Goal: Transaction & Acquisition: Purchase product/service

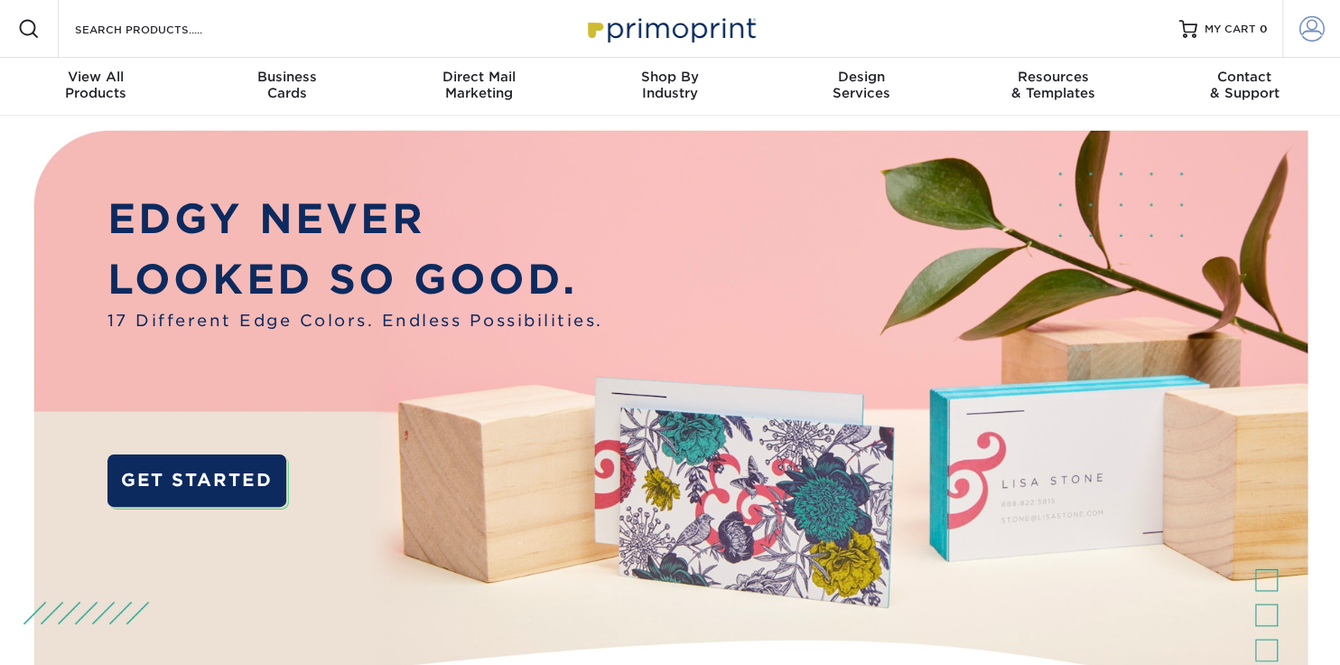
type input "tgarner@schiffmans.com"
drag, startPoint x: 1313, startPoint y: 27, endPoint x: 1314, endPoint y: 40, distance: 12.7
click at [1313, 28] on span at bounding box center [1312, 28] width 25 height 25
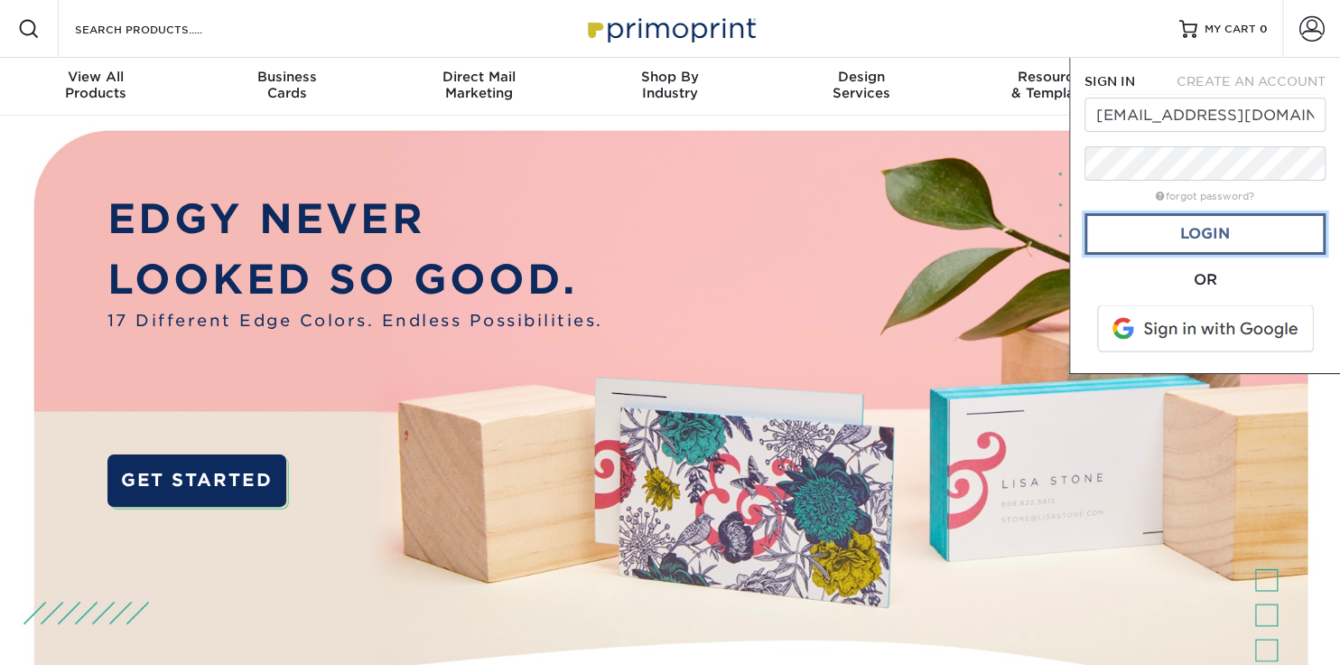
click at [1213, 237] on link "Login" at bounding box center [1205, 234] width 241 height 42
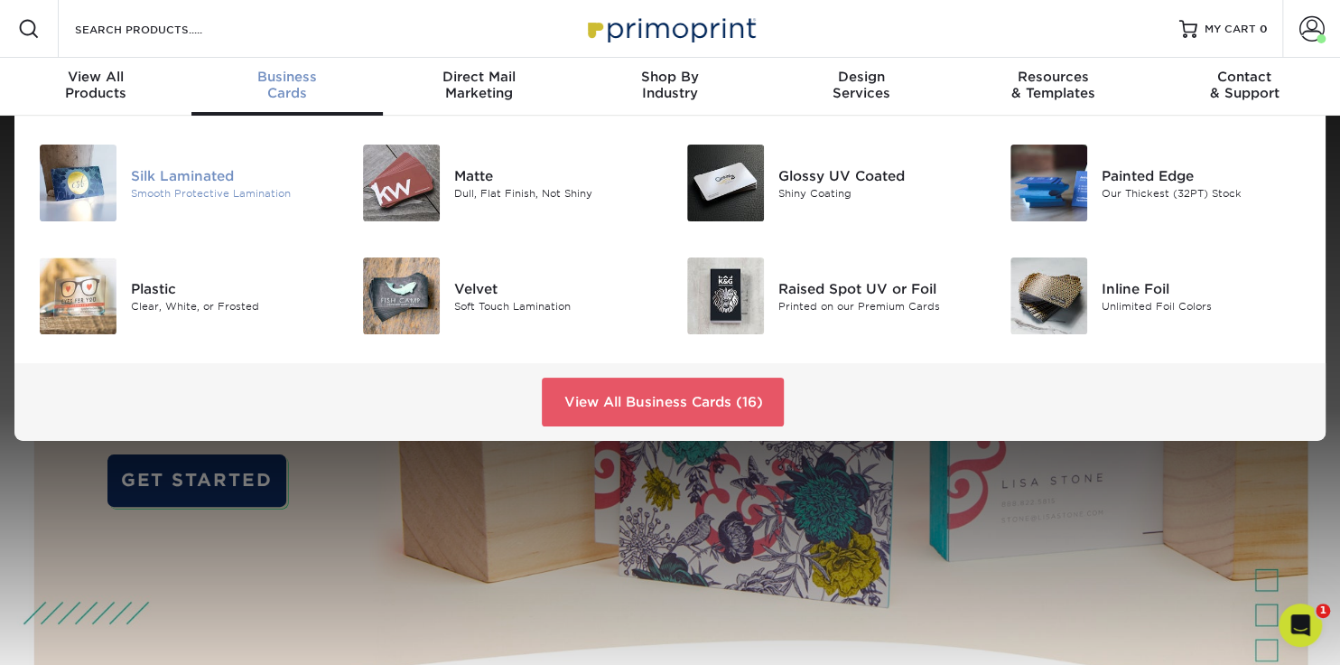
click at [178, 176] on div "Silk Laminated" at bounding box center [232, 175] width 202 height 20
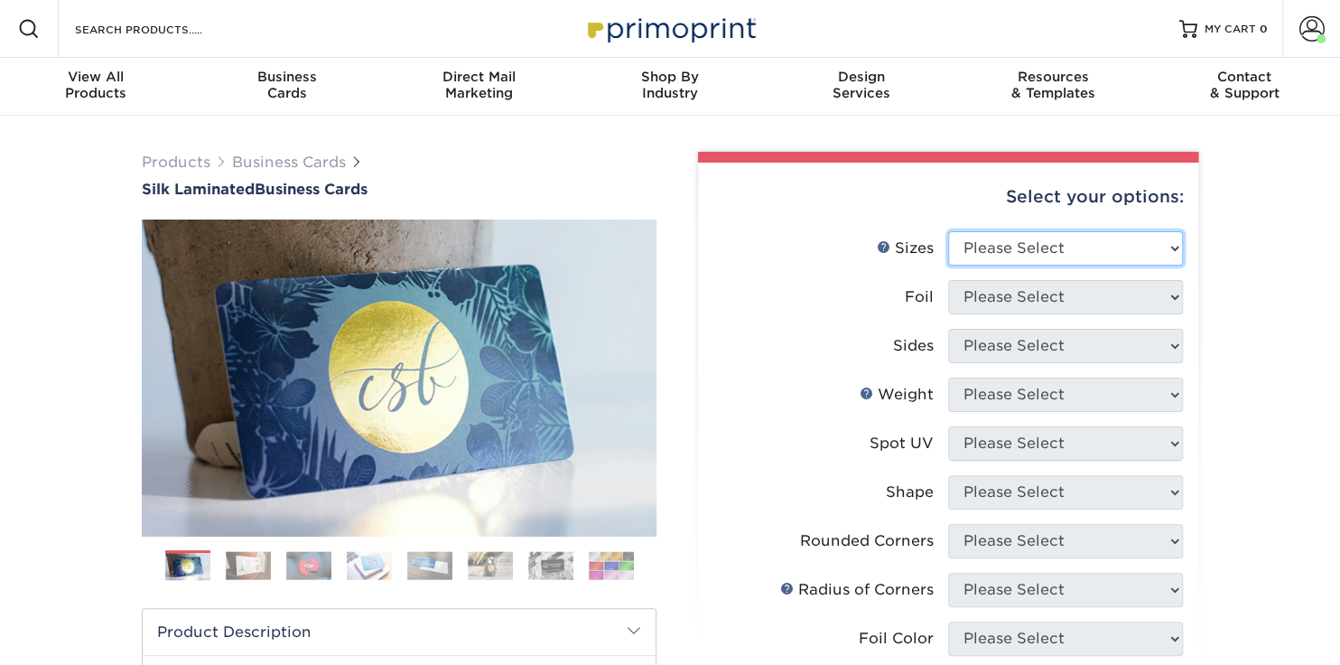
drag, startPoint x: 1171, startPoint y: 247, endPoint x: 1152, endPoint y: 260, distance: 22.8
click at [1171, 247] on select "Please Select 1.5" x 3.5" - Mini 1.75" x 3.5" - Mini 2" x 2" - Square 2" x 3" -…" at bounding box center [1065, 248] width 235 height 34
select select "2.00x3.50"
click at [948, 231] on select "Please Select 1.5" x 3.5" - Mini 1.75" x 3.5" - Mini 2" x 2" - Square 2" x 3" -…" at bounding box center [1065, 248] width 235 height 34
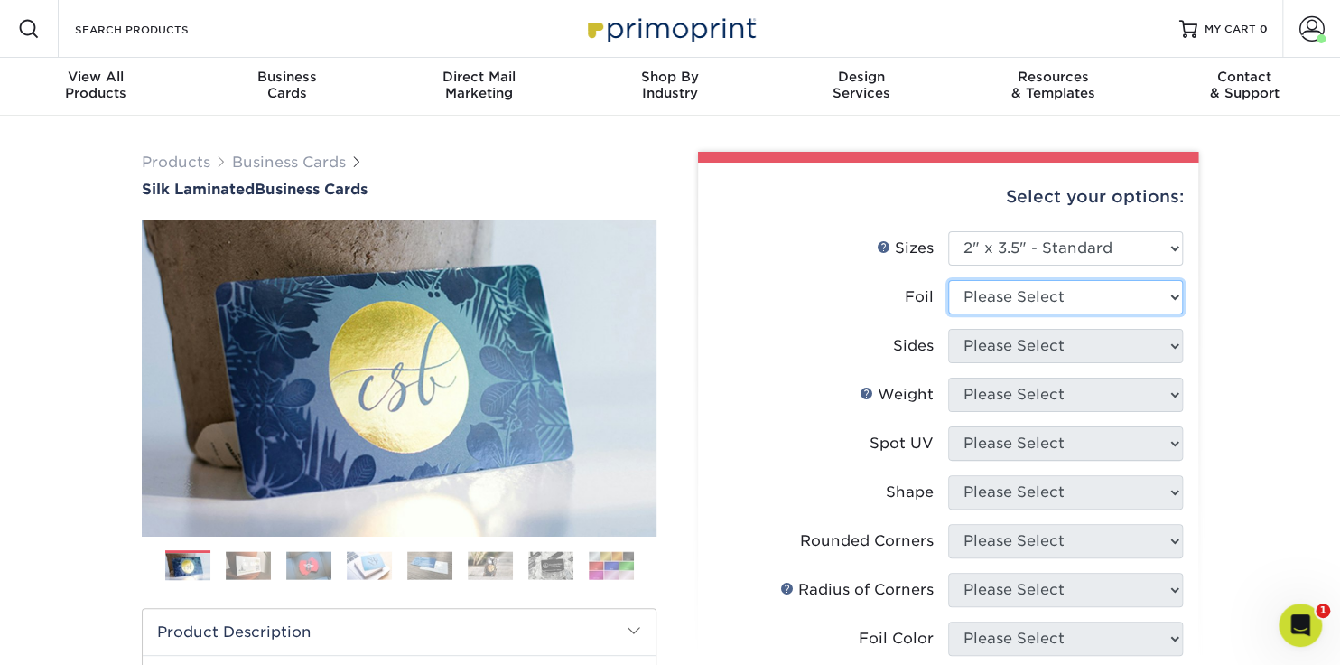
click at [1012, 295] on select "Please Select Yes No" at bounding box center [1065, 297] width 235 height 34
select select "0"
click at [948, 280] on select "Please Select Yes No" at bounding box center [1065, 297] width 235 height 34
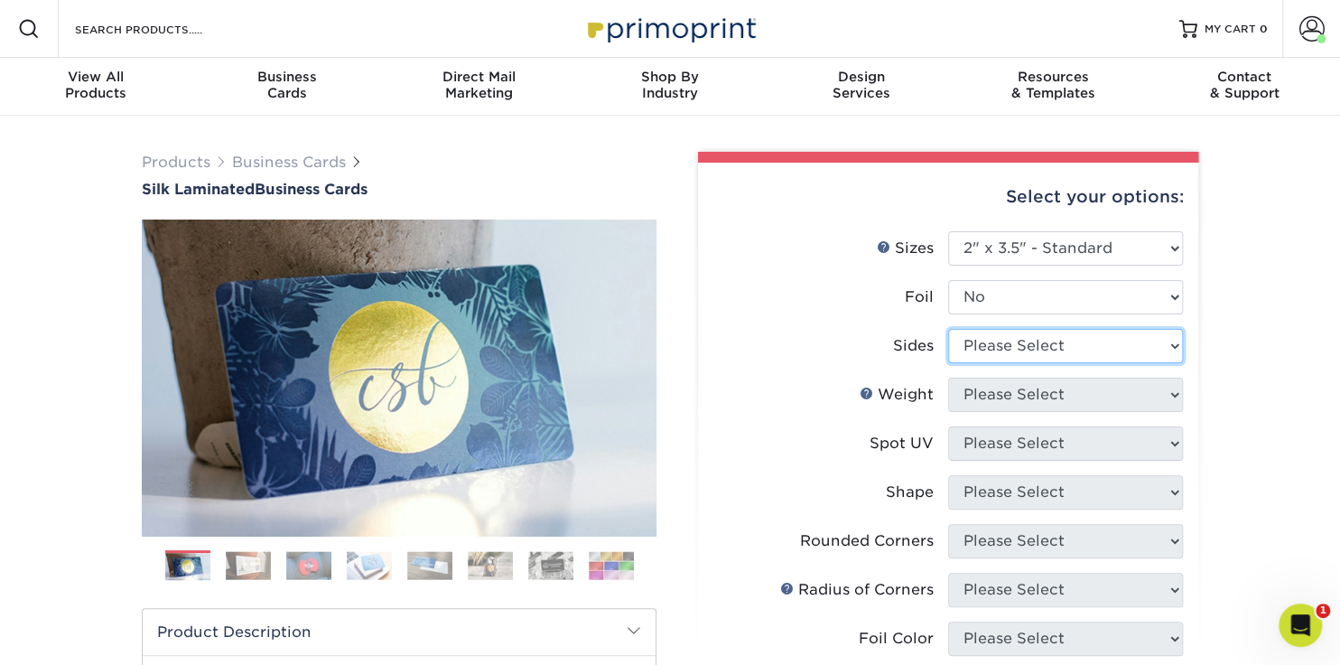
click at [998, 349] on select "Please Select Print Both Sides Print Front Only" at bounding box center [1065, 346] width 235 height 34
select select "13abbda7-1d64-4f25-8bb2-c179b224825d"
click at [948, 329] on select "Please Select Print Both Sides Print Front Only" at bounding box center [1065, 346] width 235 height 34
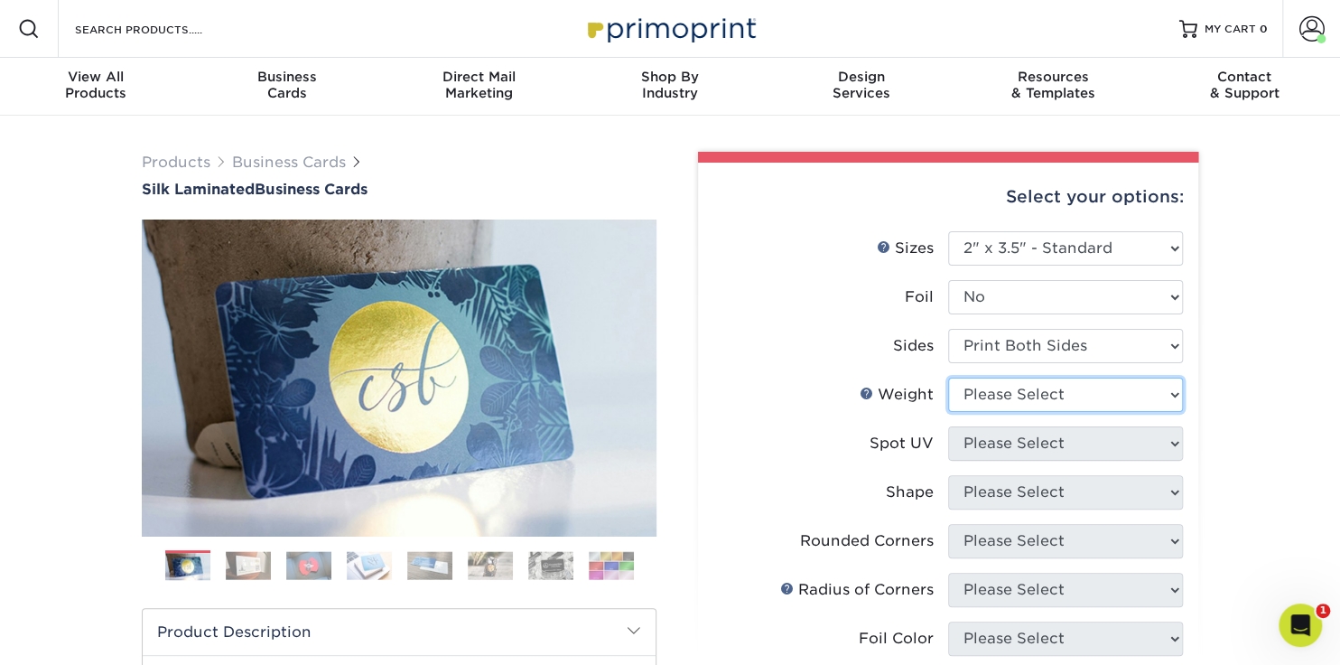
click at [1010, 399] on select "Please Select 16PT" at bounding box center [1065, 395] width 235 height 34
select select "16PT"
click at [948, 378] on select "Please Select 16PT" at bounding box center [1065, 395] width 235 height 34
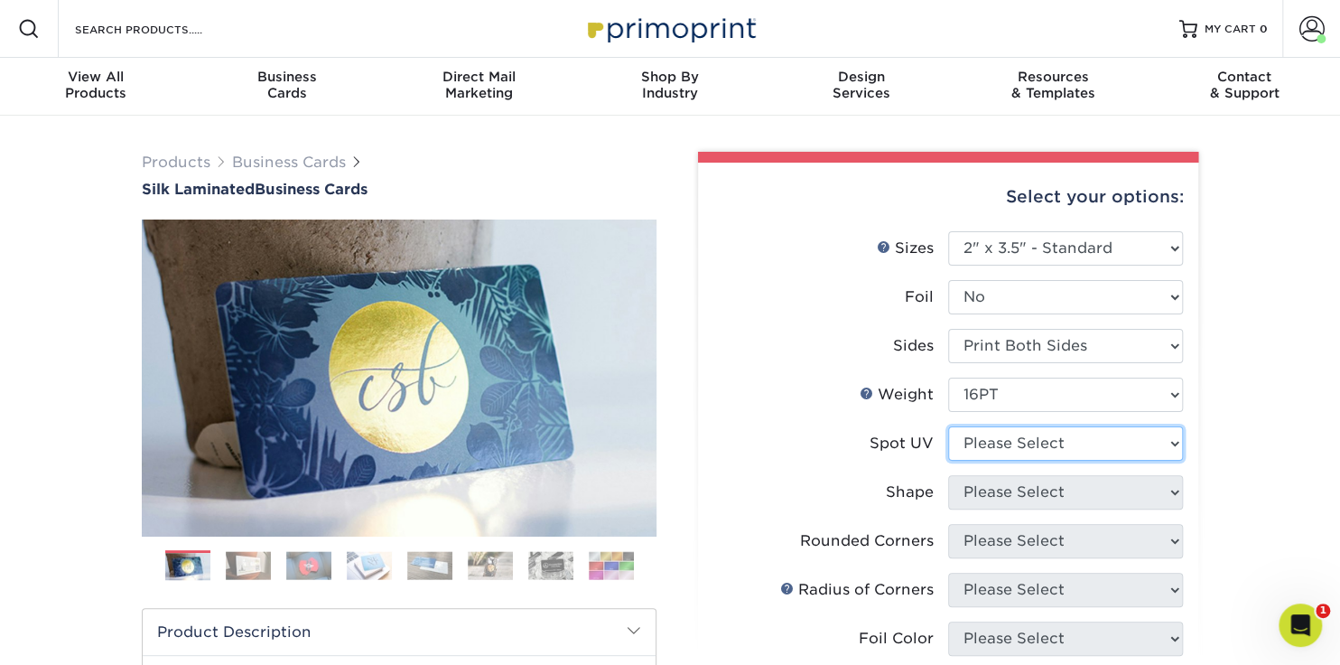
click at [997, 447] on select "Please Select No Spot UV Front and Back (Both Sides) Front Only Back Only" at bounding box center [1065, 443] width 235 height 34
select select "3"
click at [948, 426] on select "Please Select No Spot UV Front and Back (Both Sides) Front Only Back Only" at bounding box center [1065, 443] width 235 height 34
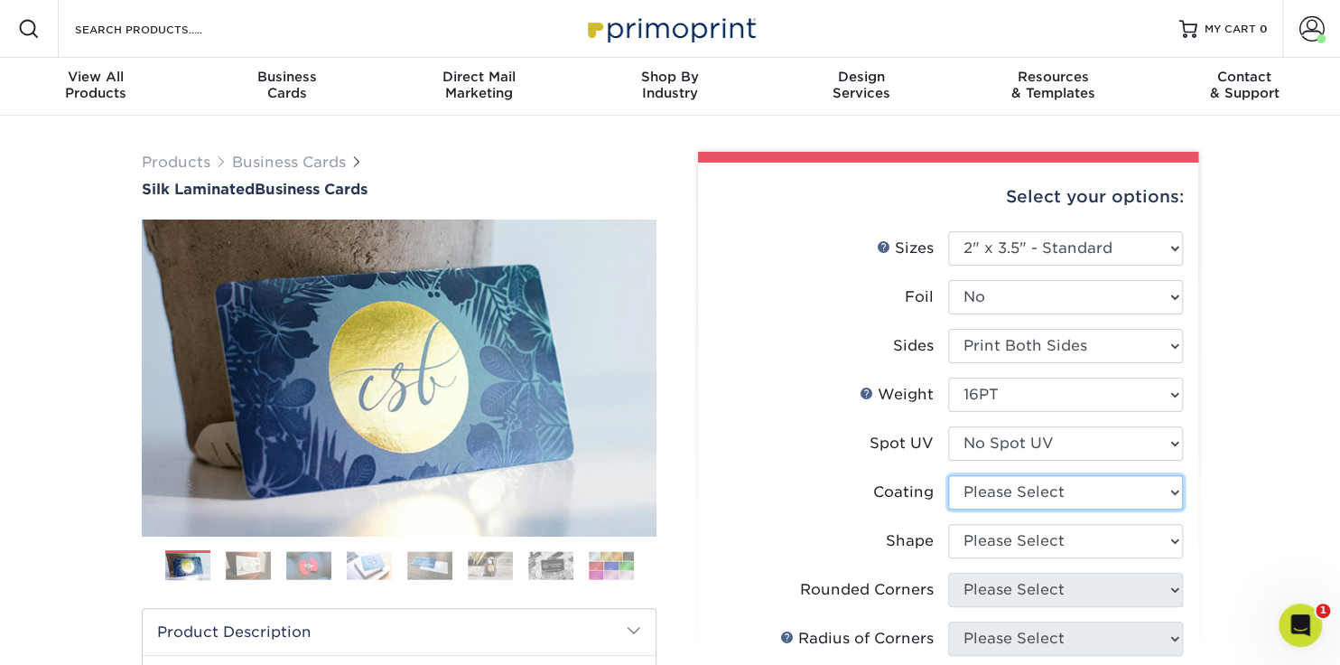
click at [993, 490] on select at bounding box center [1065, 492] width 235 height 34
select select "3e7618de-abca-4bda-9f97-8b9129e913d8"
click at [948, 475] on select at bounding box center [1065, 492] width 235 height 34
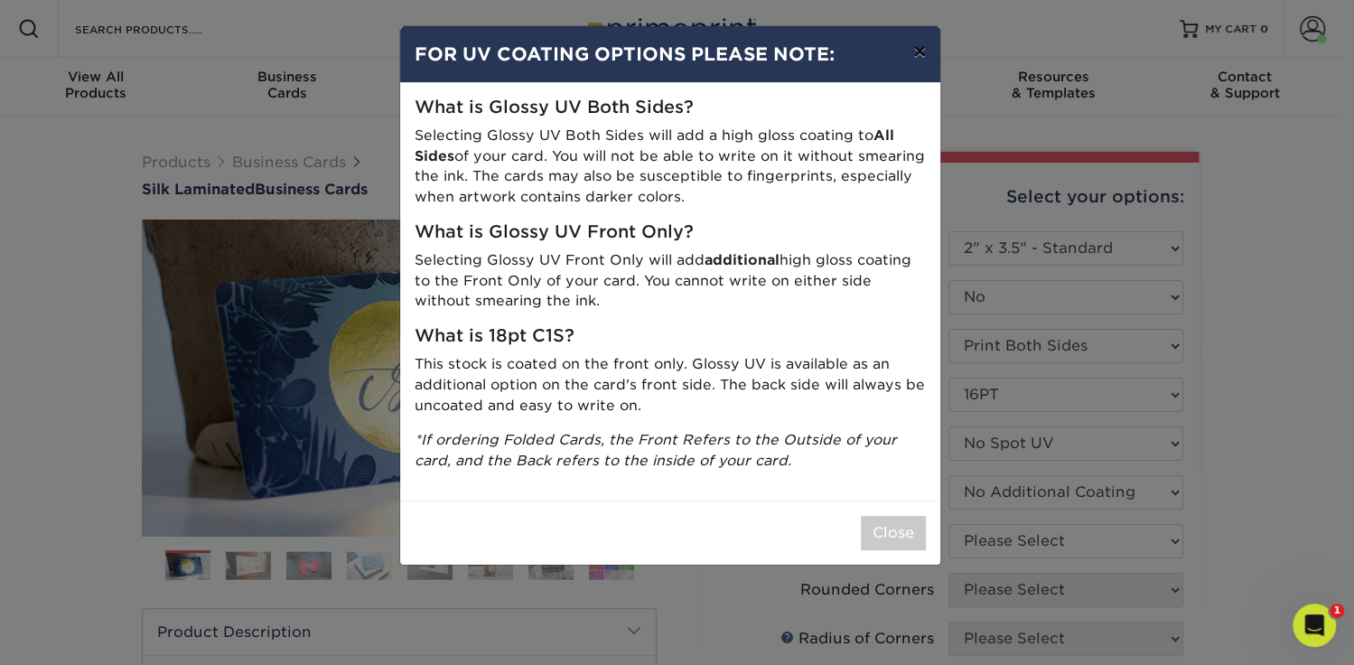
click at [921, 50] on button "×" at bounding box center [920, 51] width 42 height 51
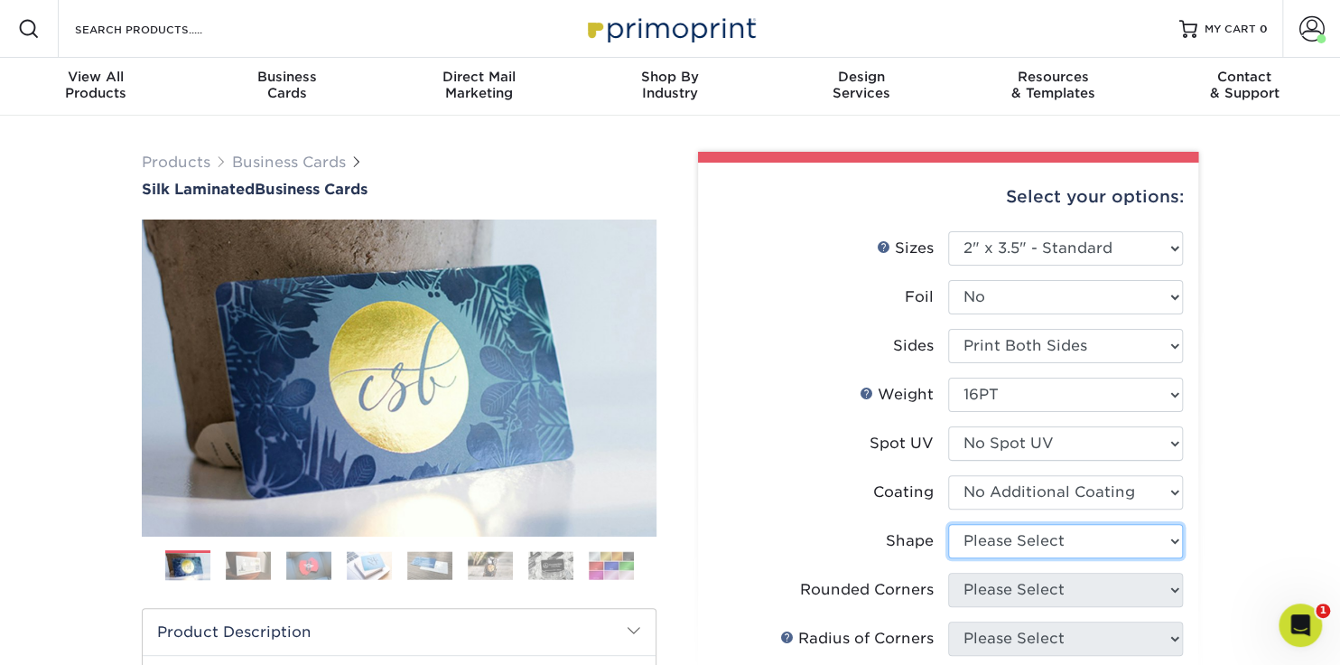
click at [1042, 533] on select "Please Select Standard Oval" at bounding box center [1065, 541] width 235 height 34
select select "standard"
click at [948, 524] on select "Please Select Standard Oval" at bounding box center [1065, 541] width 235 height 34
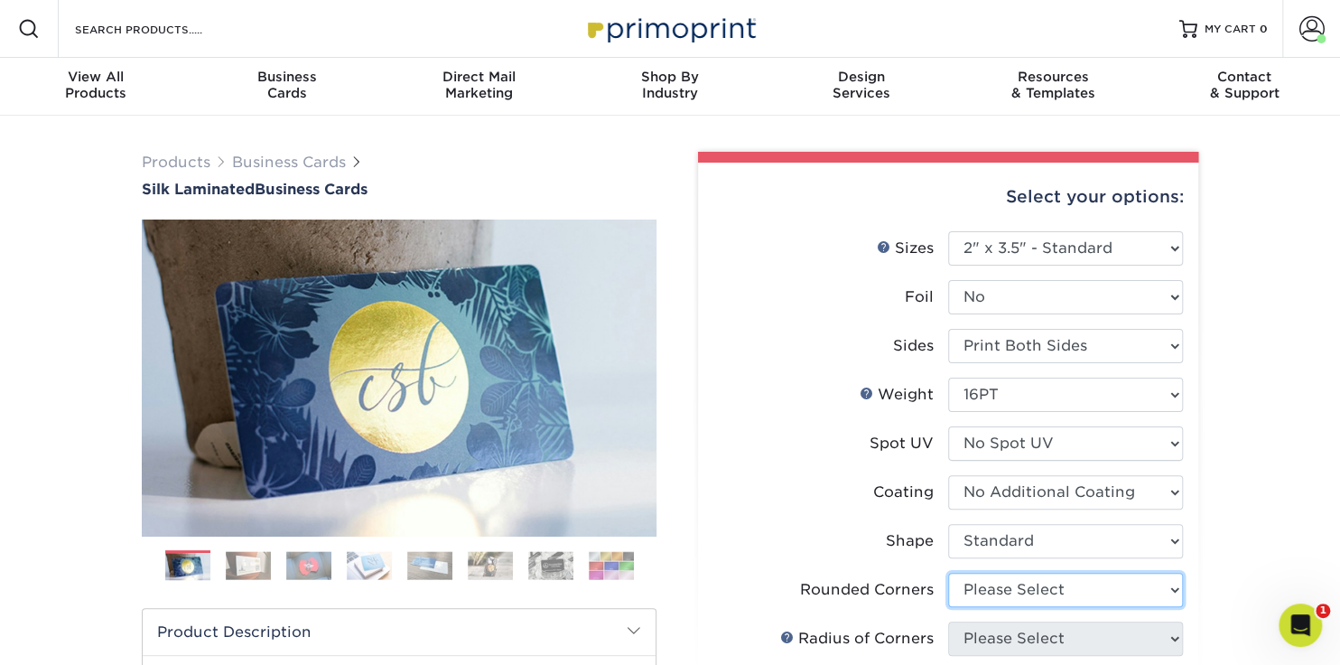
click at [1027, 591] on select "Please Select Yes - Round 2 Corners Yes - Round 4 Corners No" at bounding box center [1065, 590] width 235 height 34
select select "0"
click at [948, 573] on select "Please Select Yes - Round 2 Corners Yes - Round 4 Corners No" at bounding box center [1065, 590] width 235 height 34
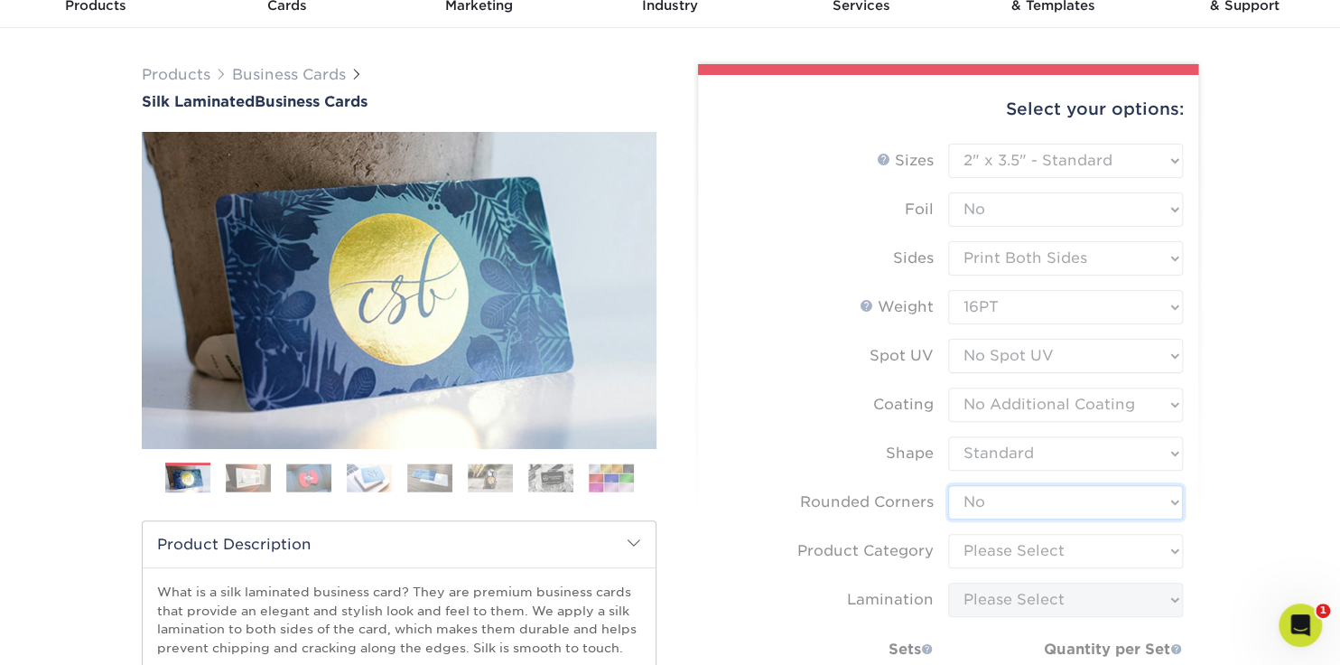
scroll to position [270, 0]
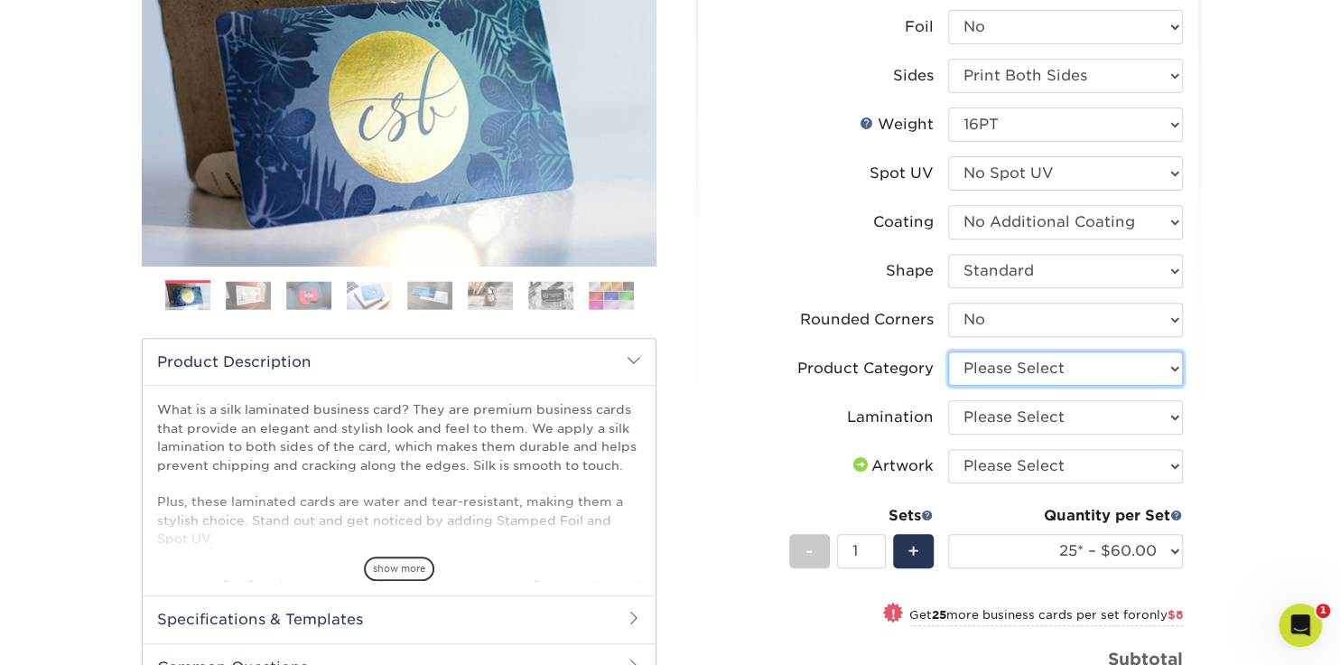
click at [1014, 365] on select "Please Select Business Cards" at bounding box center [1065, 368] width 235 height 34
select select "3b5148f1-0588-4f88-a218-97bcfdce65c1"
click at [948, 351] on select "Please Select Business Cards" at bounding box center [1065, 368] width 235 height 34
click at [1002, 420] on select "Please Select Silk" at bounding box center [1065, 417] width 235 height 34
select select "ccacb42f-45f7-42d3-bbd3-7c8421cf37f0"
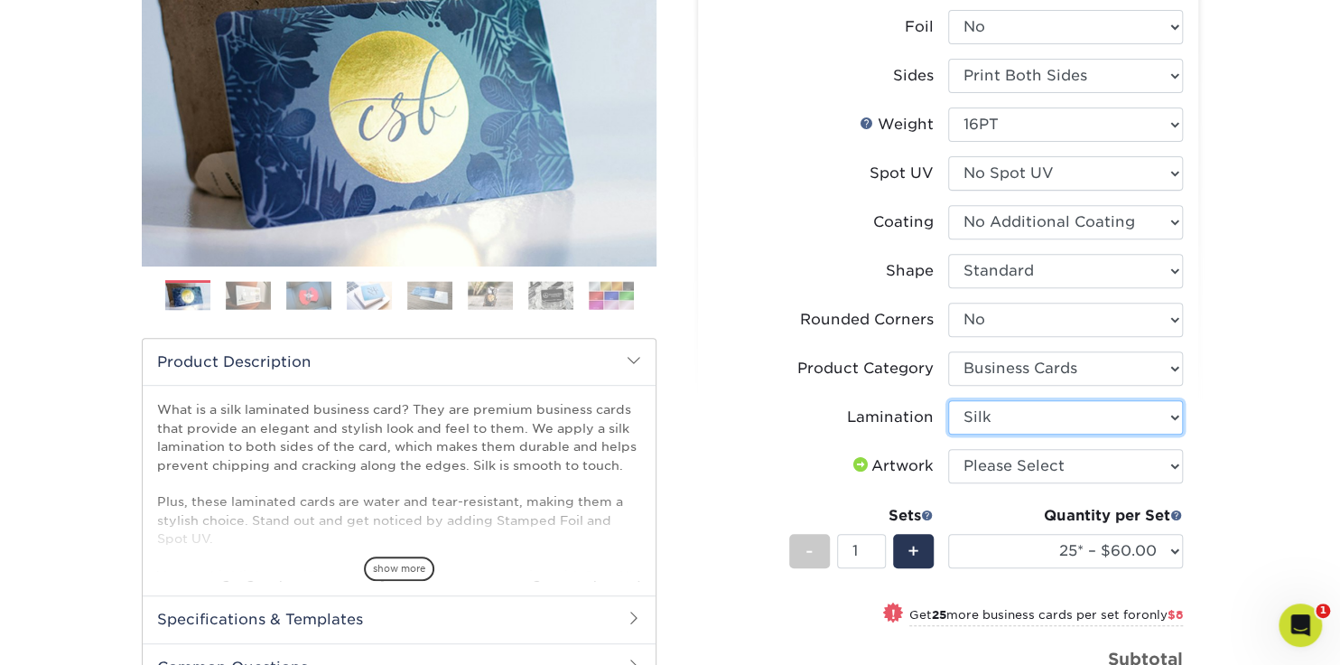
click at [948, 400] on select "Please Select Silk" at bounding box center [1065, 417] width 235 height 34
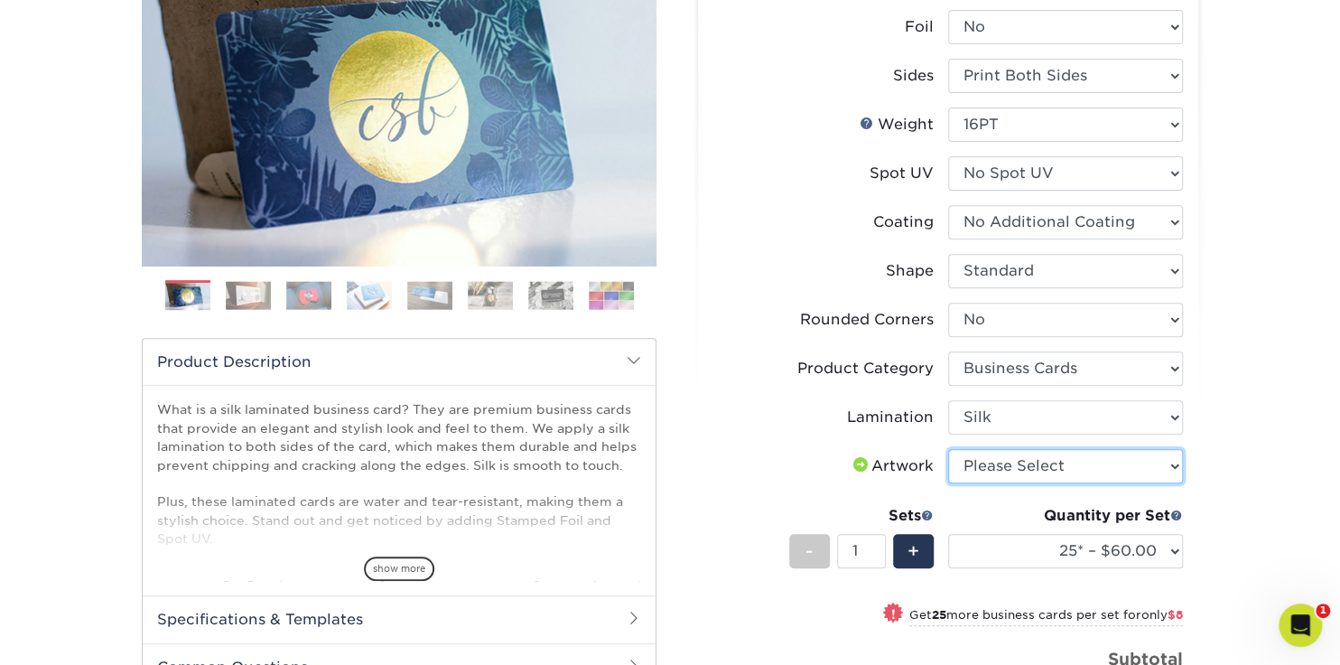
click at [1012, 467] on select "Please Select I will upload files I need a design - $100" at bounding box center [1065, 466] width 235 height 34
select select "upload"
click at [948, 449] on select "Please Select I will upload files I need a design - $100" at bounding box center [1065, 466] width 235 height 34
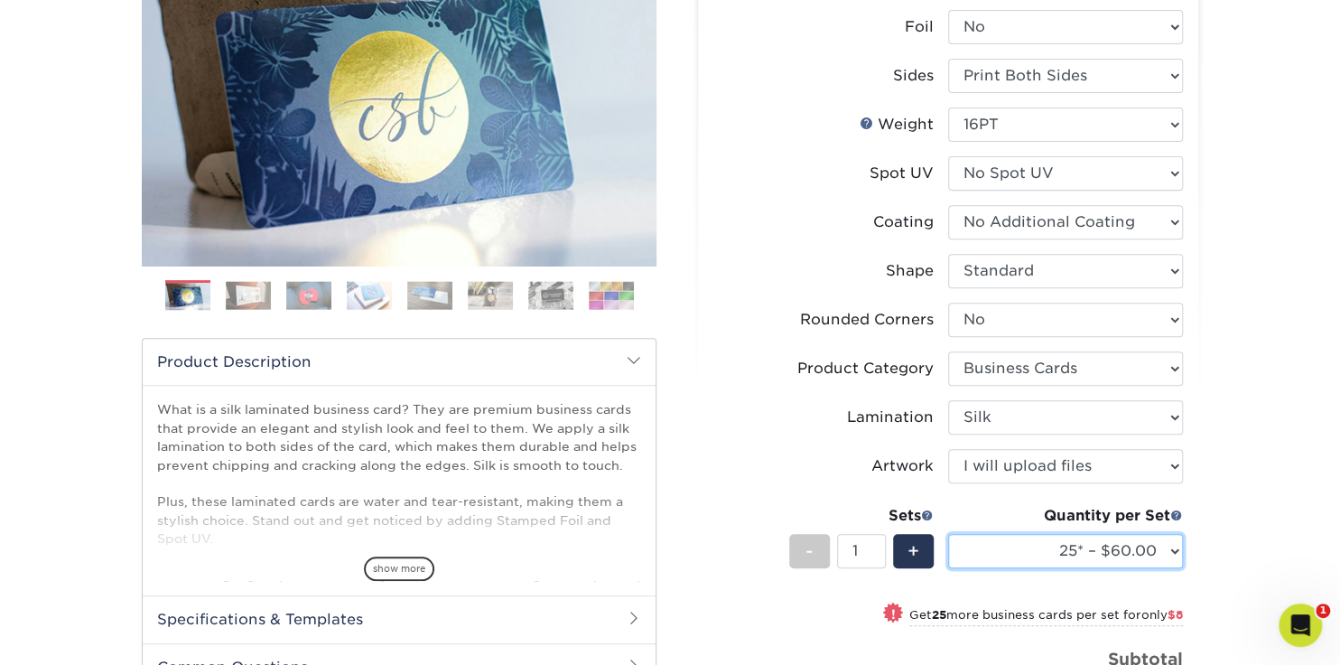
click at [1167, 549] on select "25* – $60.00 50* – $68.00 75* – $76.00 100* – $84.00 250* – $92.00 500 – $96.00…" at bounding box center [1065, 551] width 235 height 34
select select "500 – $96.00"
click at [948, 534] on select "25* – $60.00 50* – $68.00 75* – $76.00 100* – $84.00 250* – $92.00 500 – $96.00…" at bounding box center [1065, 551] width 235 height 34
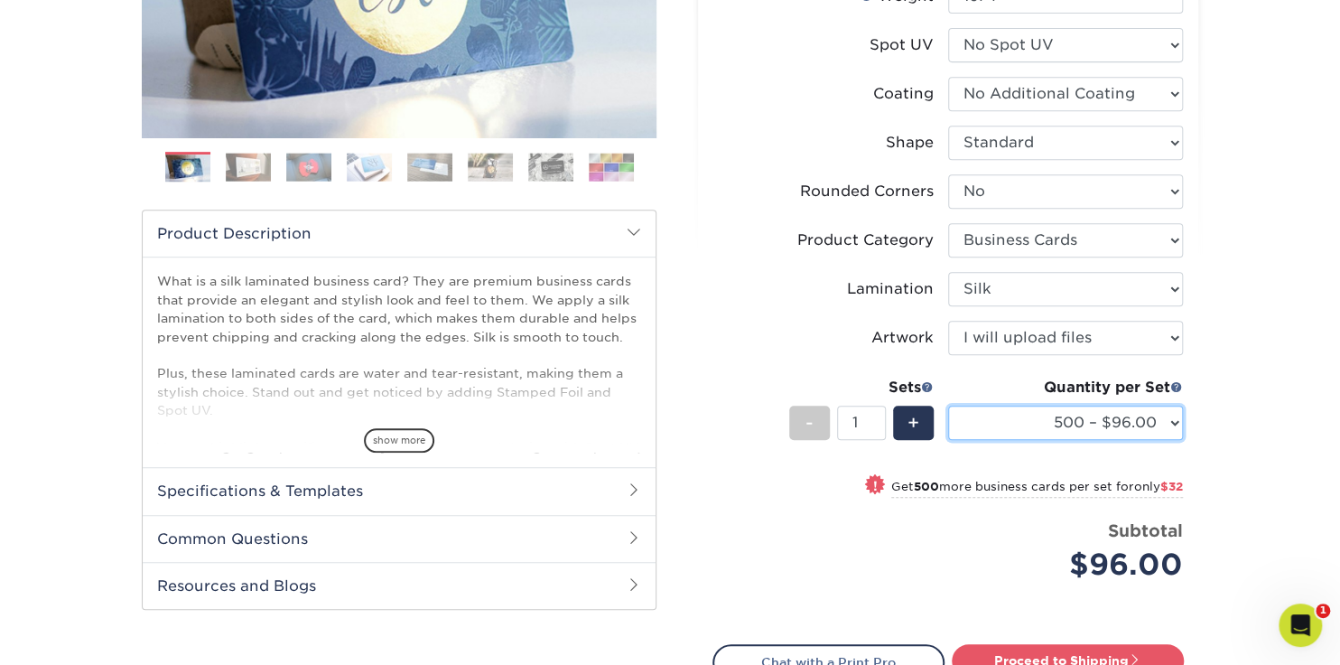
scroll to position [631, 0]
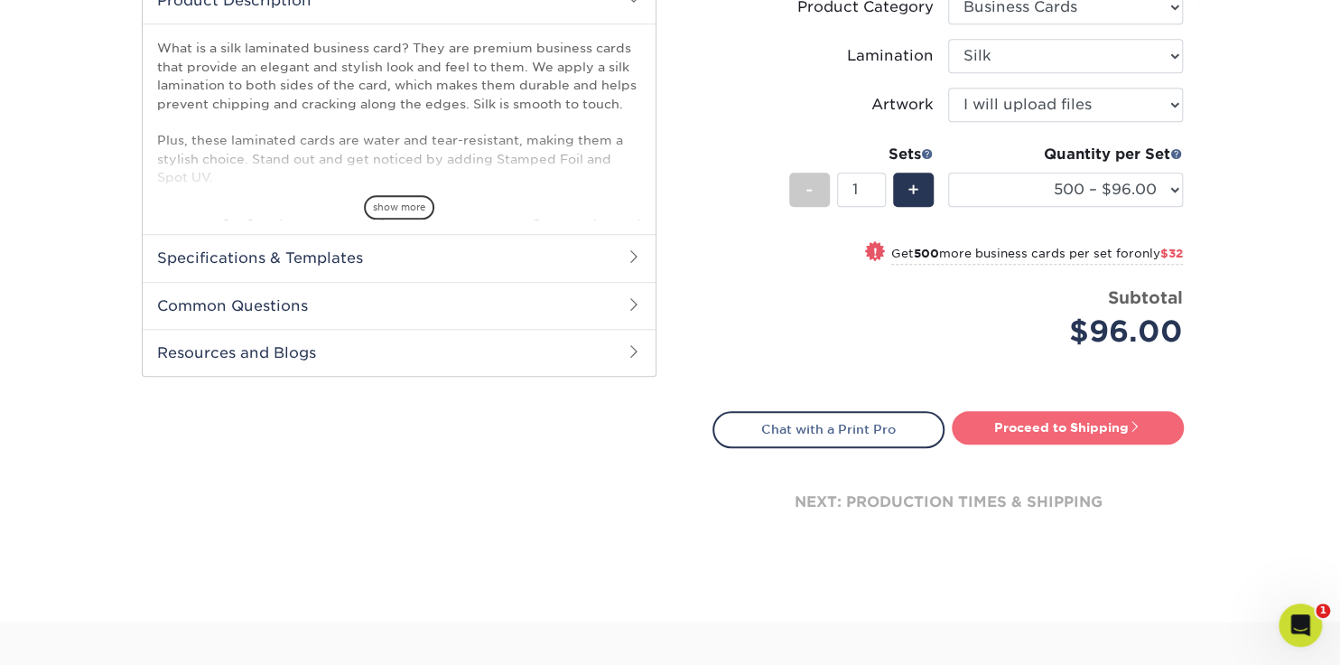
click at [1064, 411] on link "Proceed to Shipping" at bounding box center [1068, 427] width 232 height 33
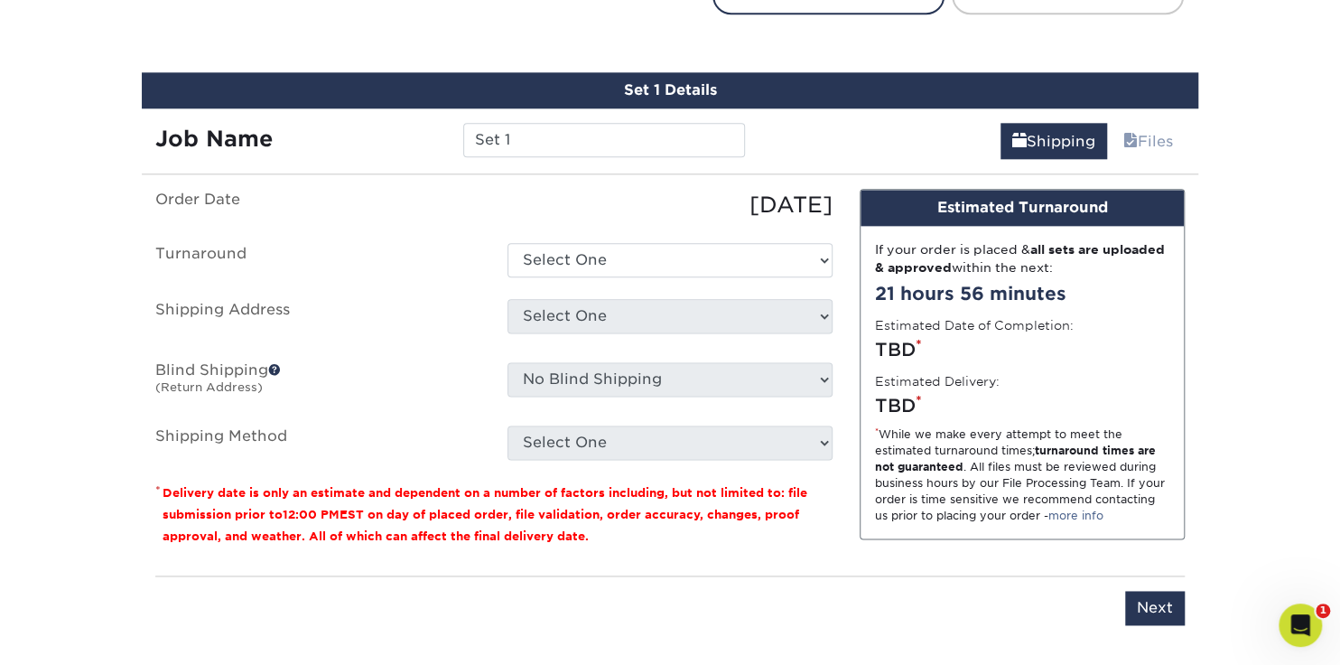
scroll to position [1088, 0]
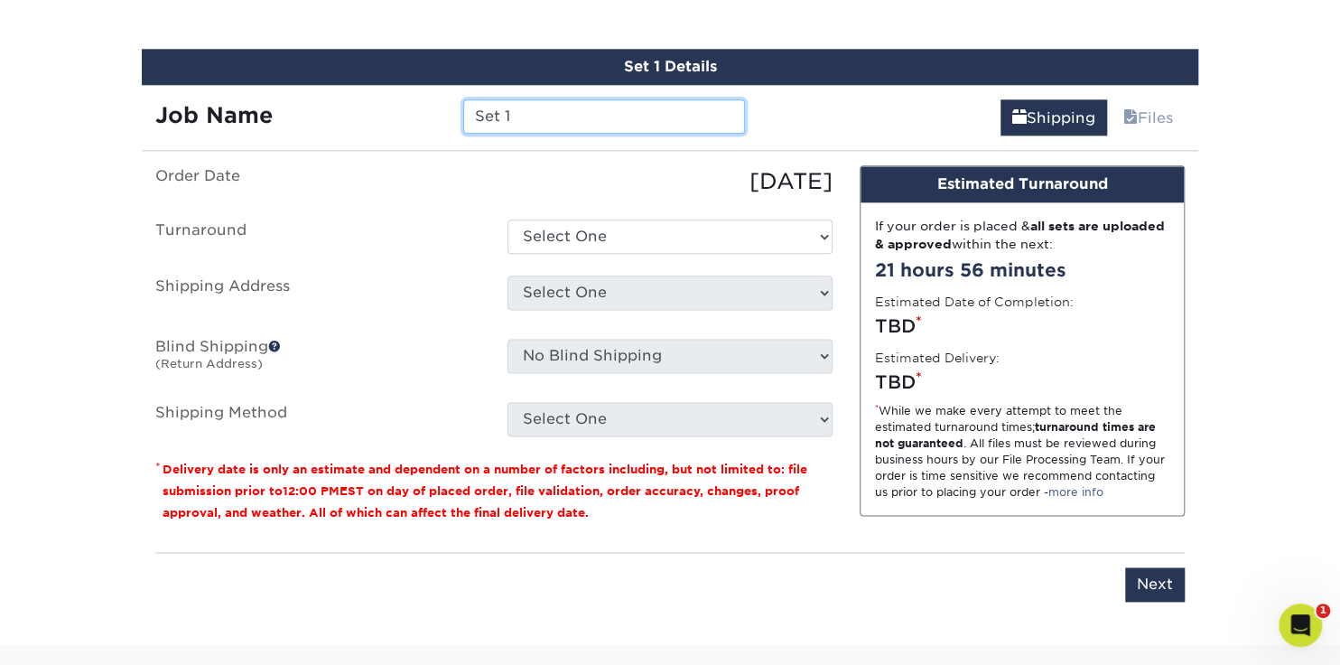
click at [523, 108] on input "Set 1" at bounding box center [603, 116] width 281 height 34
drag, startPoint x: 517, startPoint y: 113, endPoint x: 467, endPoint y: 112, distance: 49.7
click at [467, 112] on input "Set 1" at bounding box center [603, 116] width 281 height 34
paste input "X_Kaitlyn Williamson_2025_rev"
type input "X_Kaitlyn Williamson_2025_rev"
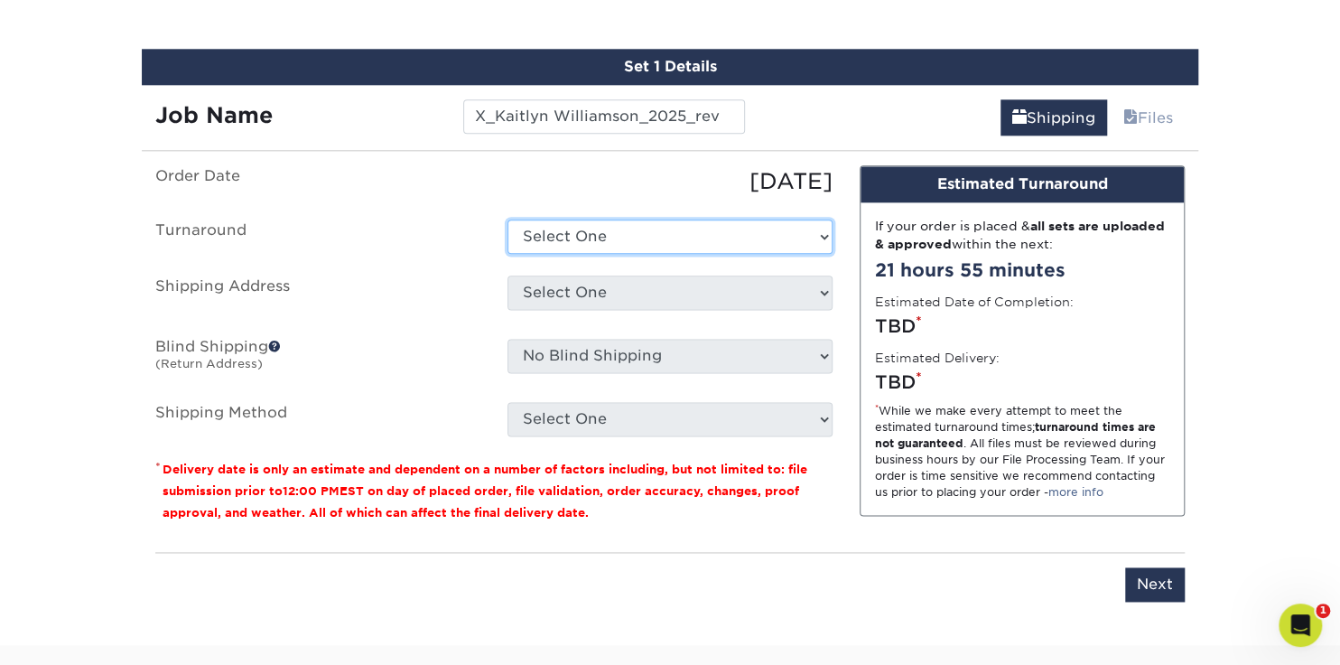
click at [611, 238] on select "Select One 2-4 Business Days 2 Day Next Business Day" at bounding box center [670, 236] width 325 height 34
select select "e04ac3e2-a07f-456f-aacd-08af878c7288"
click at [508, 219] on select "Select One 2-4 Business Days 2 Day Next Business Day" at bounding box center [670, 236] width 325 height 34
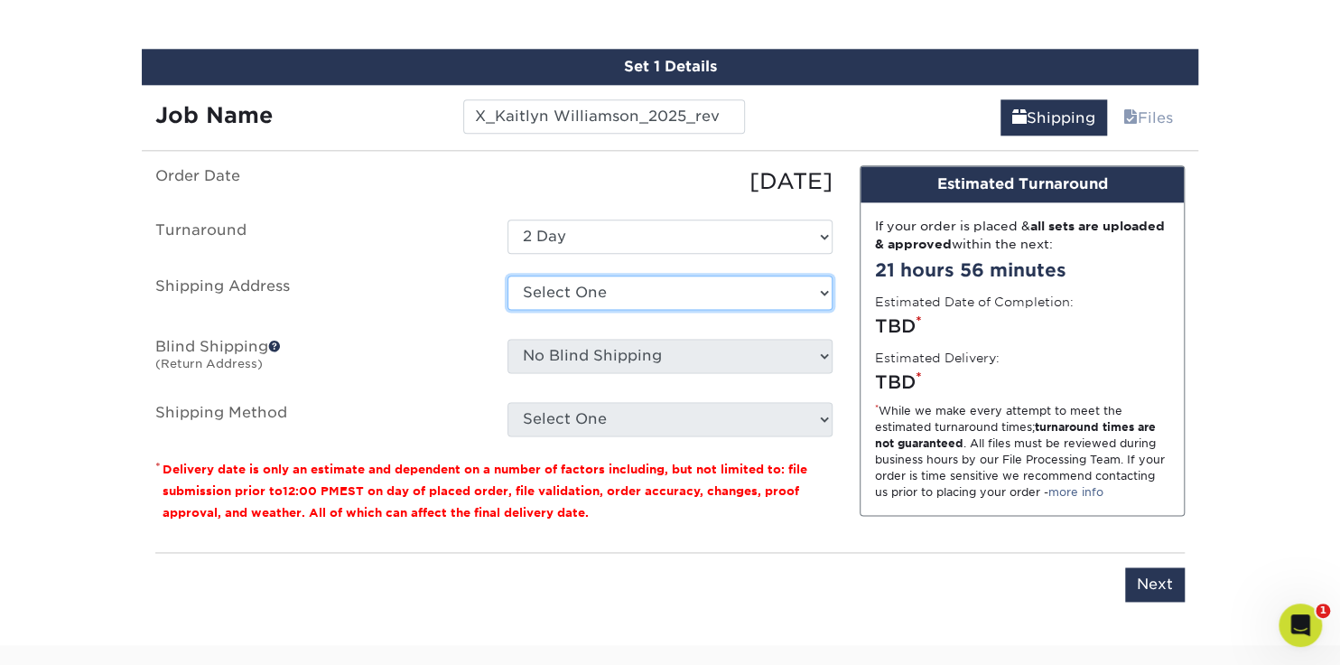
click at [571, 289] on select "Select One Schiffman's - Elm Street Schiffman's - Winston-Salem Schiffman's-Lex…" at bounding box center [670, 292] width 325 height 34
select select "280085"
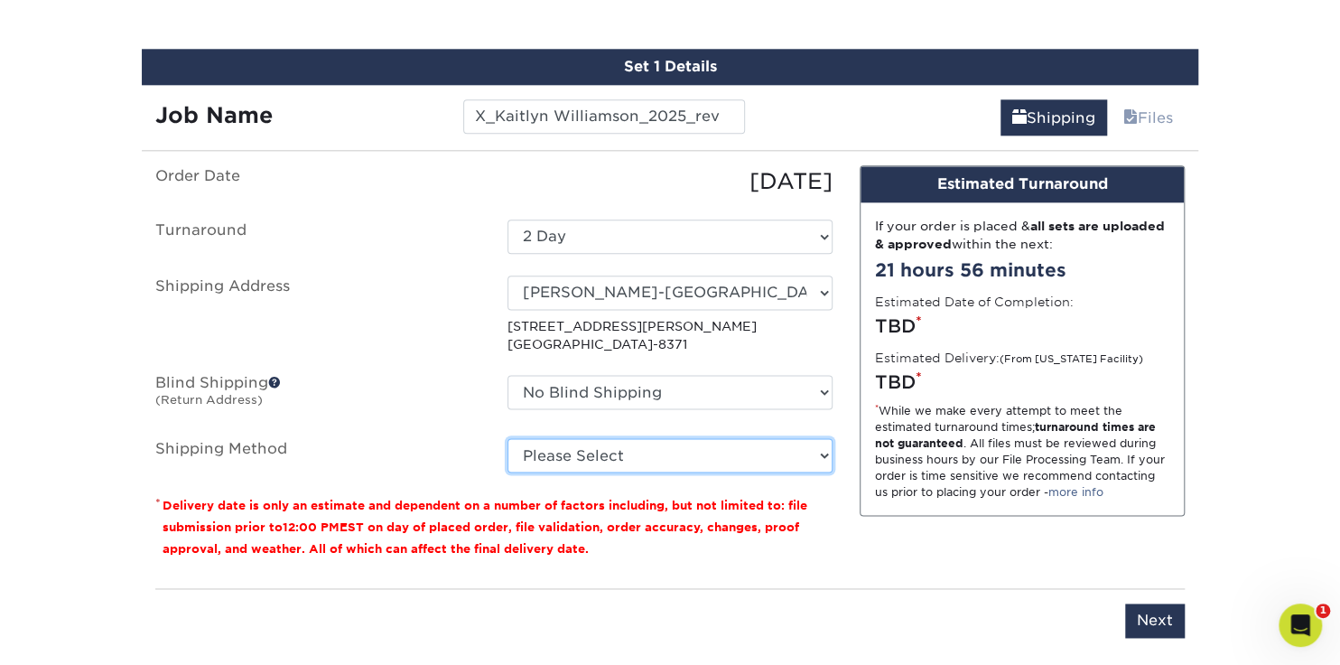
click at [777, 451] on select "Please Select Ground Shipping (+$8.96) 3 Day Shipping Service (+$15.34) 2 Day A…" at bounding box center [670, 455] width 325 height 34
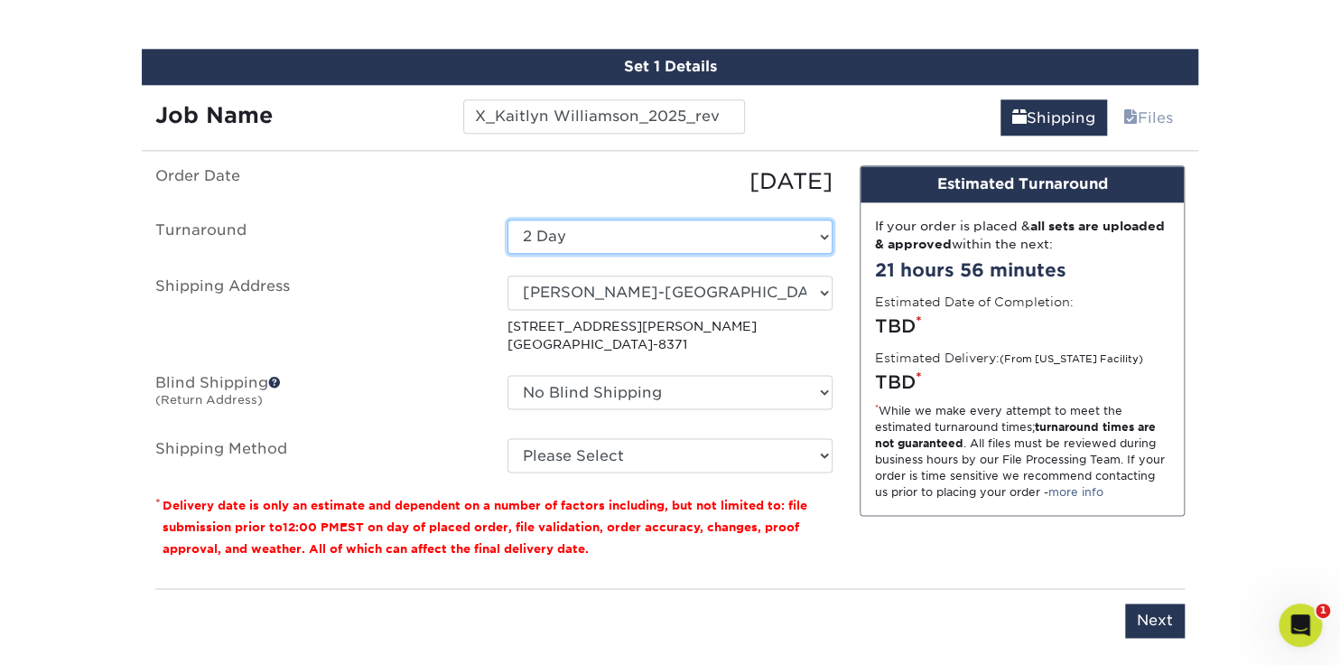
click at [806, 237] on select "Select One 2-4 Business Days 2 Day Next Business Day" at bounding box center [670, 236] width 325 height 34
select select "daeee239-1cf4-403f-860f-e366b9ee29d2"
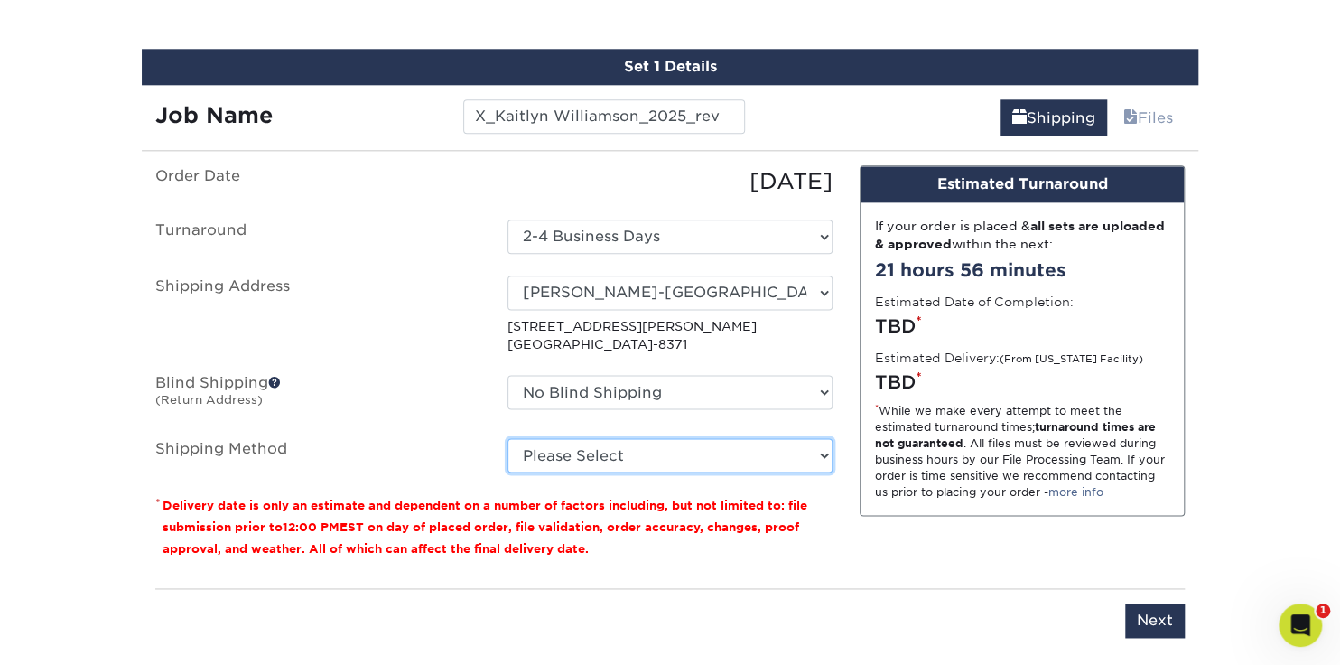
click at [823, 452] on select "Please Select Ground Shipping (+$8.96) 3 Day Shipping Service (+$15.34) 2 Day A…" at bounding box center [670, 455] width 325 height 34
select select "13"
click at [508, 438] on select "Please Select Ground Shipping (+$8.96) 3 Day Shipping Service (+$15.34) 2 Day A…" at bounding box center [670, 455] width 325 height 34
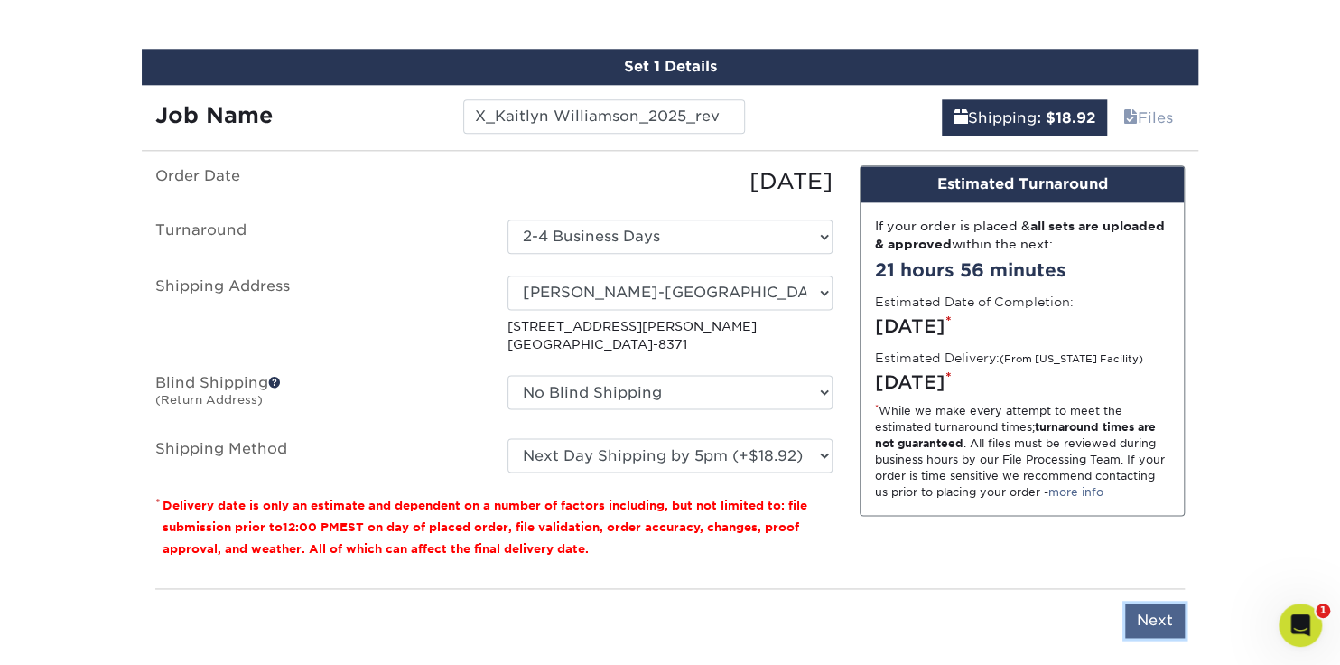
click at [1152, 614] on input "Next" at bounding box center [1155, 620] width 60 height 34
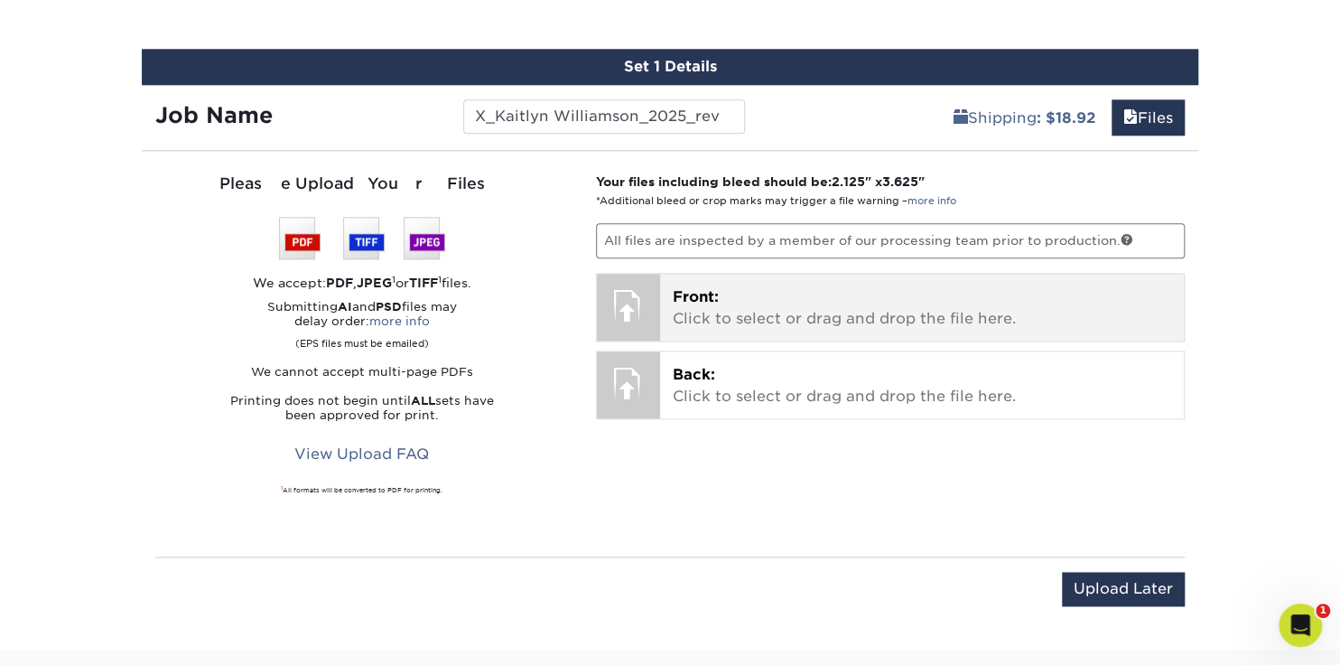
click at [689, 305] on p "Front: Click to select or drag and drop the file here." at bounding box center [922, 307] width 499 height 43
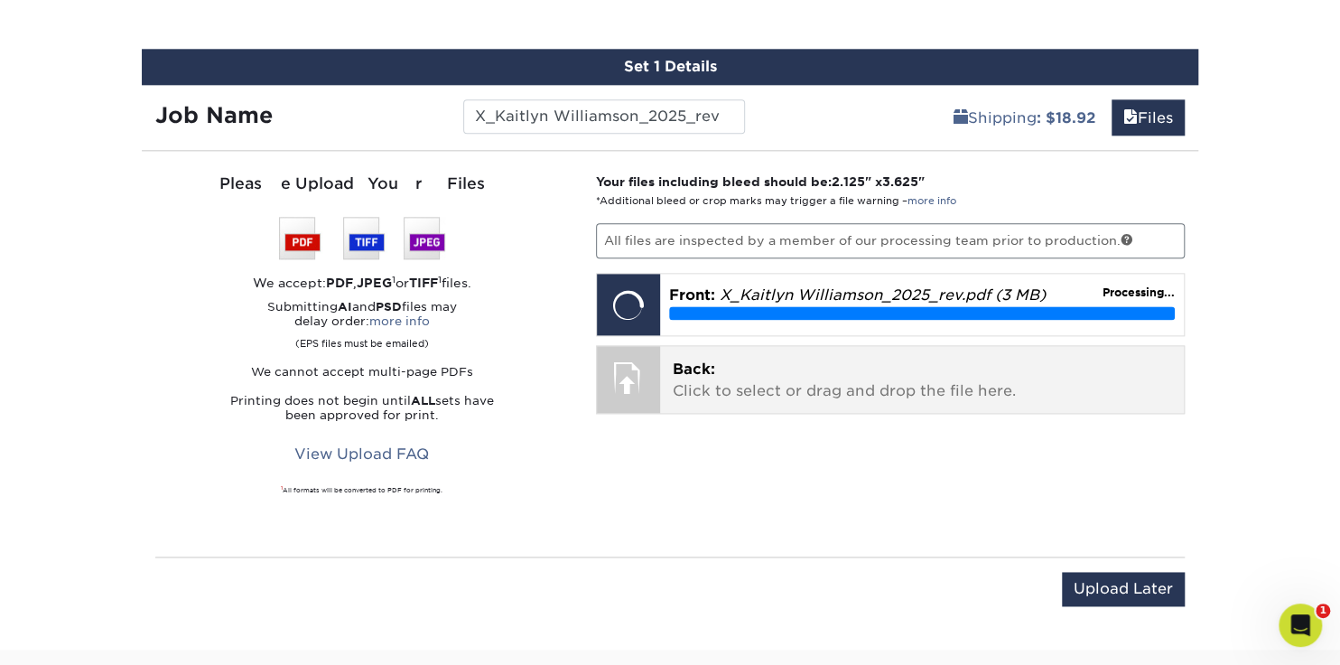
click at [779, 396] on div "Back: Click to select or drag and drop the file here. Choose file" at bounding box center [922, 379] width 525 height 67
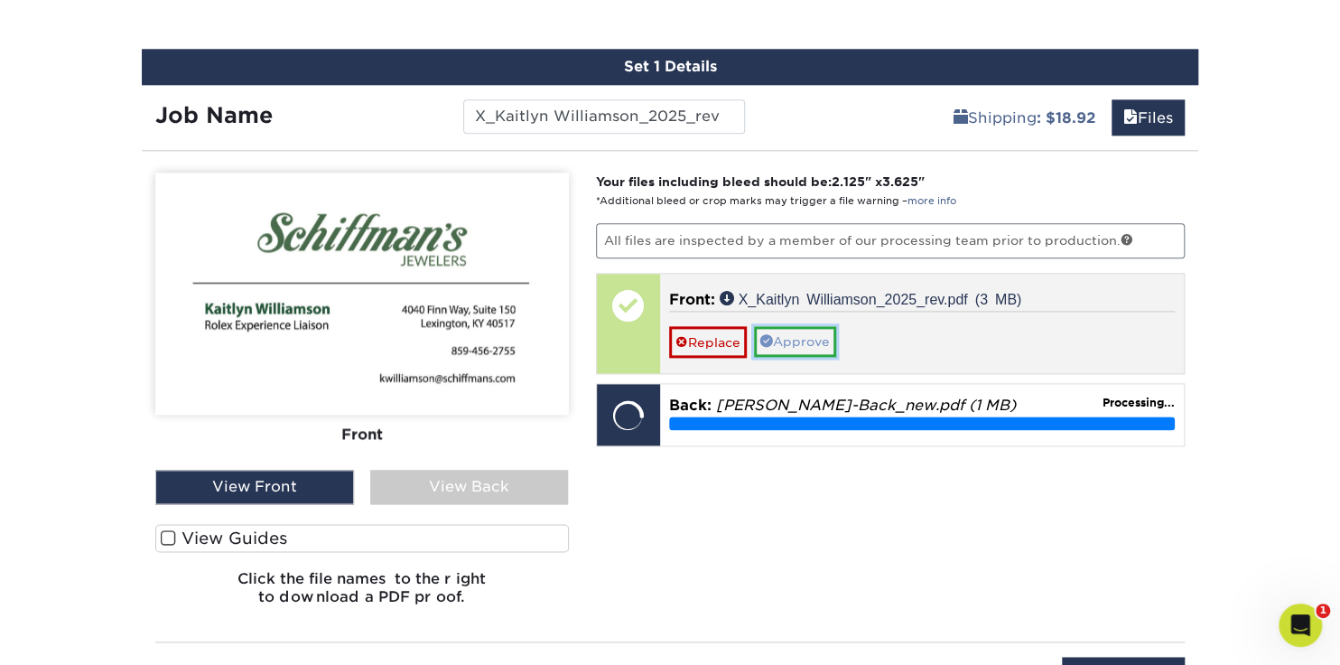
click at [791, 329] on link "Approve" at bounding box center [795, 341] width 82 height 31
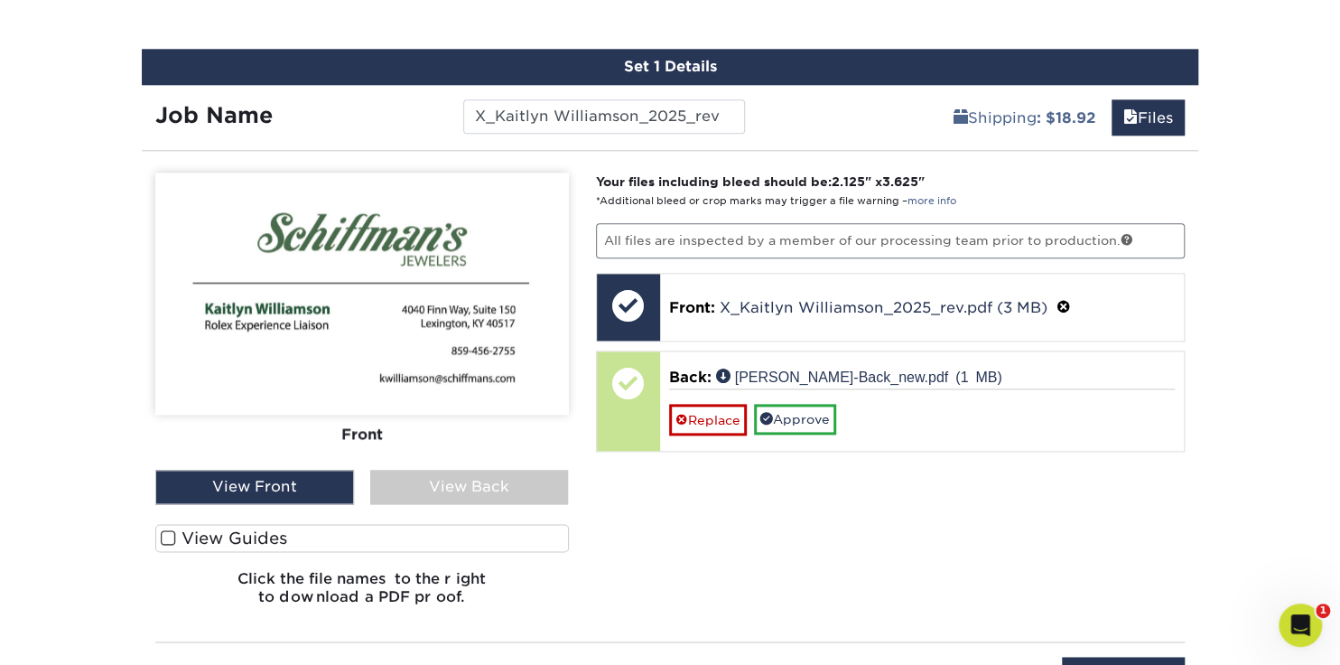
click at [440, 480] on div "View Back" at bounding box center [469, 487] width 199 height 34
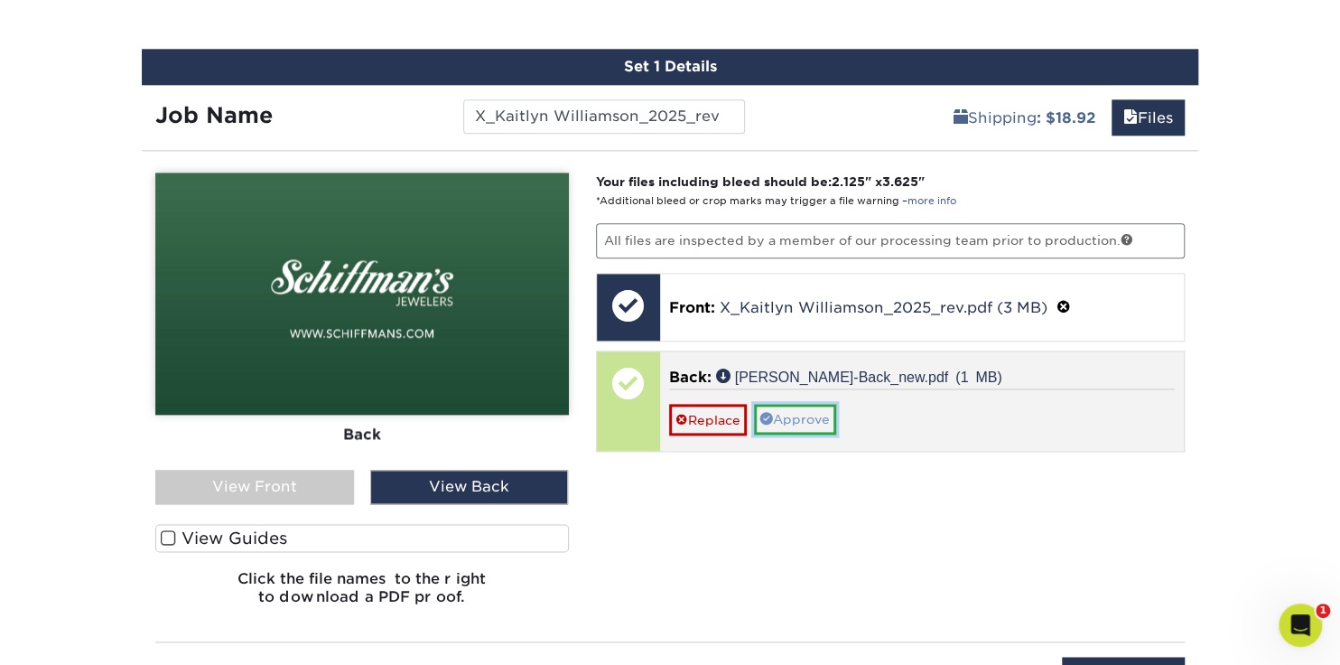
click at [815, 413] on link "Approve" at bounding box center [795, 419] width 82 height 31
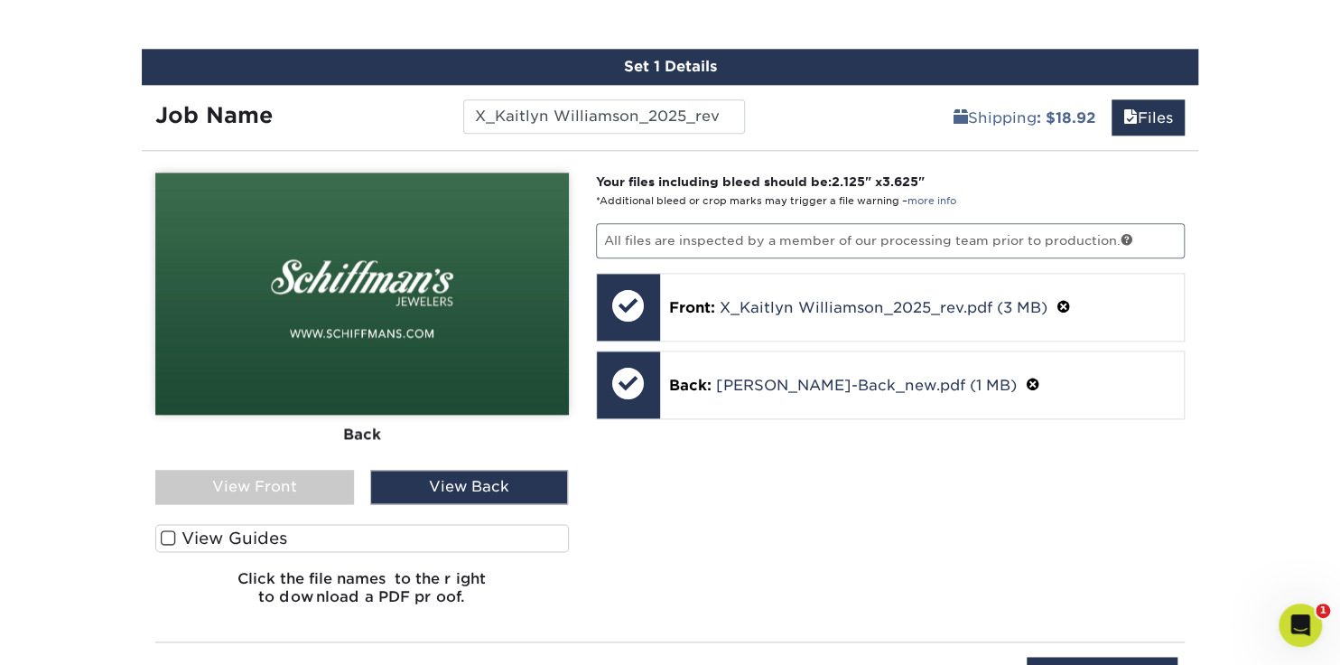
scroll to position [1450, 0]
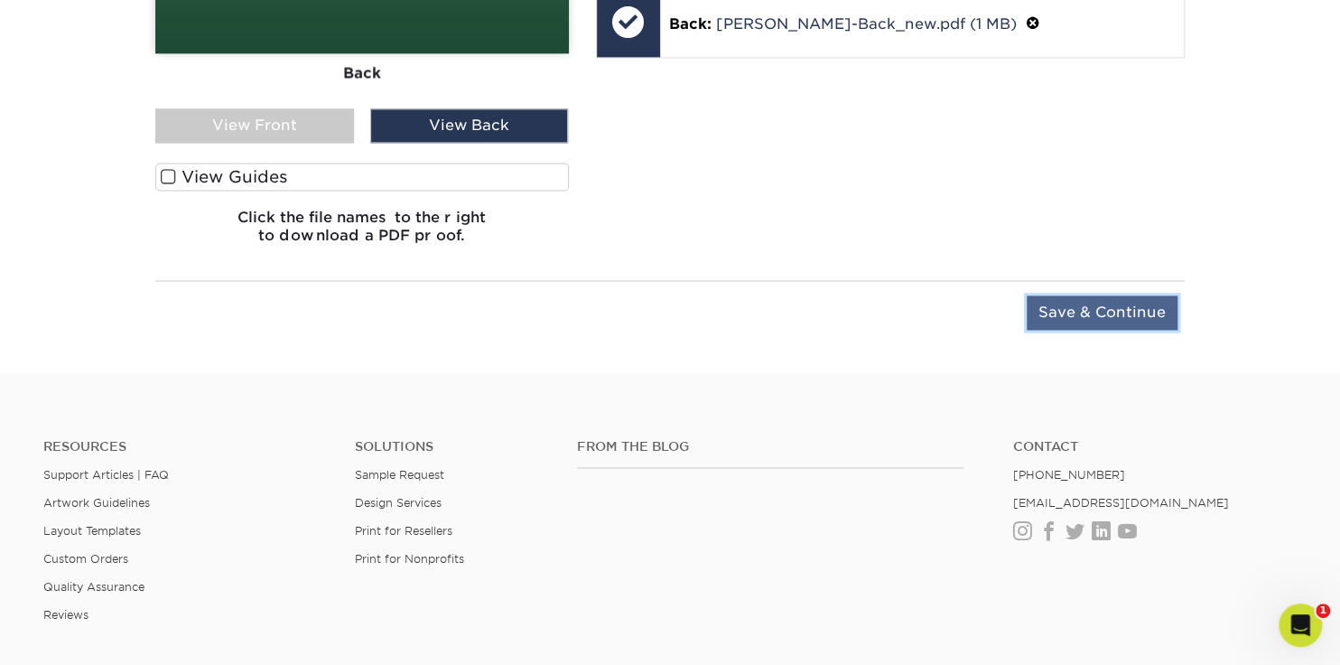
click at [1061, 295] on input "Save & Continue" at bounding box center [1102, 312] width 151 height 34
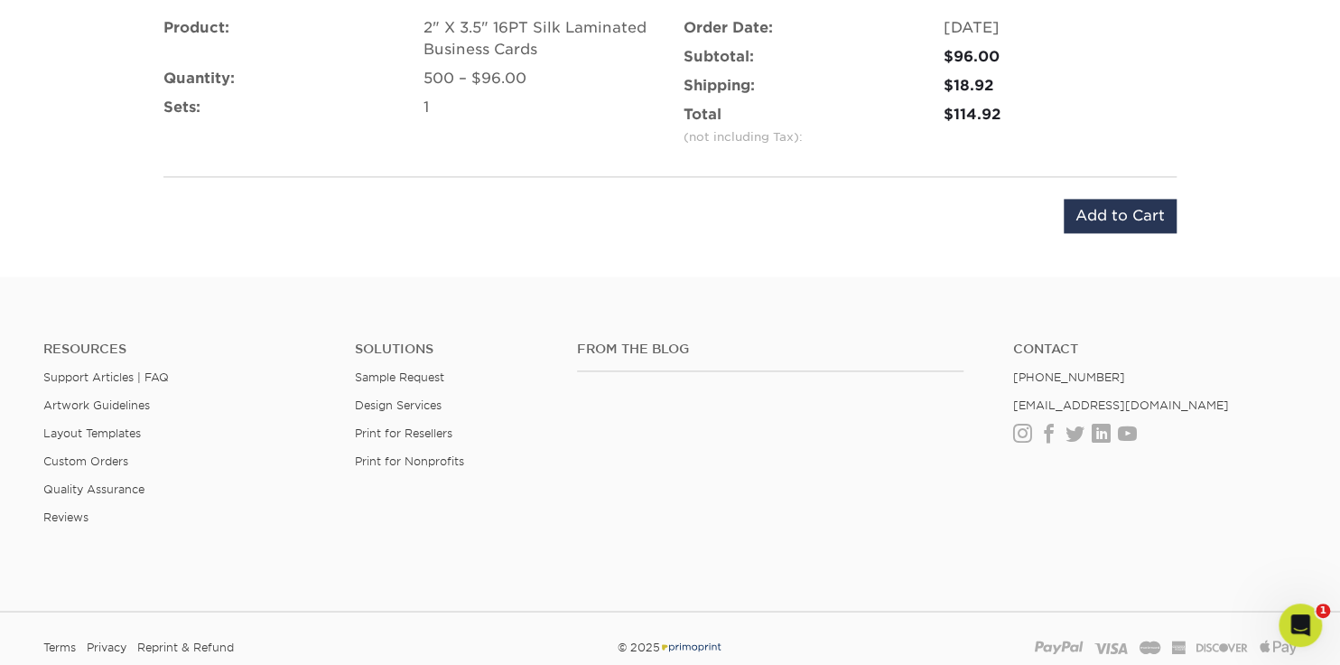
scroll to position [1158, 0]
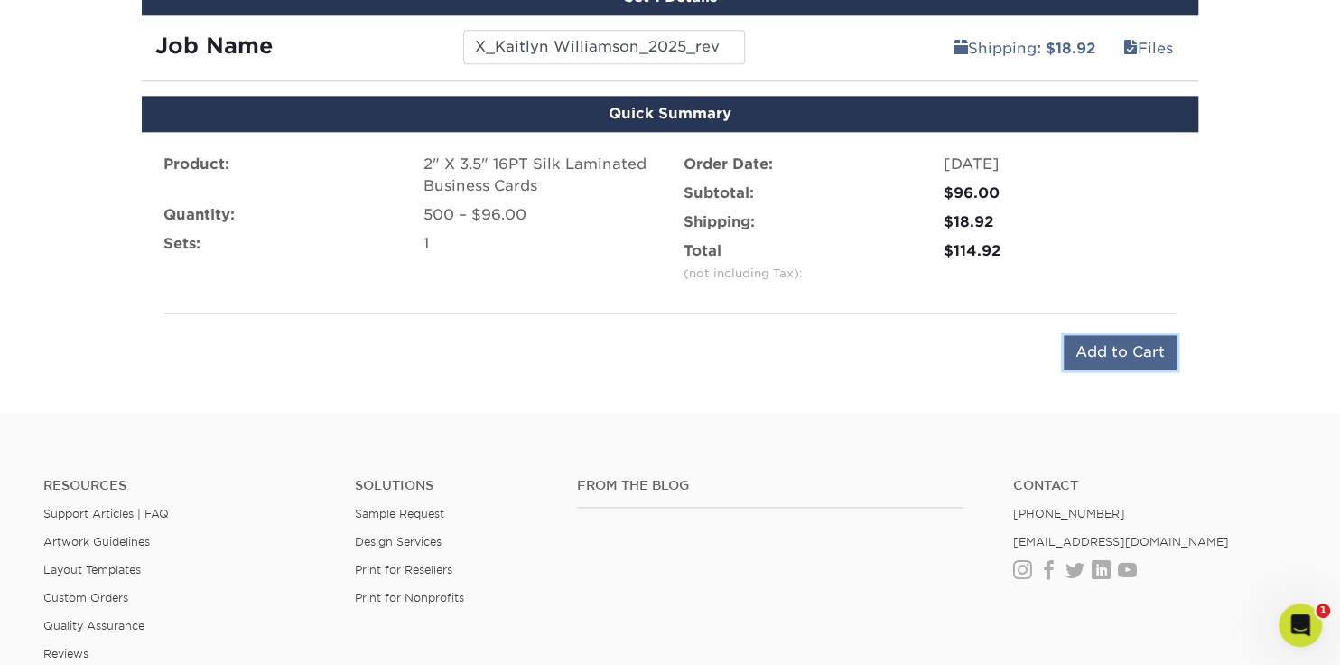
click at [1105, 350] on input "Add to Cart" at bounding box center [1120, 352] width 113 height 34
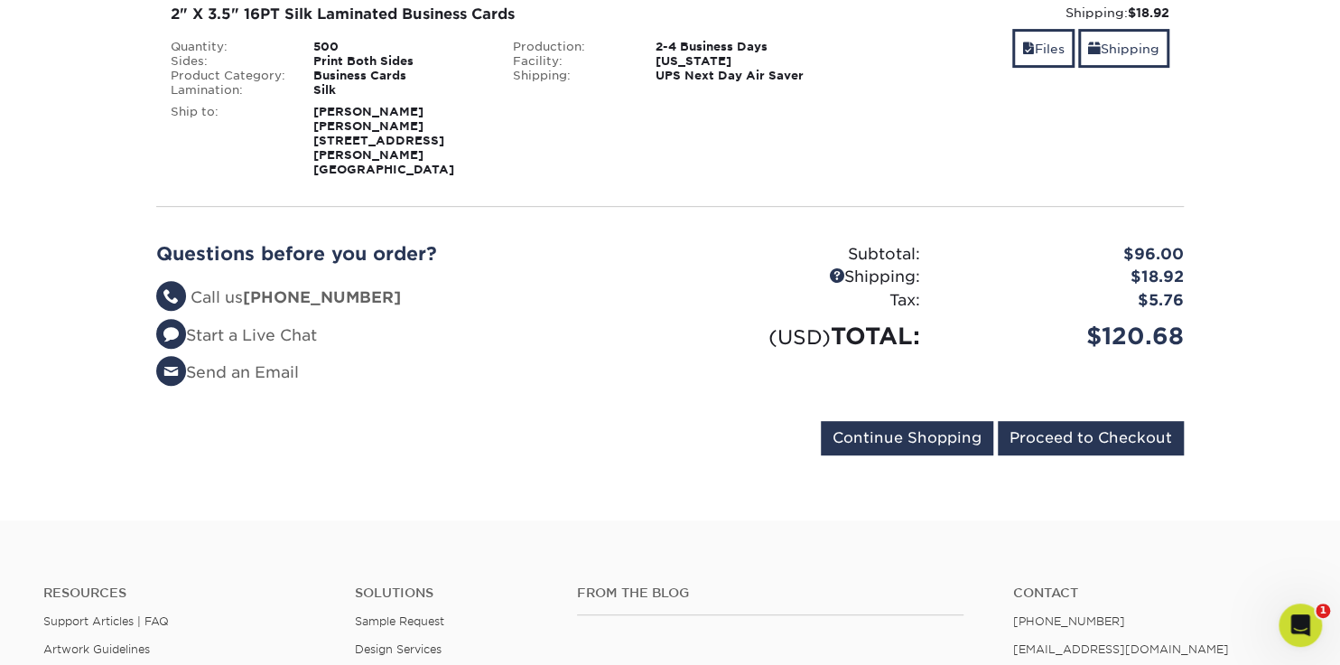
scroll to position [360, 0]
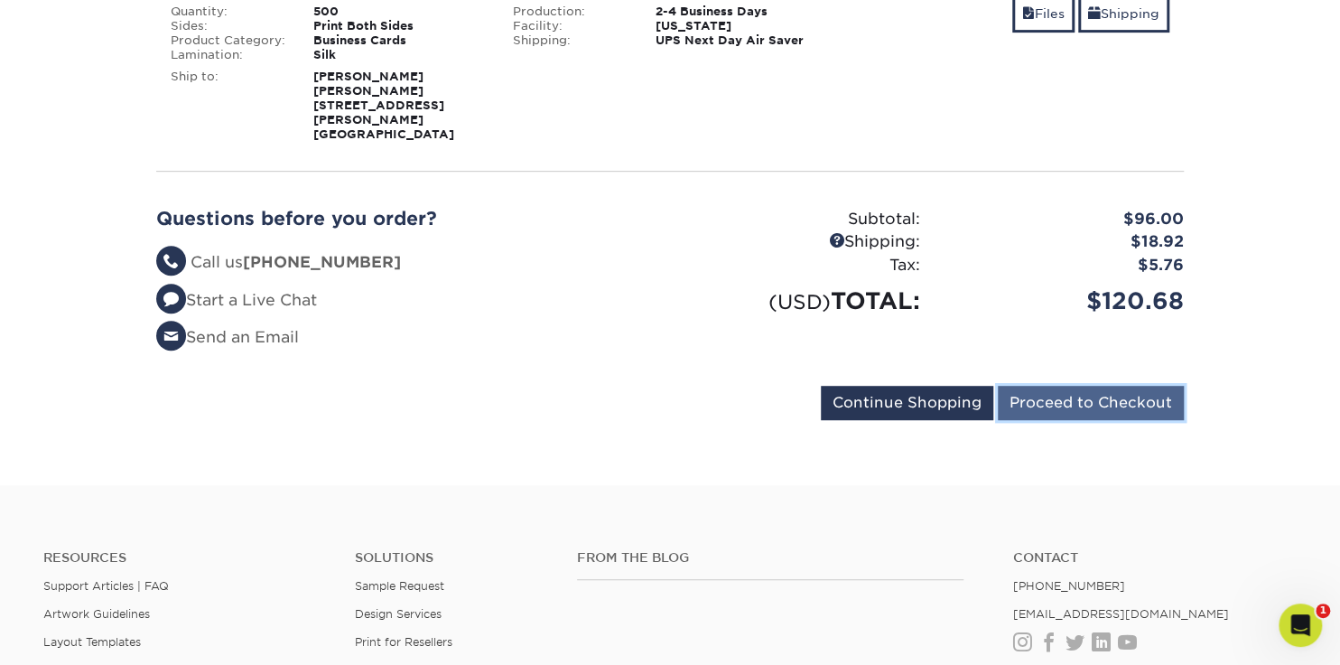
click at [1048, 386] on input "Proceed to Checkout" at bounding box center [1091, 403] width 186 height 34
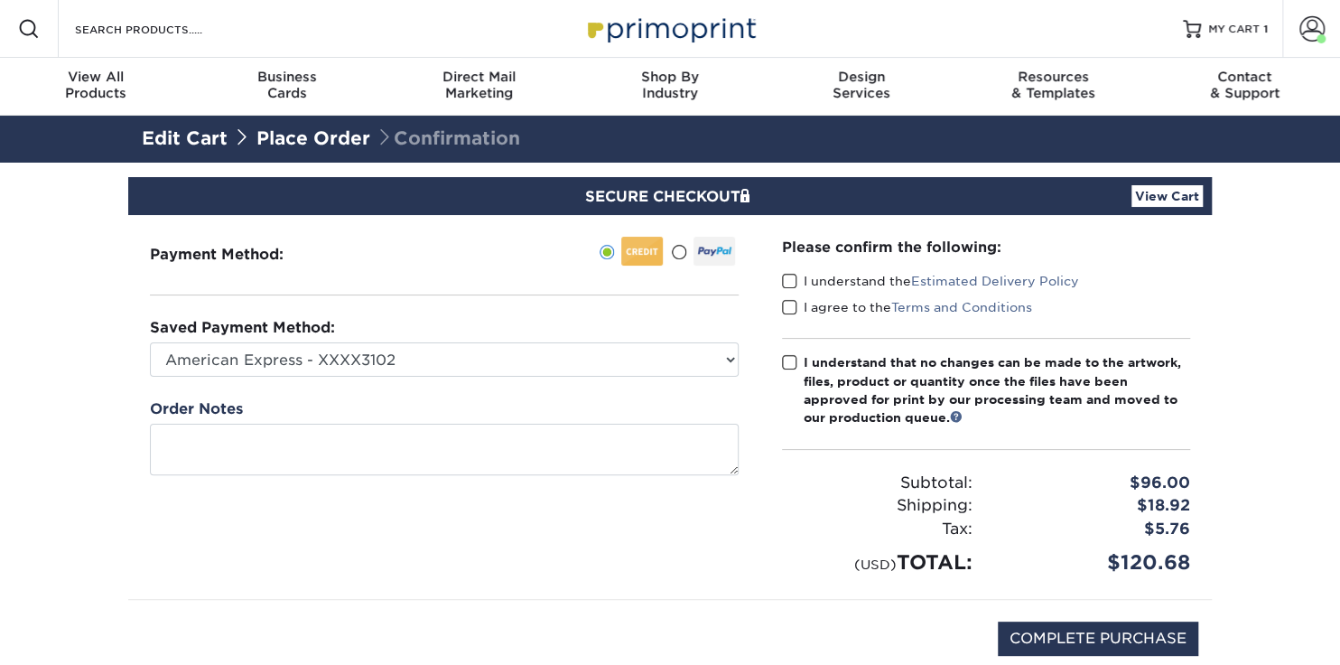
click at [790, 282] on span at bounding box center [789, 281] width 15 height 17
click at [0, 0] on input "I understand the Estimated Delivery Policy" at bounding box center [0, 0] width 0 height 0
click at [791, 299] on span at bounding box center [789, 307] width 15 height 17
click at [0, 0] on input "I agree to the Terms and Conditions" at bounding box center [0, 0] width 0 height 0
click at [790, 358] on span at bounding box center [789, 362] width 15 height 17
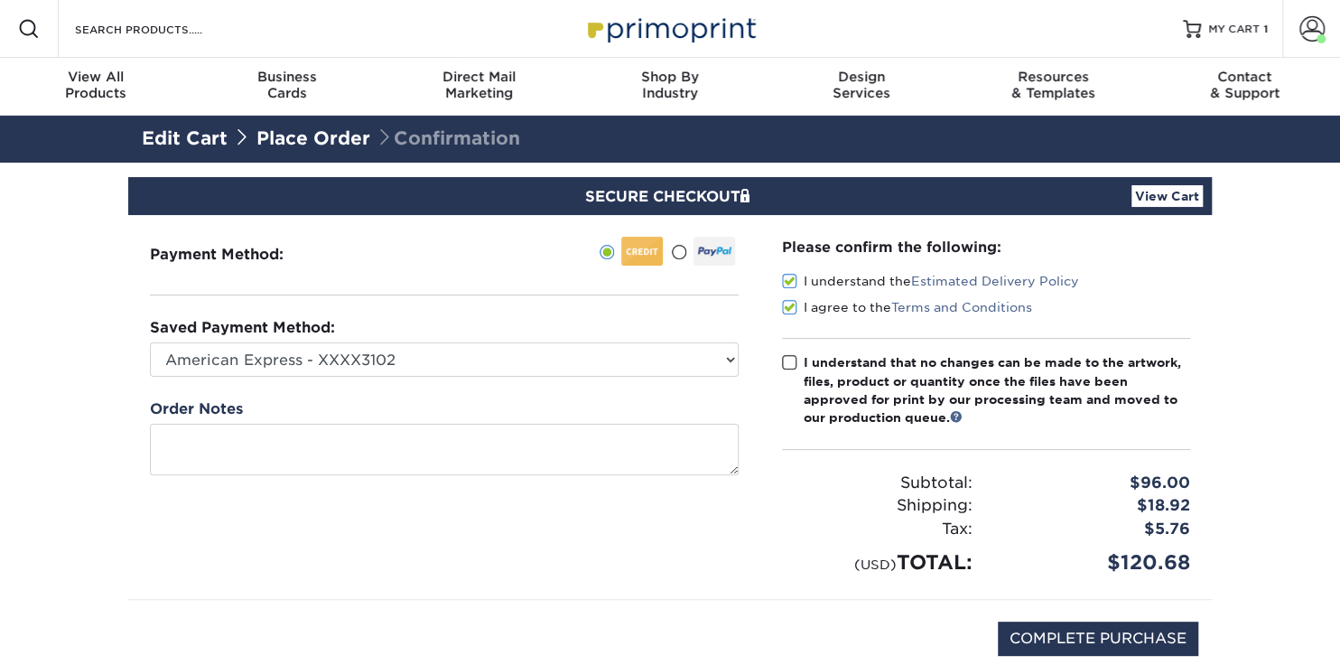
click at [0, 0] on input "I understand that no changes can be made to the artwork, files, product or quan…" at bounding box center [0, 0] width 0 height 0
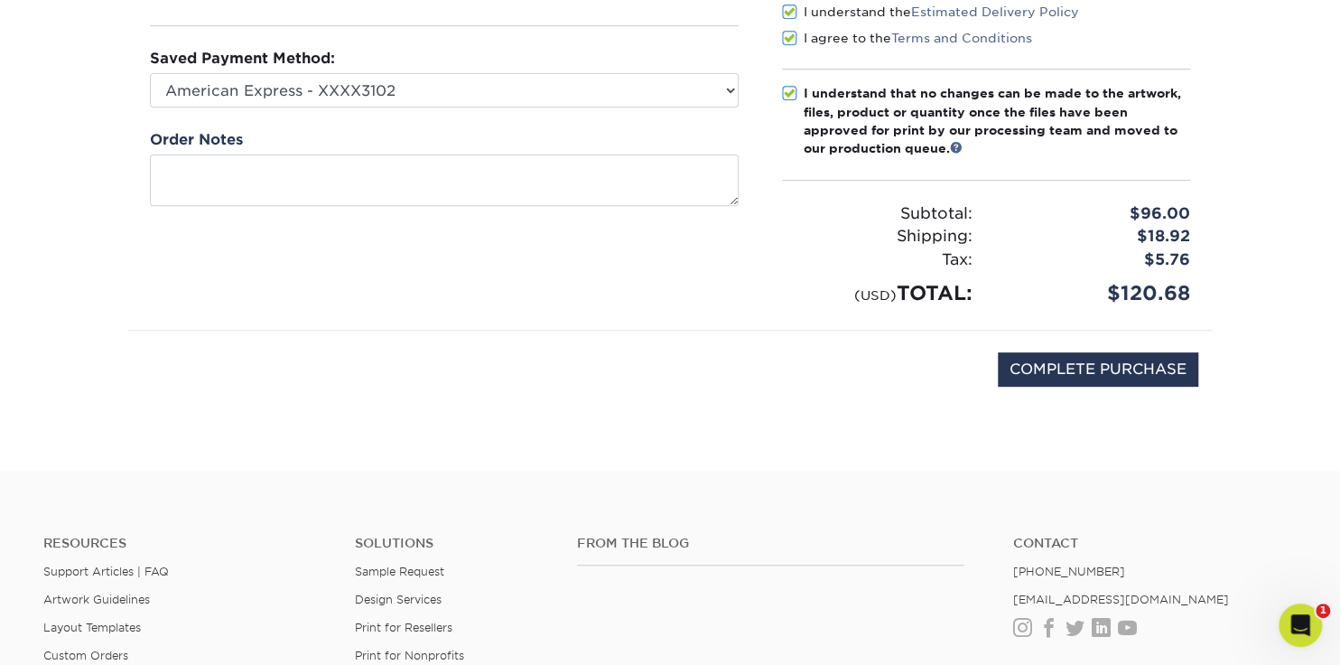
scroll to position [270, 0]
click at [1092, 361] on input "COMPLETE PURCHASE" at bounding box center [1098, 368] width 201 height 34
type input "PROCESSING, PLEASE WAIT..."
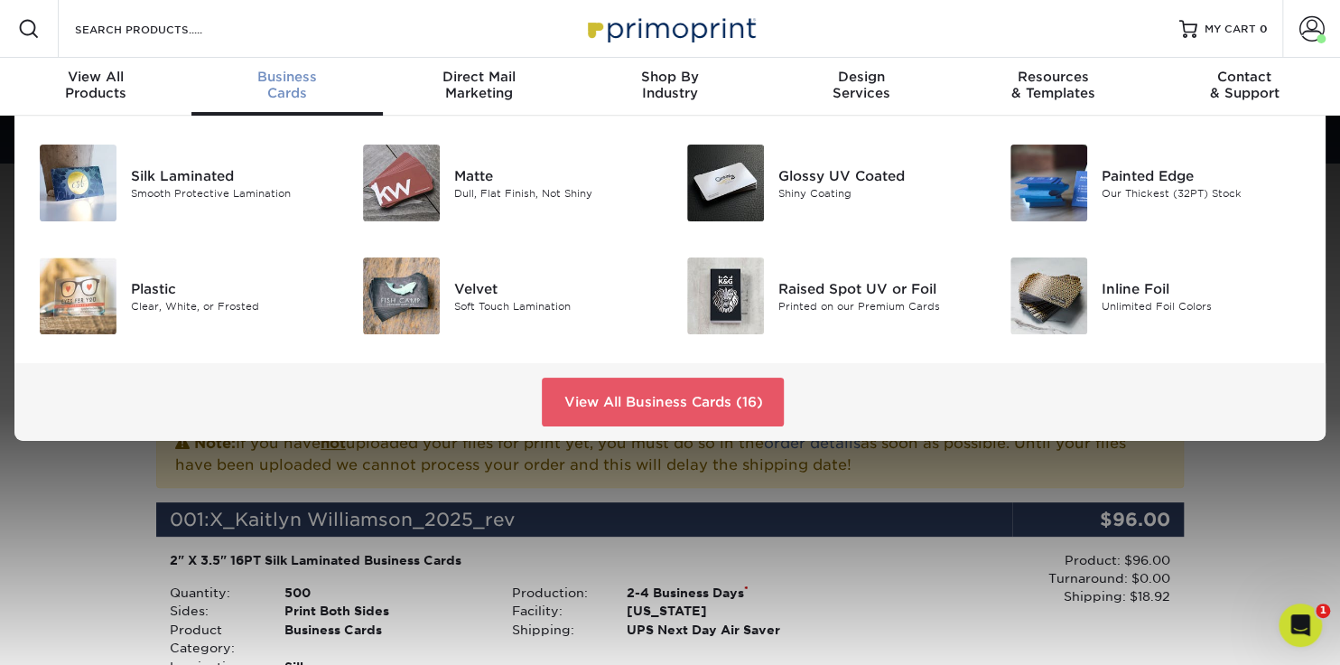
click at [294, 81] on span "Business" at bounding box center [286, 77] width 191 height 16
click at [182, 173] on div "Silk Laminated" at bounding box center [232, 175] width 202 height 20
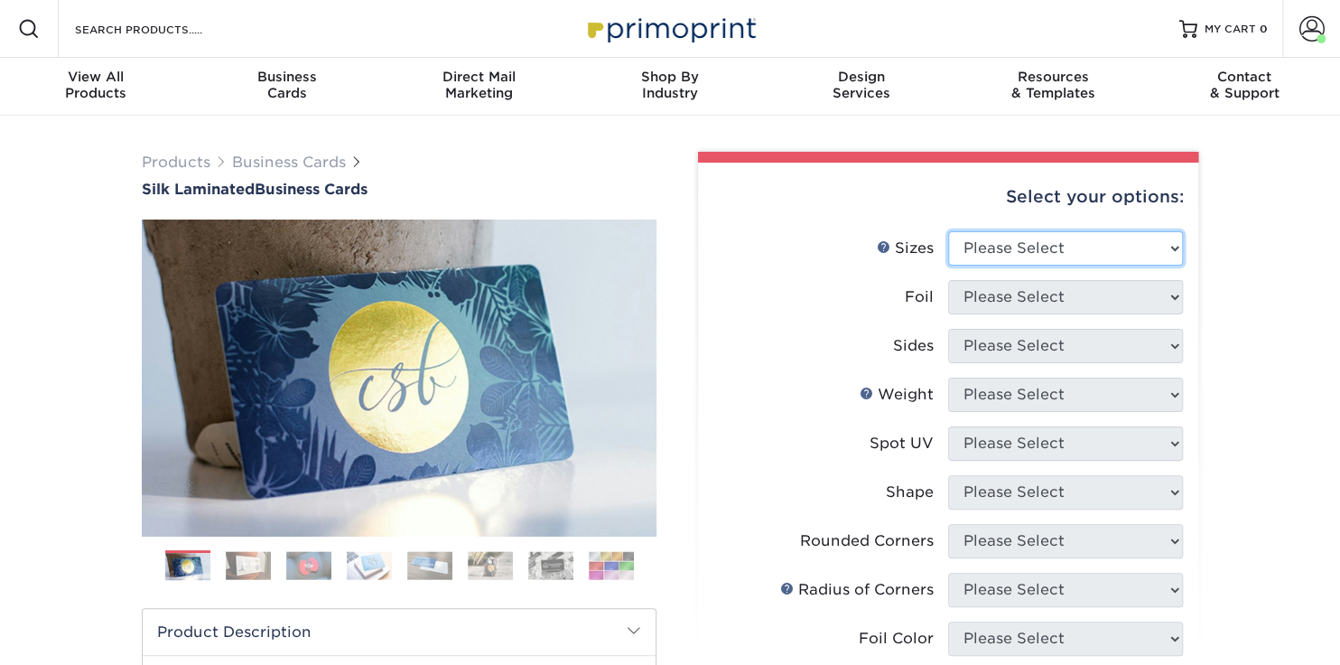
click at [1178, 246] on select "Please Select 1.5" x 3.5" - Mini 1.75" x 3.5" - Mini 2" x 2" - Square 2" x 3" -…" at bounding box center [1065, 248] width 235 height 34
select select "2.00x3.50"
click at [948, 231] on select "Please Select 1.5" x 3.5" - Mini 1.75" x 3.5" - Mini 2" x 2" - Square 2" x 3" -…" at bounding box center [1065, 248] width 235 height 34
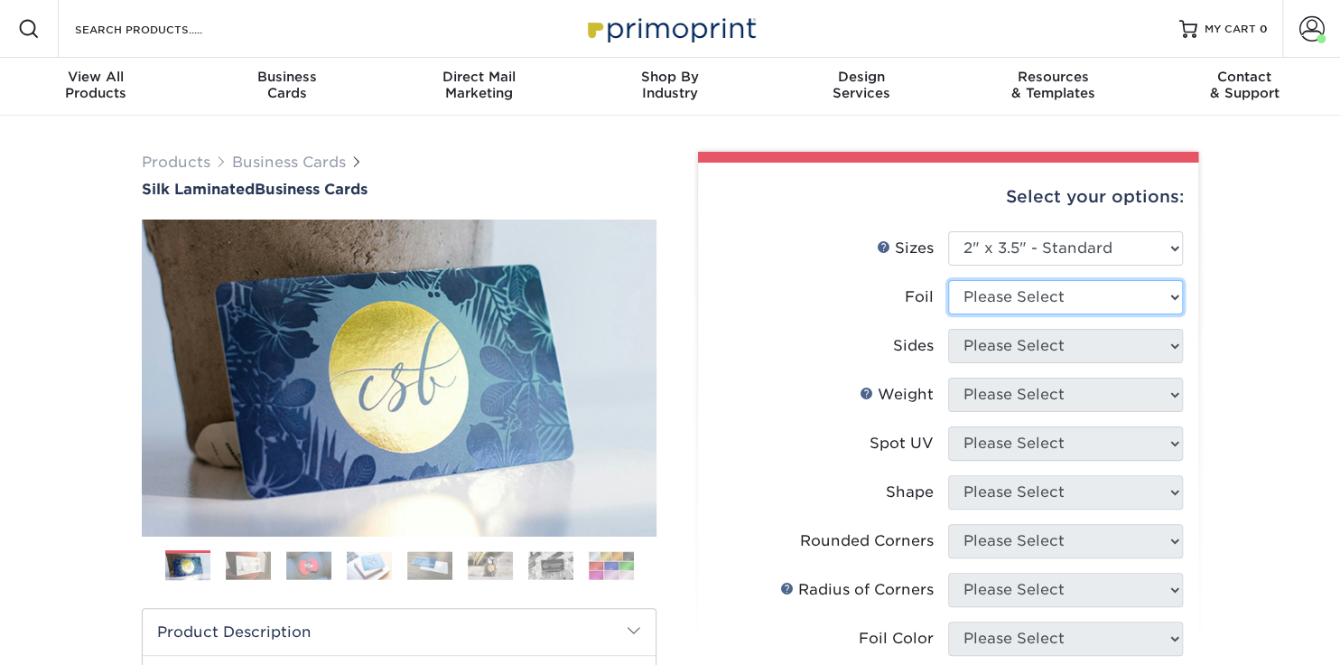
click at [1031, 295] on select "Please Select Yes No" at bounding box center [1065, 297] width 235 height 34
click at [948, 280] on select "Please Select Yes No" at bounding box center [1065, 297] width 235 height 34
click at [1030, 299] on select "Please Select Yes No" at bounding box center [1065, 297] width 235 height 34
select select "0"
click at [948, 280] on select "Please Select Yes No" at bounding box center [1065, 297] width 235 height 34
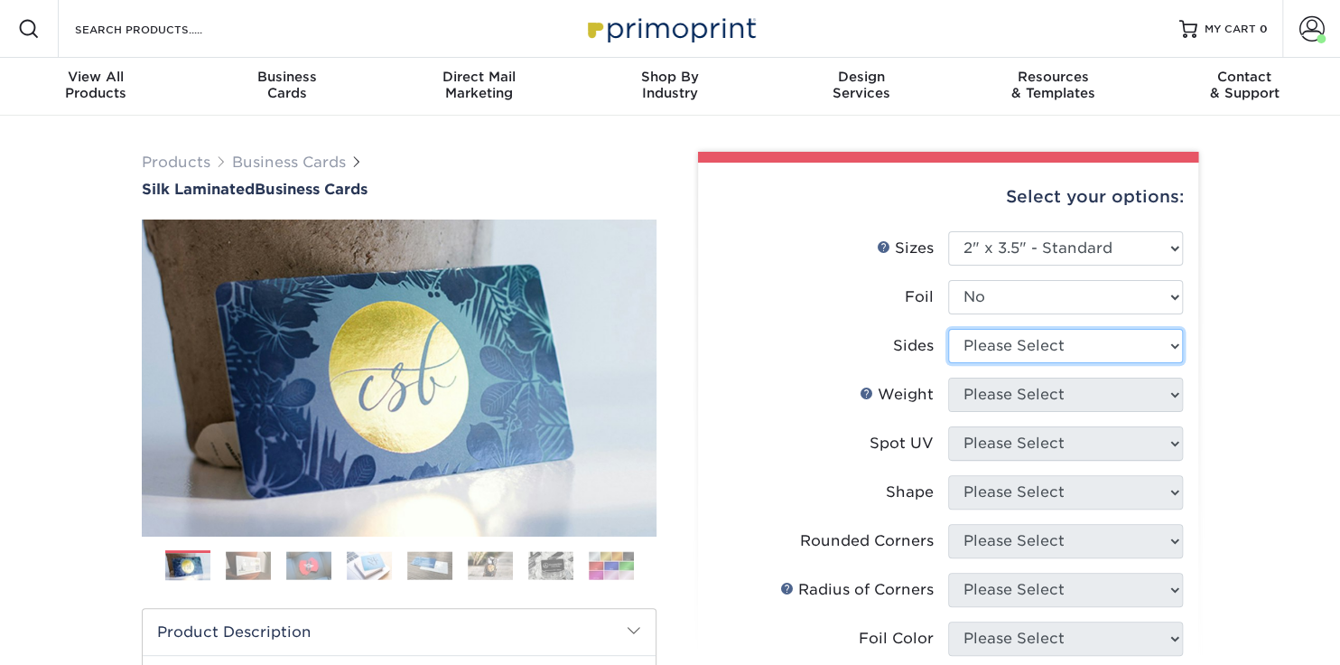
click at [997, 346] on select "Please Select Print Both Sides Print Front Only" at bounding box center [1065, 346] width 235 height 34
select select "13abbda7-1d64-4f25-8bb2-c179b224825d"
click at [948, 329] on select "Please Select Print Both Sides Print Front Only" at bounding box center [1065, 346] width 235 height 34
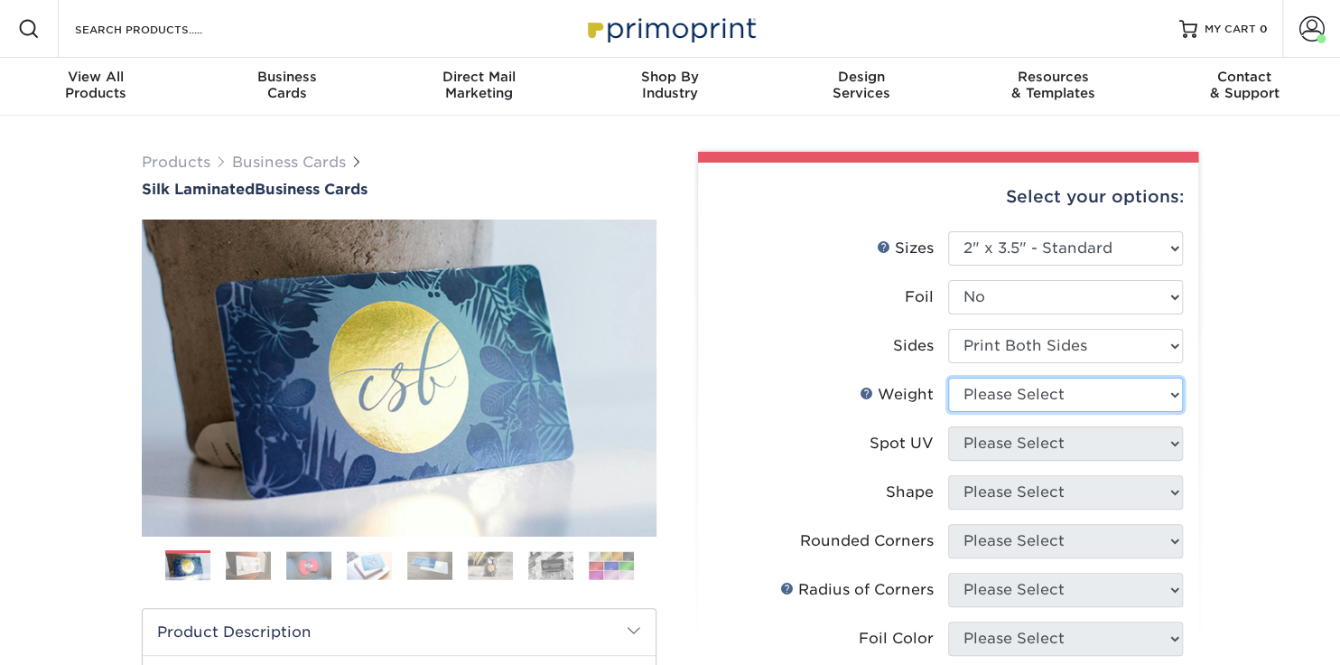
click at [988, 394] on select "Please Select 16PT" at bounding box center [1065, 395] width 235 height 34
select select "16PT"
click at [948, 378] on select "Please Select 16PT" at bounding box center [1065, 395] width 235 height 34
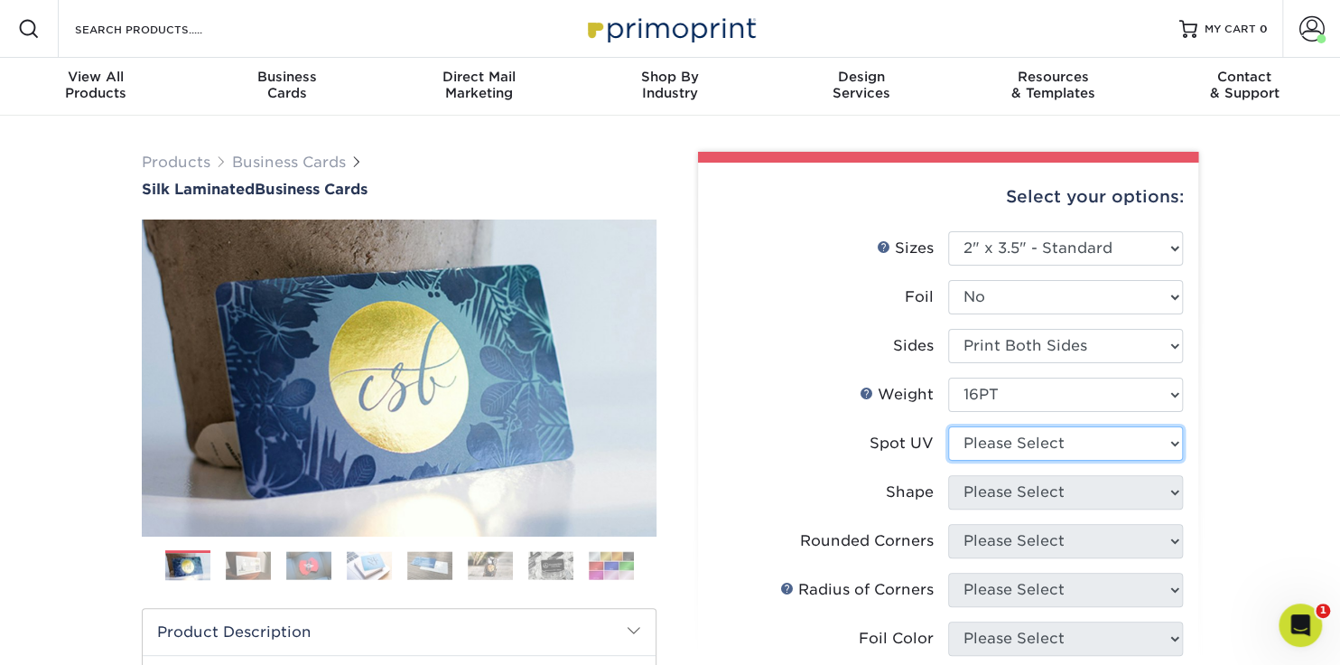
drag, startPoint x: 989, startPoint y: 442, endPoint x: 988, endPoint y: 456, distance: 14.5
click at [989, 443] on select "Please Select No Spot UV Front and Back (Both Sides) Front Only Back Only" at bounding box center [1065, 443] width 235 height 34
select select "3"
click at [948, 426] on select "Please Select No Spot UV Front and Back (Both Sides) Front Only Back Only" at bounding box center [1065, 443] width 235 height 34
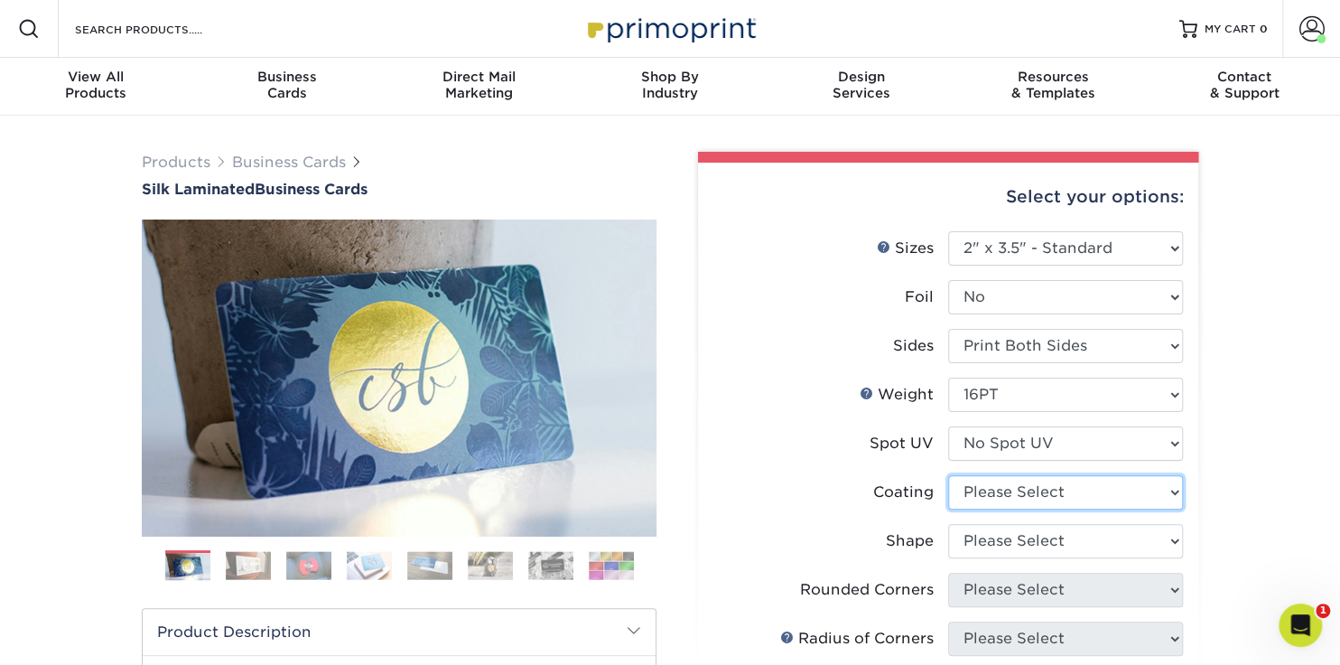
click at [988, 499] on select at bounding box center [1065, 492] width 235 height 34
click at [984, 491] on select at bounding box center [1065, 492] width 235 height 34
select select "3e7618de-abca-4bda-9f97-8b9129e913d8"
click at [948, 475] on select at bounding box center [1065, 492] width 235 height 34
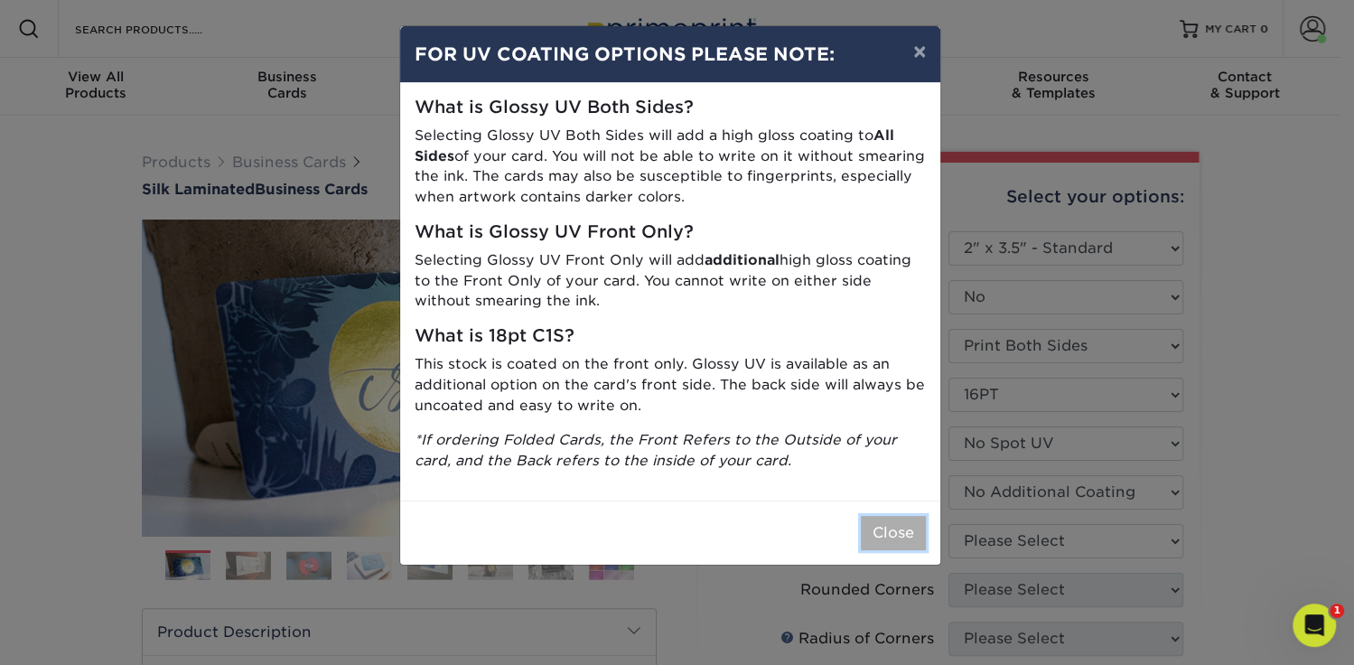
click at [897, 531] on button "Close" at bounding box center [893, 533] width 65 height 34
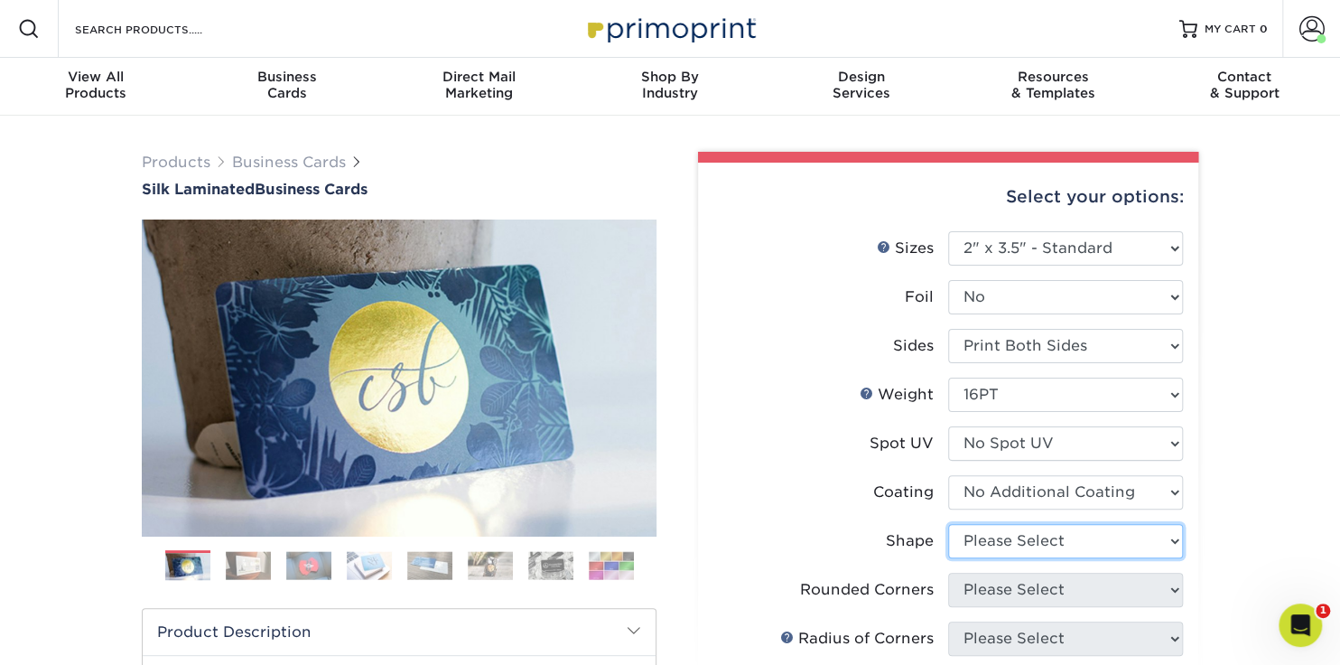
click at [1000, 549] on select "Please Select Standard Oval" at bounding box center [1065, 541] width 235 height 34
select select "standard"
click at [948, 524] on select "Please Select Standard Oval" at bounding box center [1065, 541] width 235 height 34
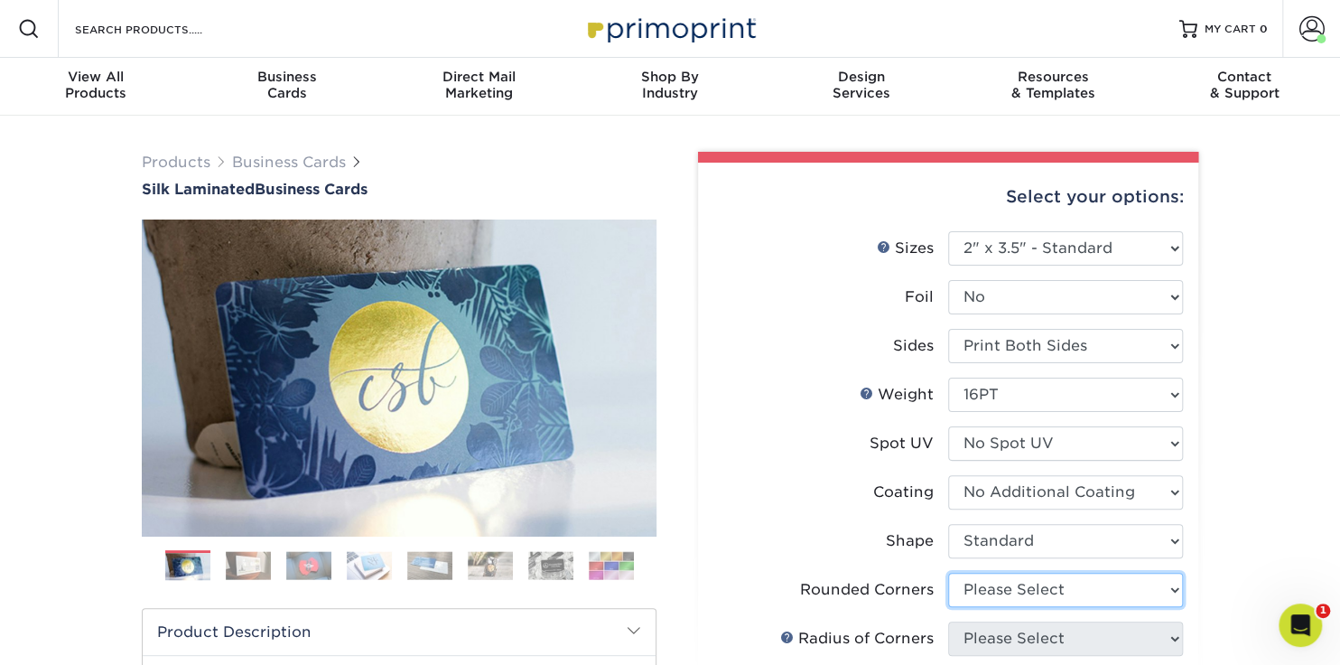
click at [992, 585] on select "Please Select Yes - Round 2 Corners Yes - Round 4 Corners No" at bounding box center [1065, 590] width 235 height 34
select select "0"
click at [948, 573] on select "Please Select Yes - Round 2 Corners Yes - Round 4 Corners No" at bounding box center [1065, 590] width 235 height 34
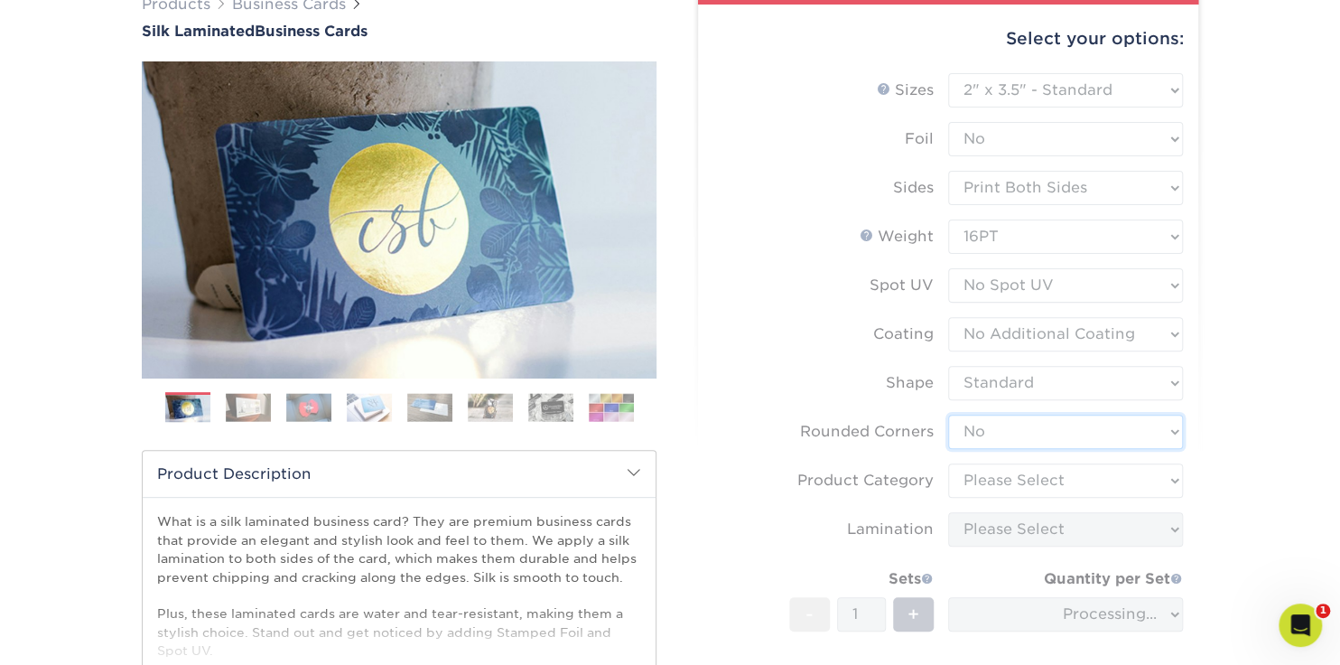
scroll to position [180, 0]
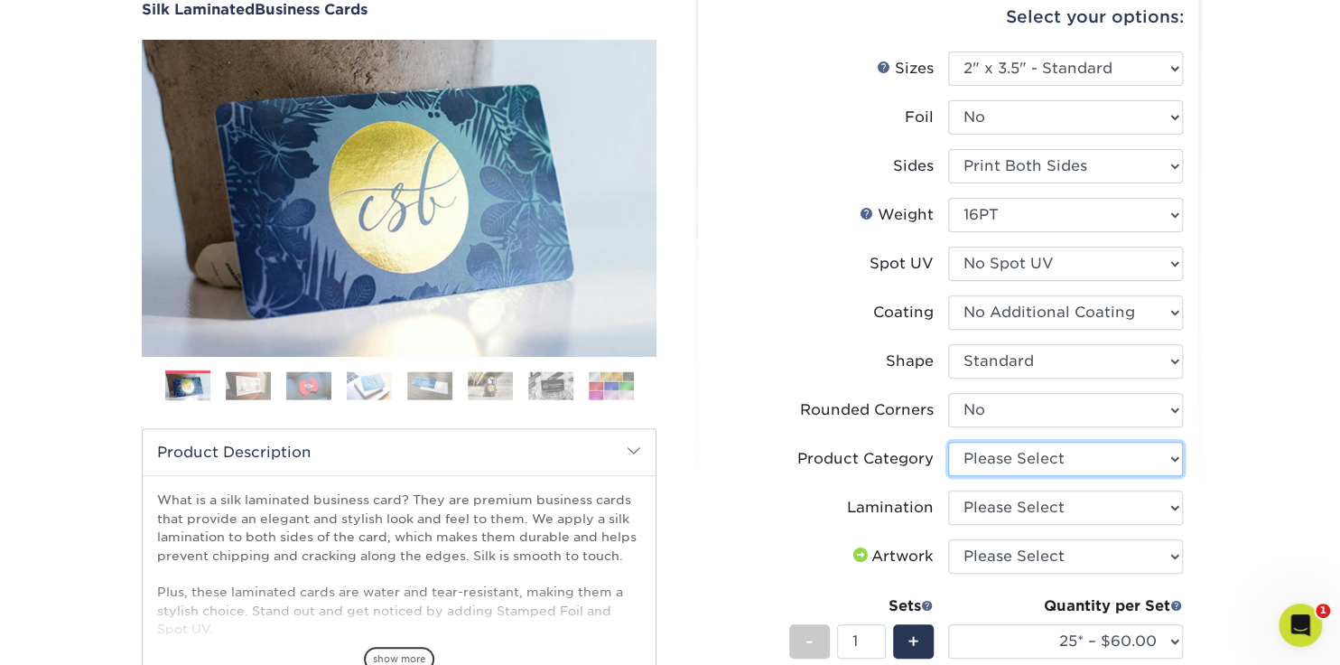
click at [990, 454] on select "Please Select Business Cards" at bounding box center [1065, 459] width 235 height 34
select select "3b5148f1-0588-4f88-a218-97bcfdce65c1"
click at [948, 442] on select "Please Select Business Cards" at bounding box center [1065, 459] width 235 height 34
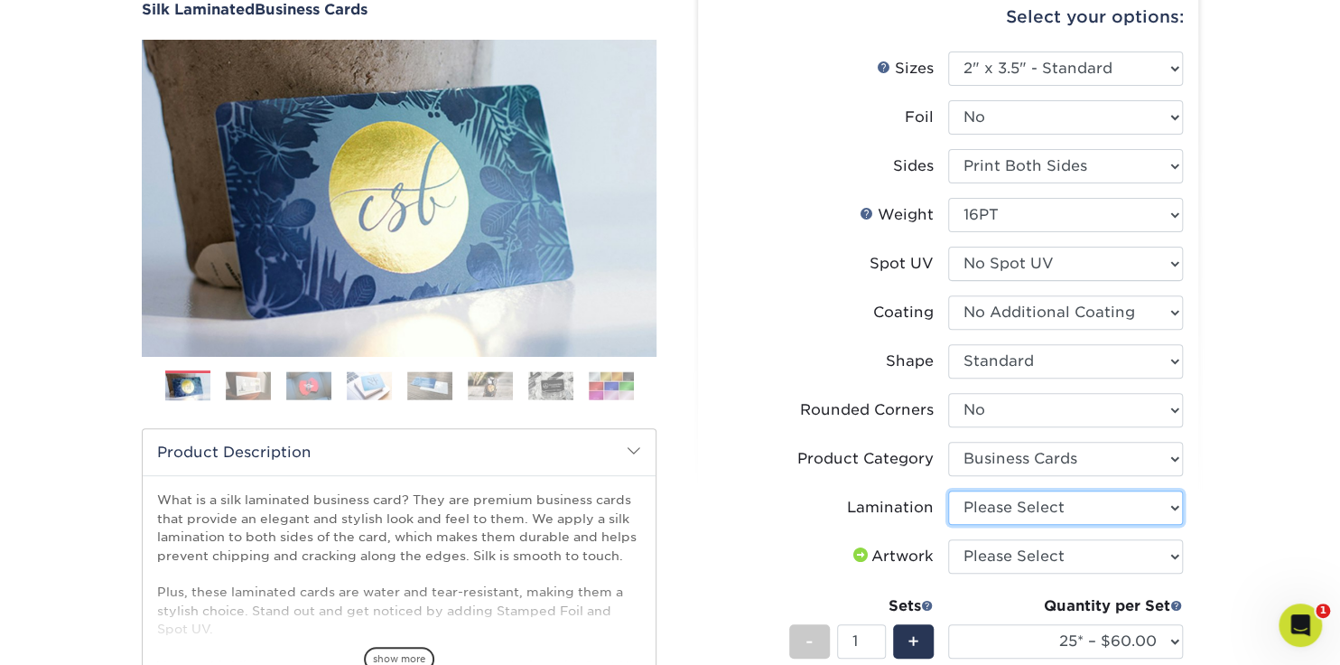
click at [988, 507] on select "Please Select Silk" at bounding box center [1065, 507] width 235 height 34
select select "ccacb42f-45f7-42d3-bbd3-7c8421cf37f0"
click at [948, 490] on select "Please Select Silk" at bounding box center [1065, 507] width 235 height 34
click at [981, 544] on select "Please Select I will upload files I need a design - $100" at bounding box center [1065, 556] width 235 height 34
select select "upload"
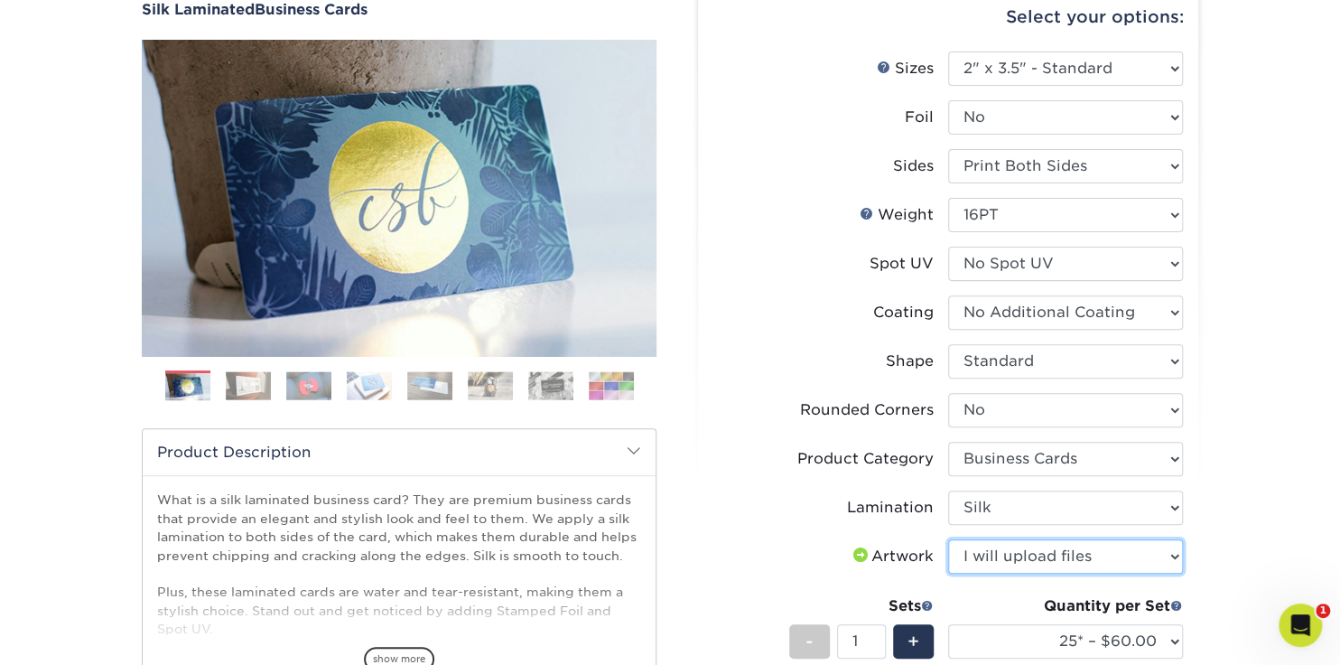
click at [948, 539] on select "Please Select I will upload files I need a design - $100" at bounding box center [1065, 556] width 235 height 34
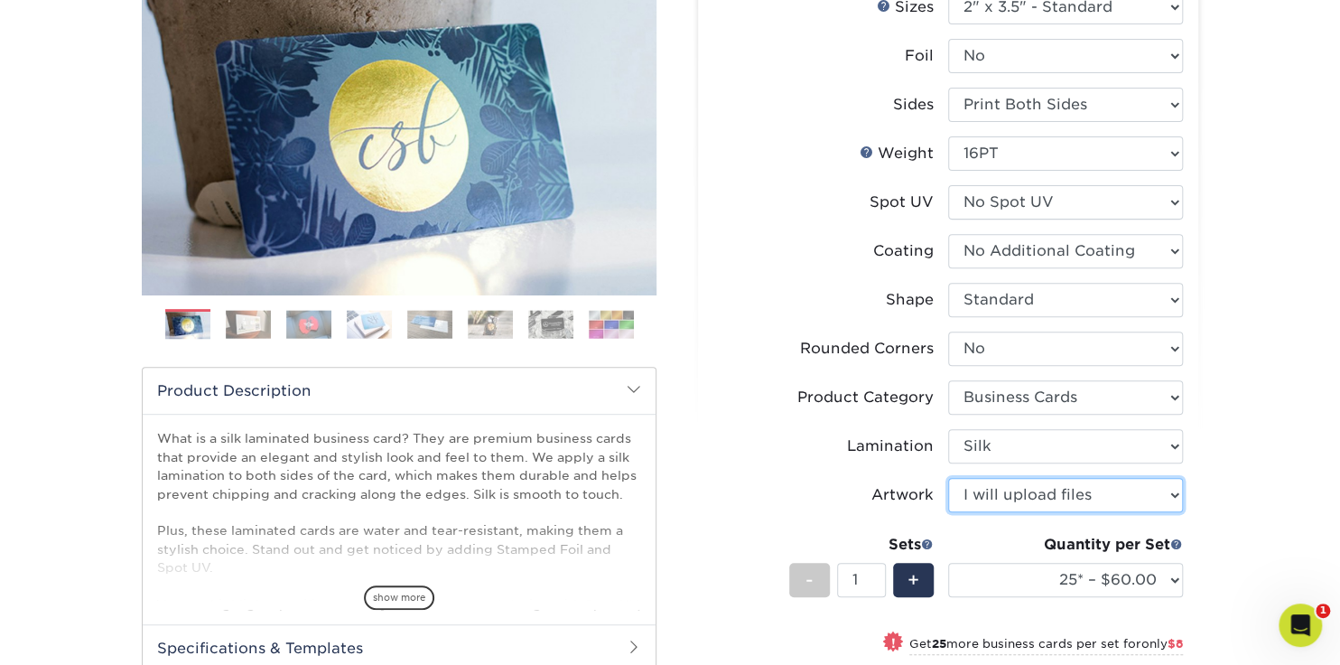
scroll to position [360, 0]
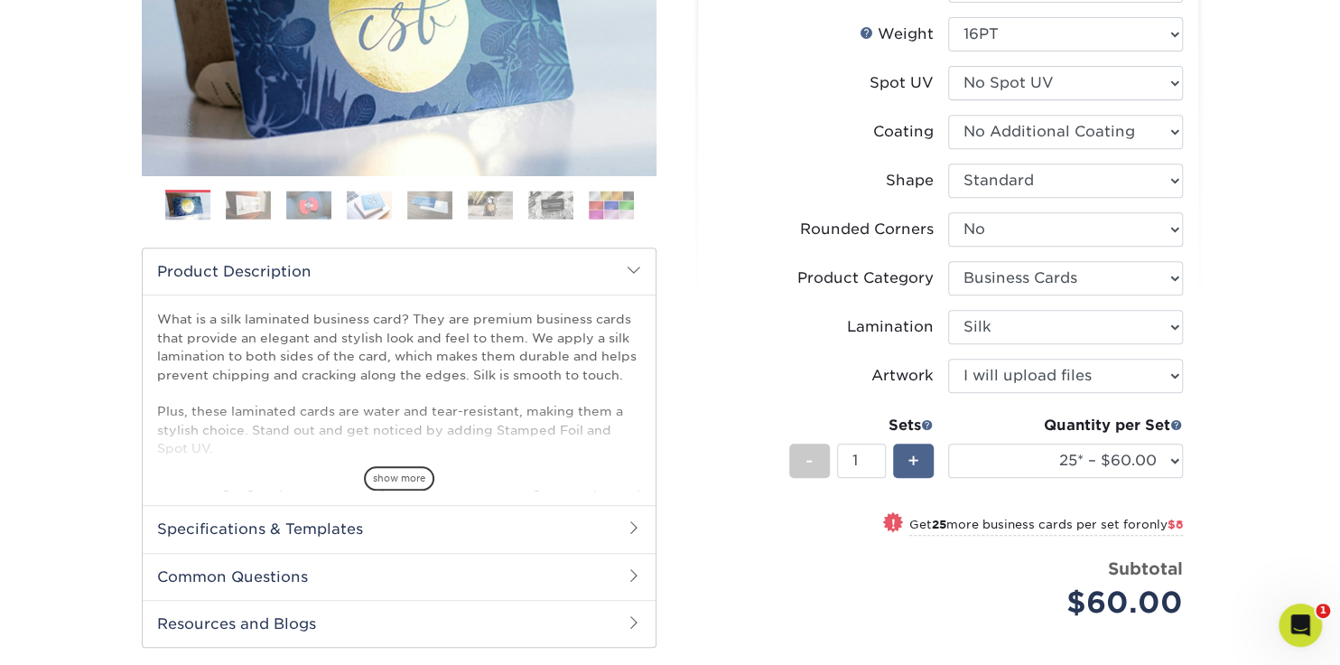
click at [905, 467] on div "+" at bounding box center [913, 460] width 41 height 34
type input "2"
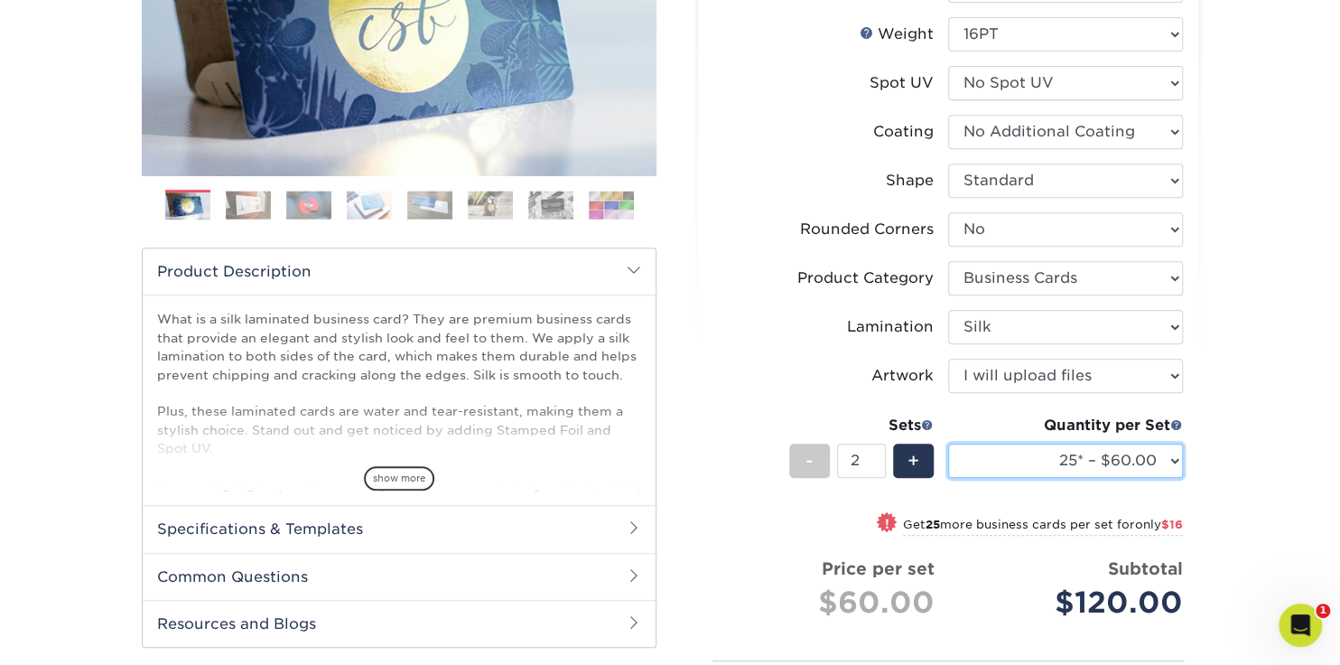
click at [1169, 456] on select "25* – $60.00 50* – $68.00 75* – $76.00 100* – $84.00 250* – $92.00 500 – $96.00…" at bounding box center [1065, 460] width 235 height 34
select select "500 – $96.00"
click at [948, 443] on select "25* – $60.00 50* – $68.00 75* – $76.00 100* – $84.00 250* – $92.00 500 – $96.00…" at bounding box center [1065, 460] width 235 height 34
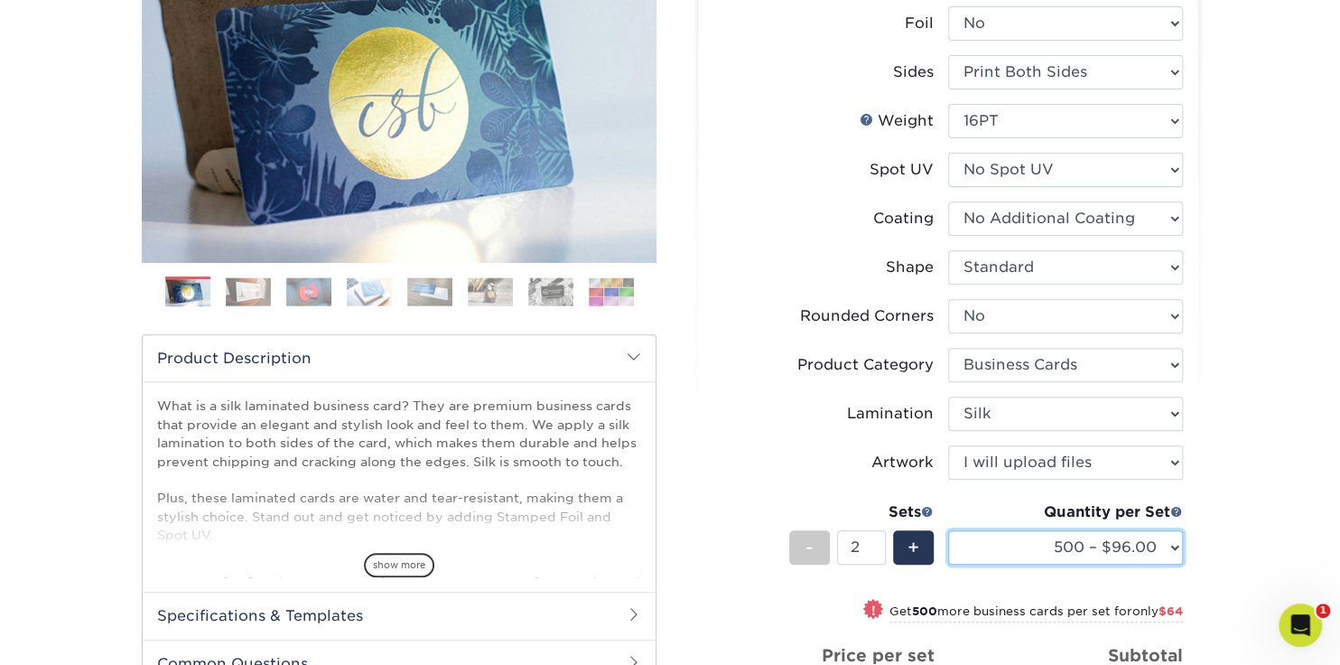
scroll to position [270, 0]
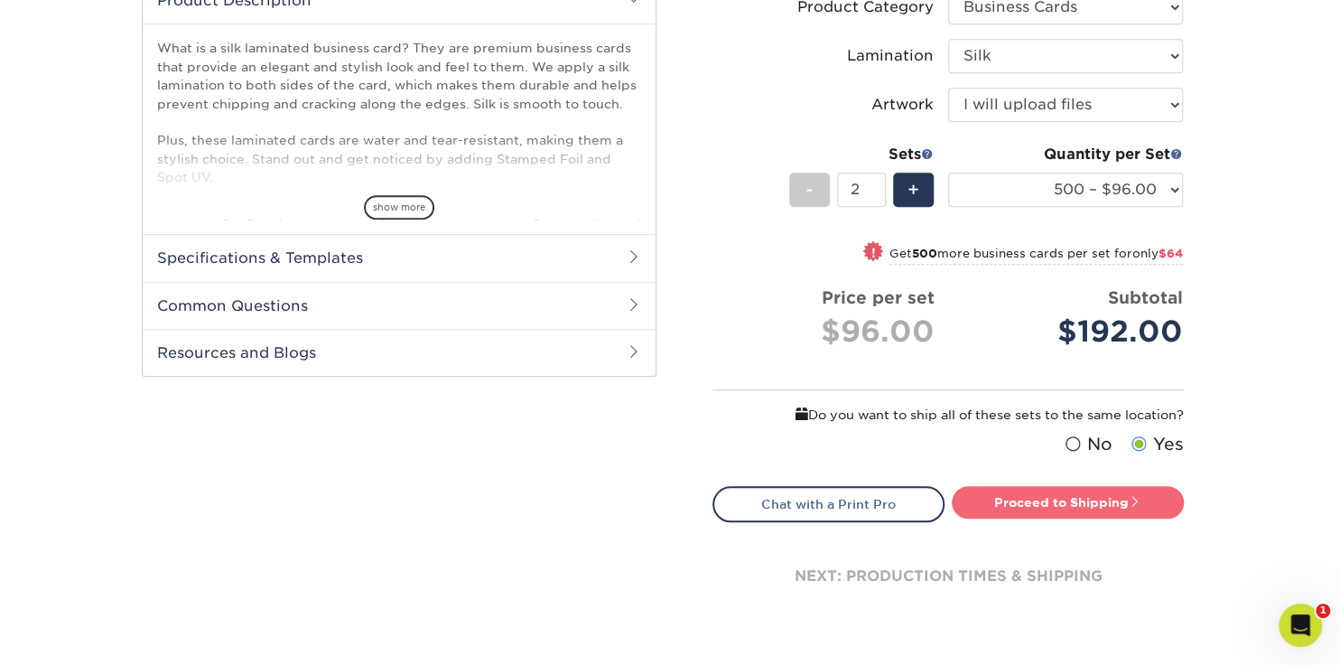
click at [1032, 490] on link "Proceed to Shipping" at bounding box center [1068, 502] width 232 height 33
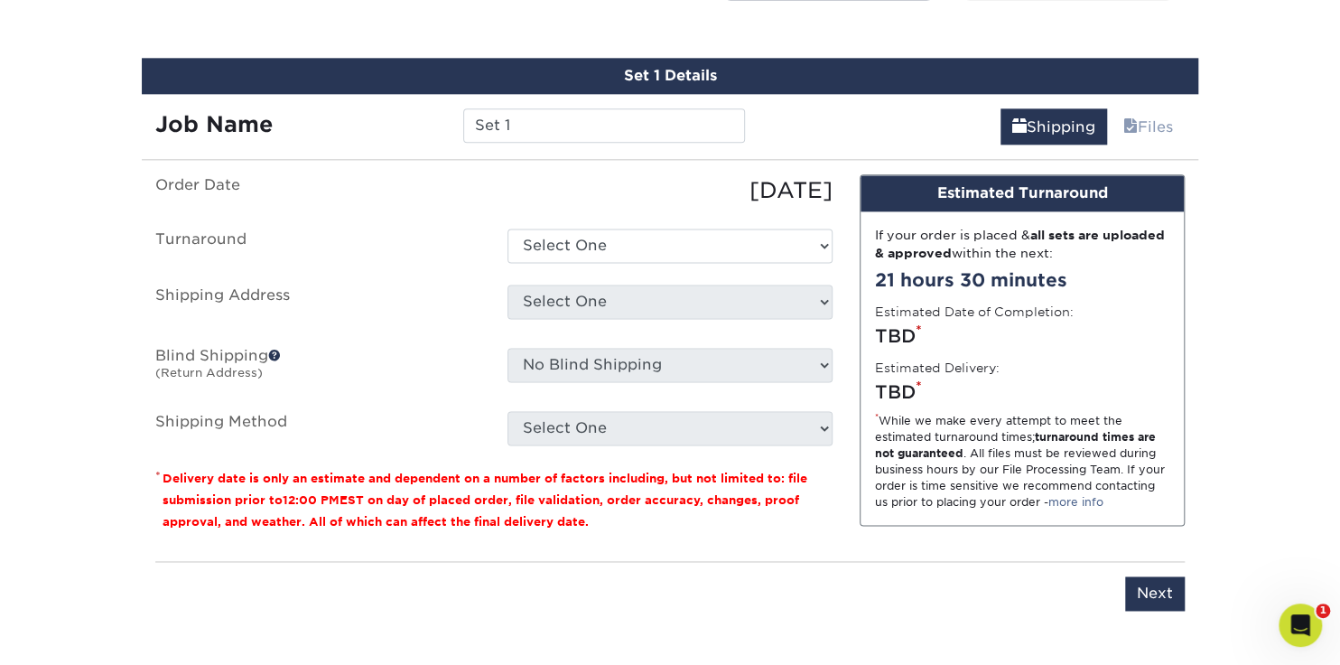
scroll to position [1163, 0]
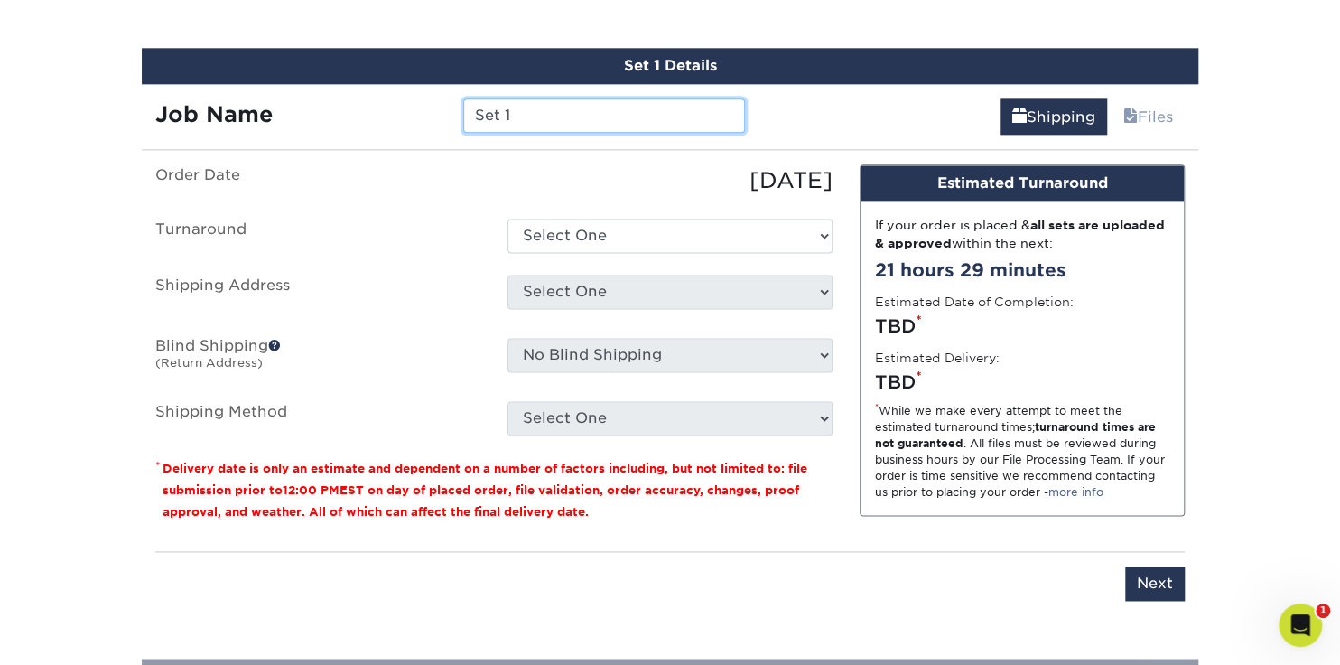
drag, startPoint x: 544, startPoint y: 118, endPoint x: 475, endPoint y: 105, distance: 70.0
click at [475, 105] on input "Set 1" at bounding box center [603, 115] width 281 height 34
paste input "E_Kirk Casstevens_2025"
type input "E_Kirk Casstevens_2025"
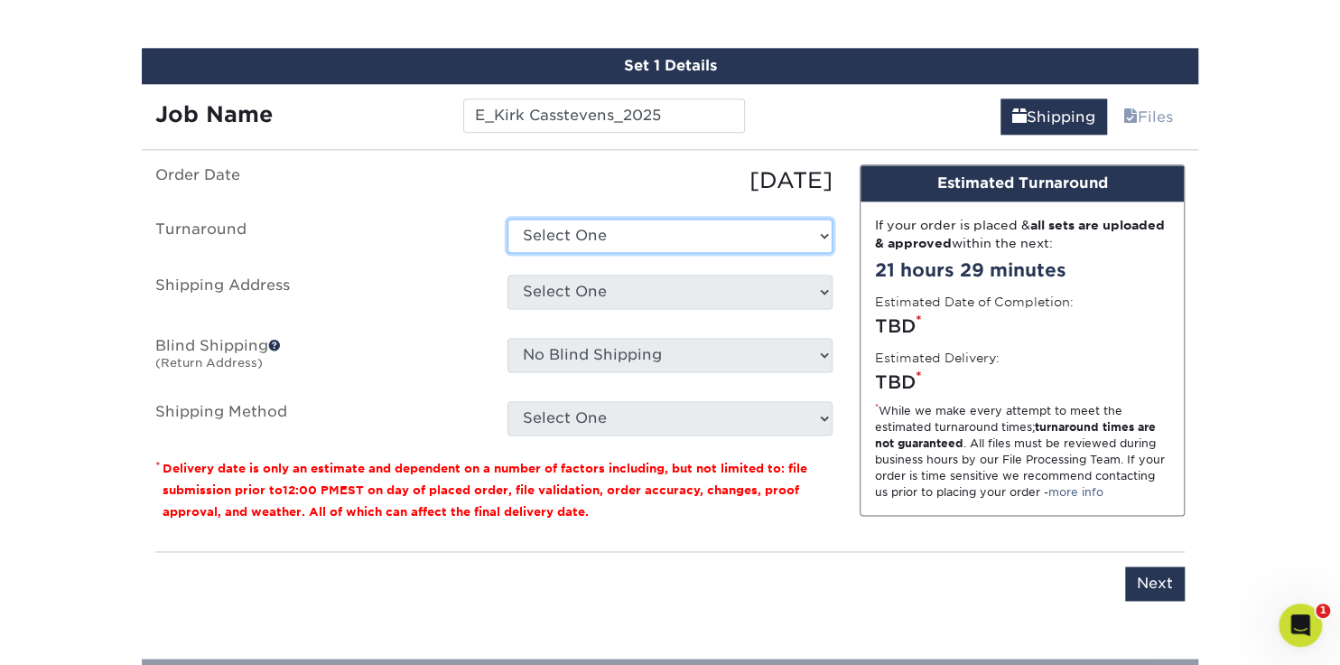
click at [571, 240] on select "Select One 2-4 Business Days 2 Day Next Business Day" at bounding box center [670, 236] width 325 height 34
select select "daeee239-1cf4-403f-860f-e366b9ee29d2"
click at [508, 219] on select "Select One 2-4 Business Days 2 Day Next Business Day" at bounding box center [670, 236] width 325 height 34
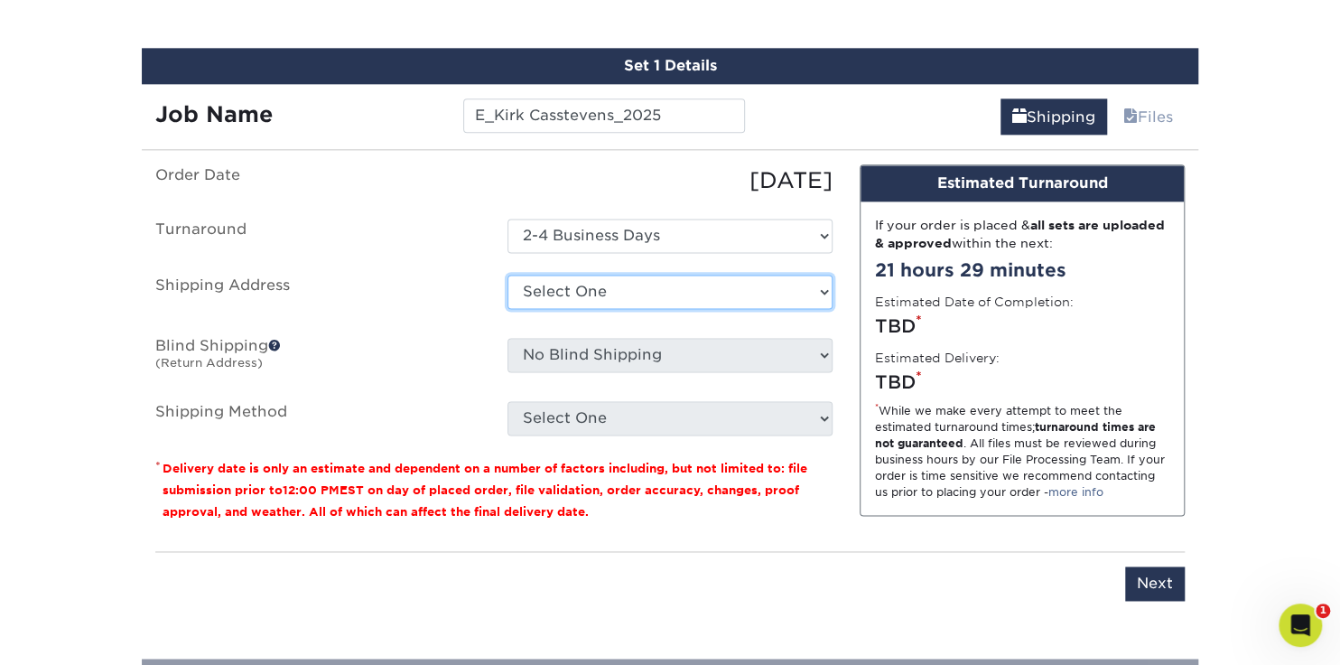
click at [572, 289] on select "Select One Schiffman's - Elm Street Schiffman's - Winston-Salem Schiffman's-Lex…" at bounding box center [670, 292] width 325 height 34
select select "73167"
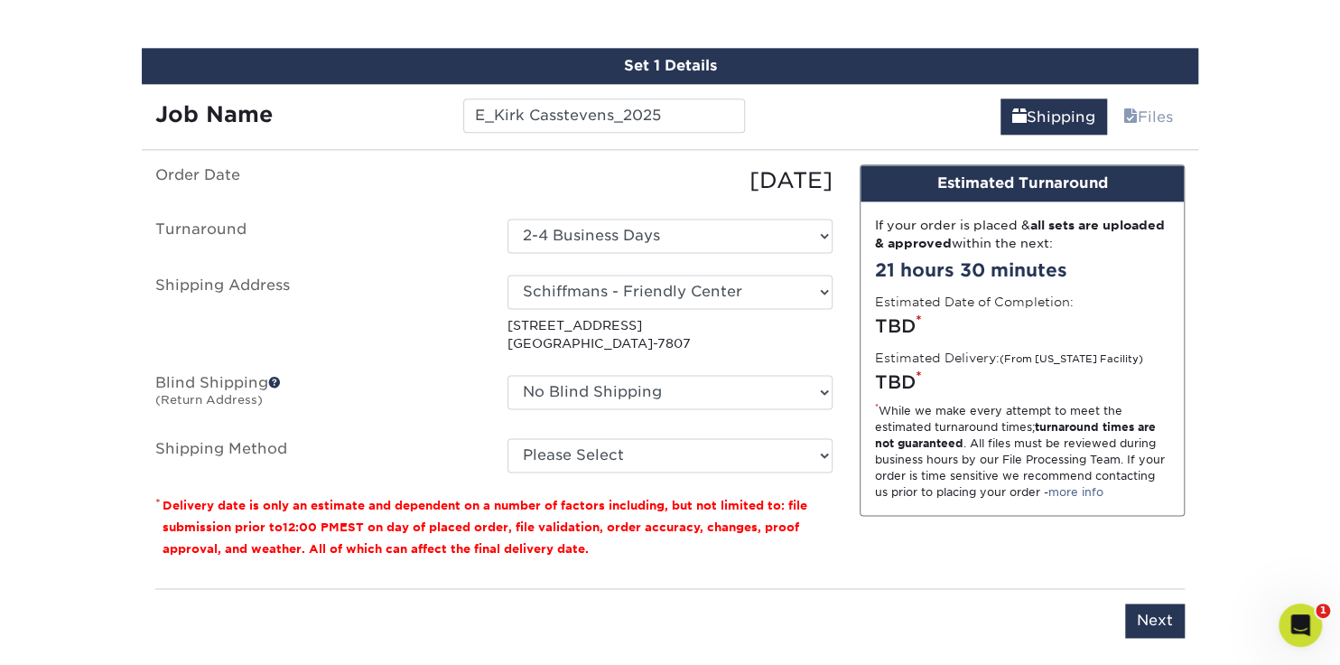
drag, startPoint x: 568, startPoint y: 448, endPoint x: 522, endPoint y: 430, distance: 49.5
click at [522, 430] on ul "Order Date 10/03/2025 Turnaround Select One 2-4 Business Days 2 Day Next Busine…" at bounding box center [493, 318] width 677 height 308
click at [613, 450] on select "Please Select Ground Shipping (+$15.08) 3 Day Shipping Service (+$16.58) 2 Day …" at bounding box center [670, 455] width 325 height 34
select select "03"
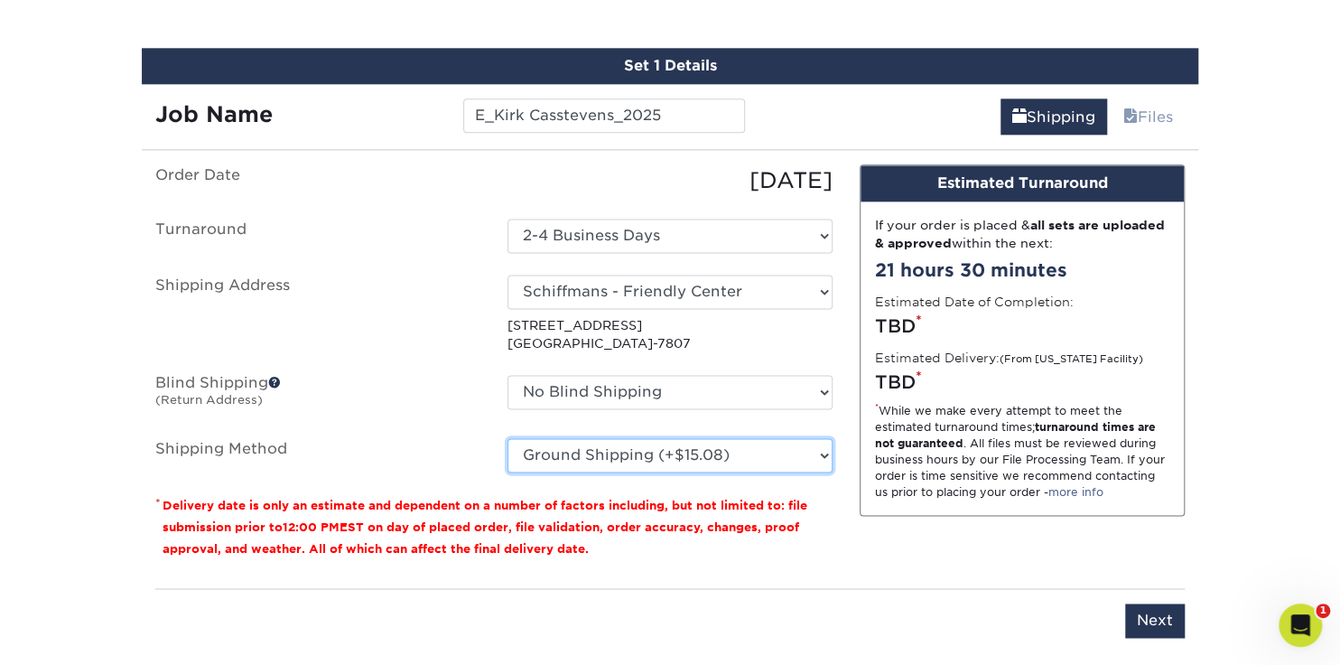
click at [508, 438] on select "Please Select Ground Shipping (+$15.08) 3 Day Shipping Service (+$16.58) 2 Day …" at bounding box center [670, 455] width 325 height 34
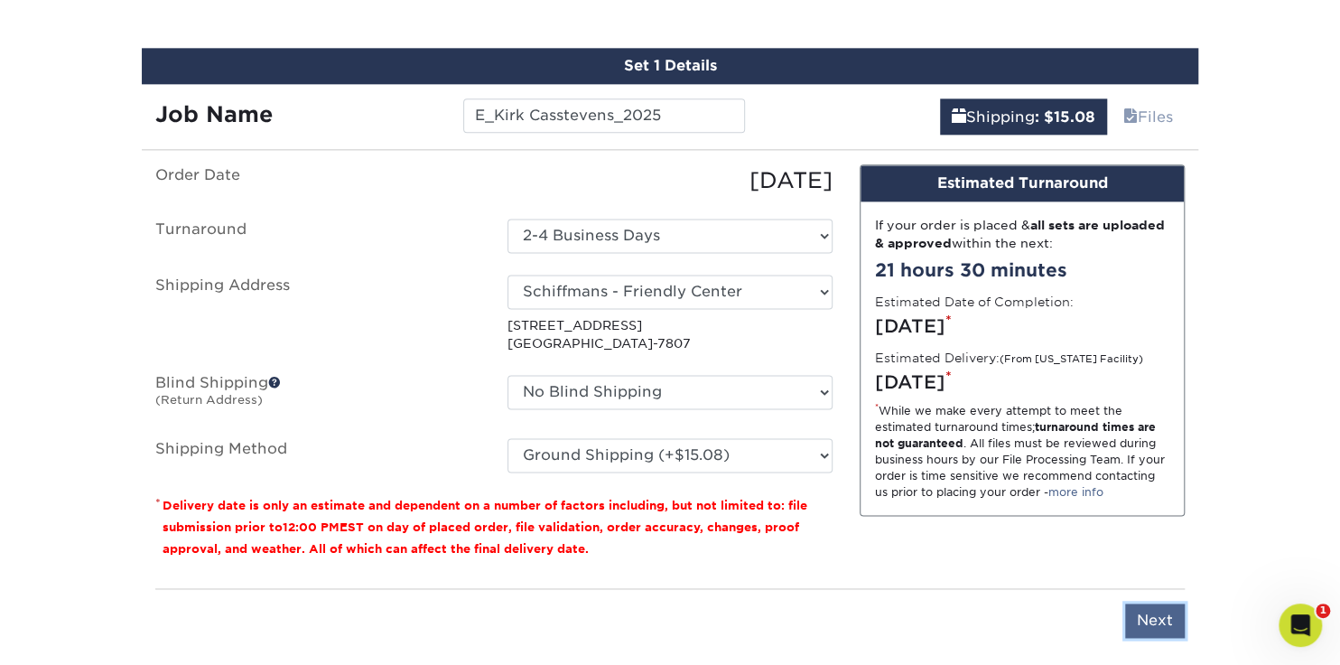
click at [1145, 609] on input "Next" at bounding box center [1155, 620] width 60 height 34
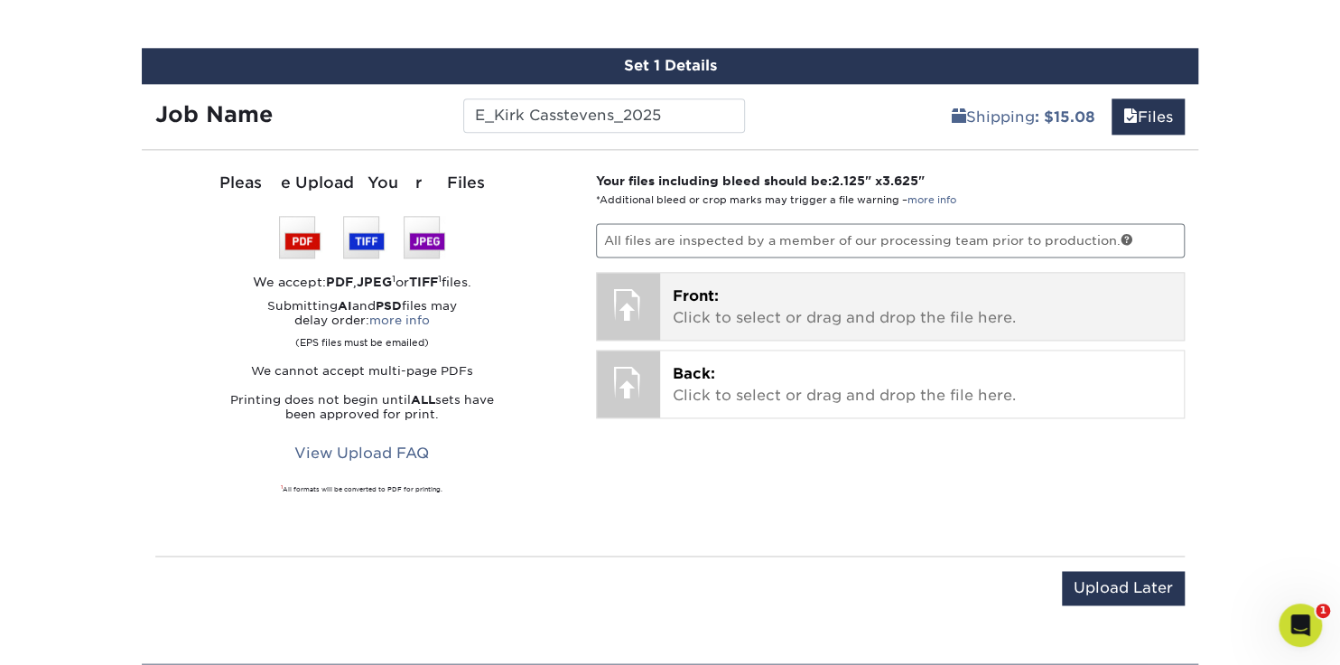
click at [686, 312] on p "Front: Click to select or drag and drop the file here." at bounding box center [922, 306] width 499 height 43
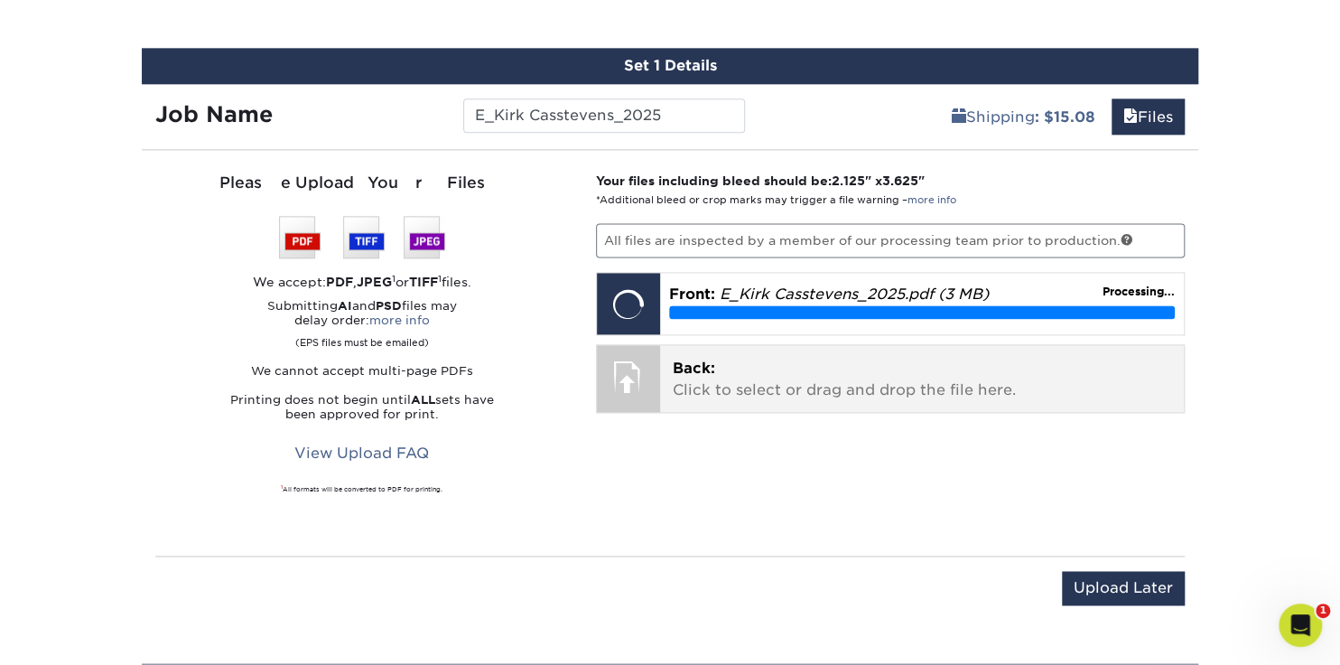
click at [716, 390] on p "Back: Click to select or drag and drop the file here." at bounding box center [922, 379] width 499 height 43
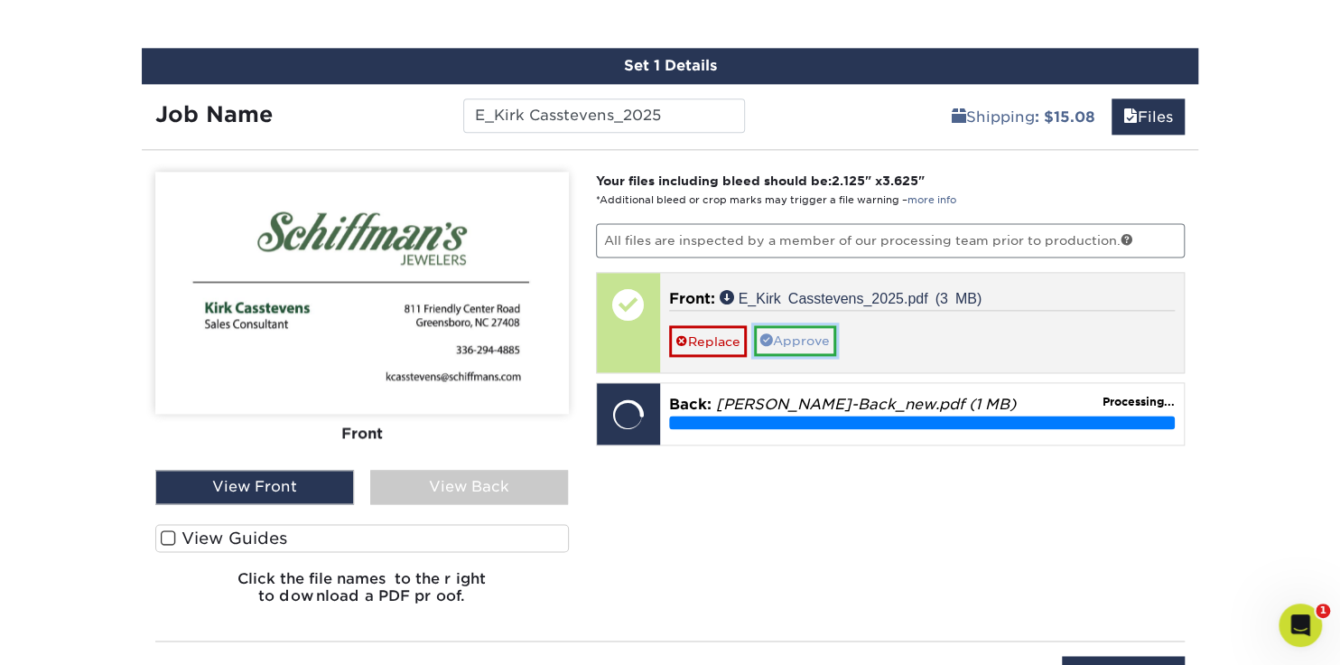
click at [805, 340] on link "Approve" at bounding box center [795, 340] width 82 height 31
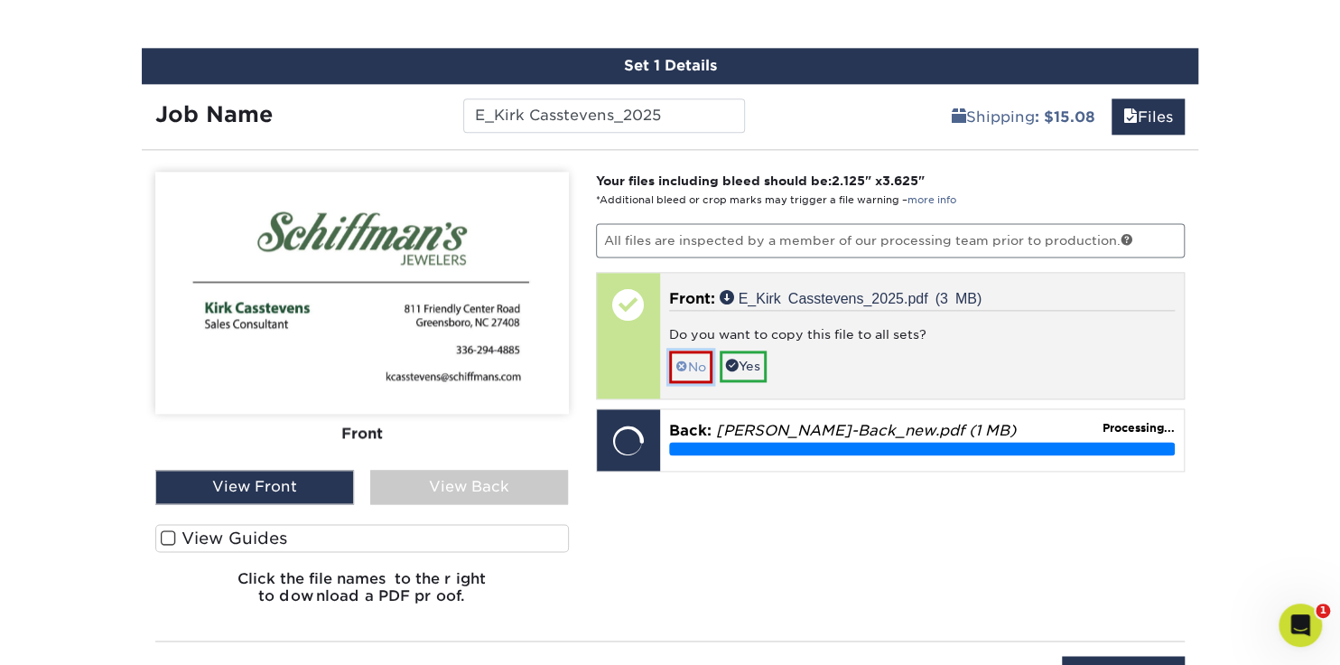
click at [686, 359] on span at bounding box center [682, 366] width 13 height 14
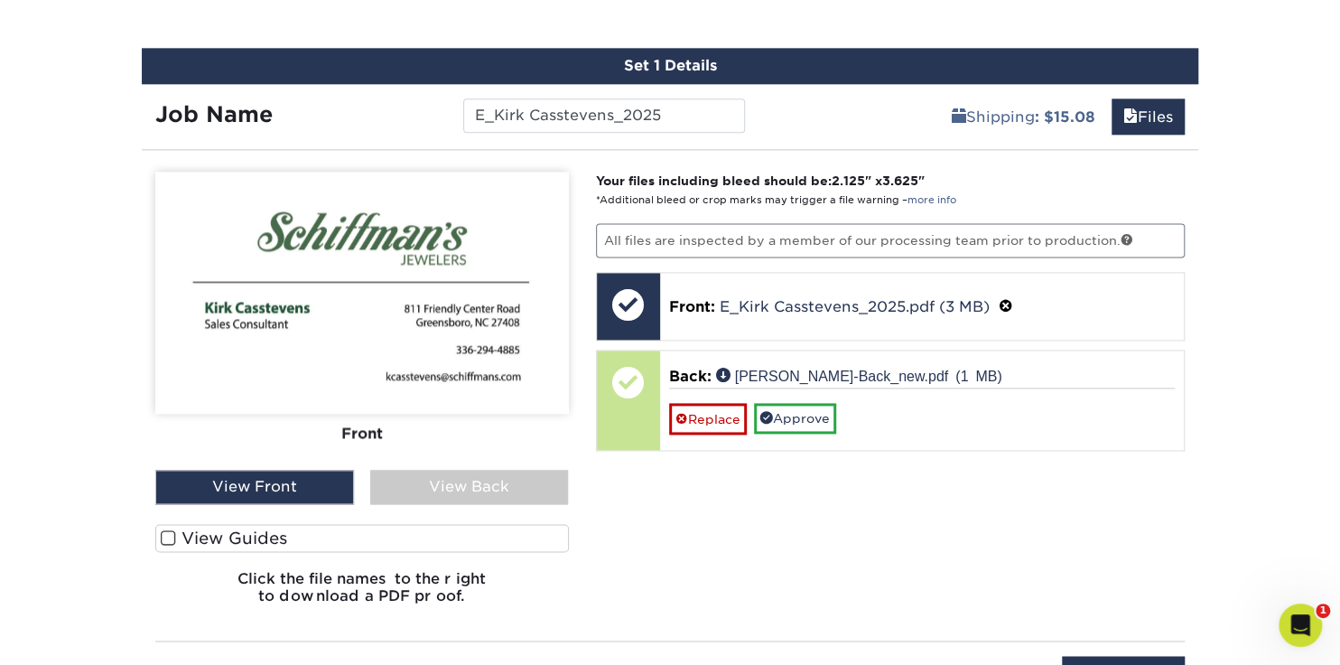
click at [464, 490] on div "View Back" at bounding box center [469, 487] width 199 height 34
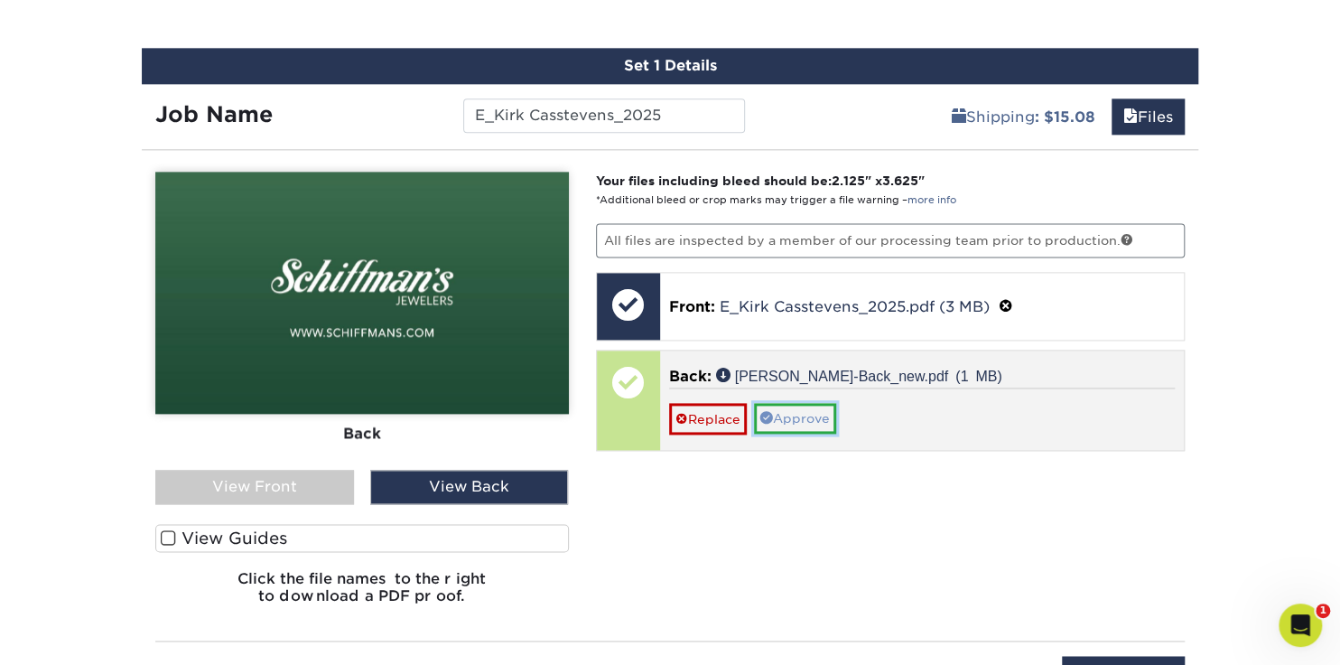
click at [800, 416] on link "Approve" at bounding box center [795, 418] width 82 height 31
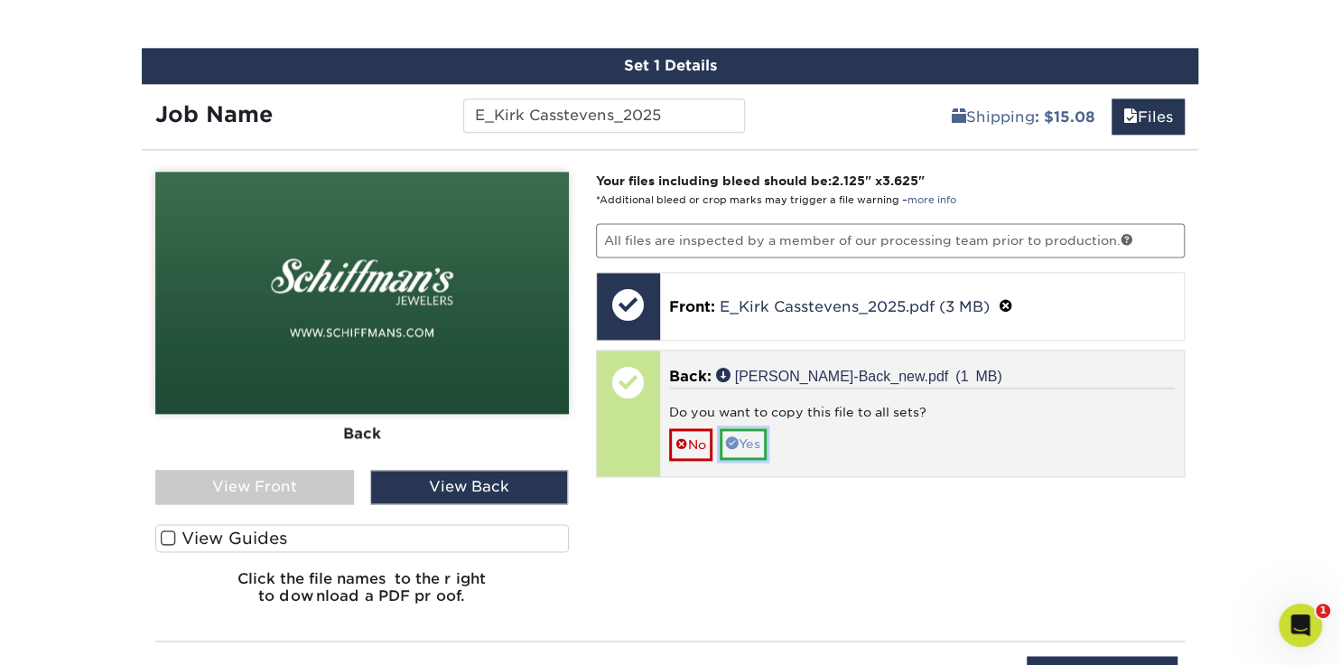
click at [743, 443] on link "Yes" at bounding box center [743, 443] width 47 height 31
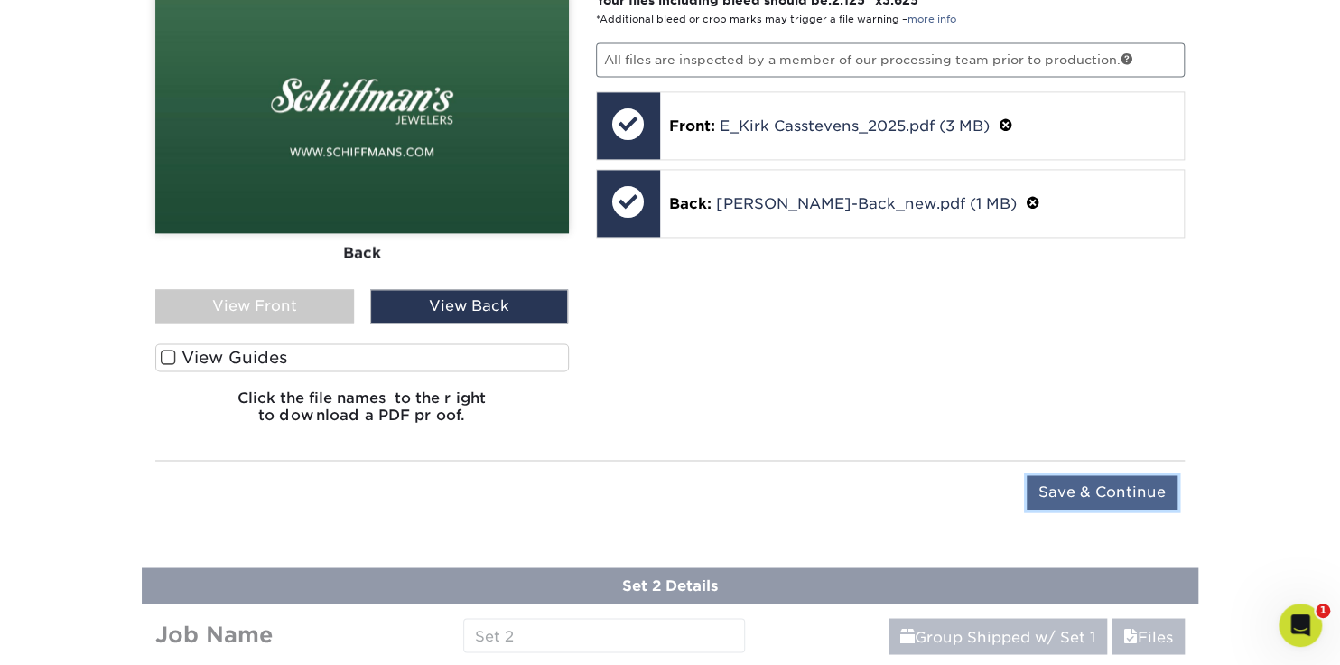
click at [1092, 479] on input "Save & Continue" at bounding box center [1102, 492] width 151 height 34
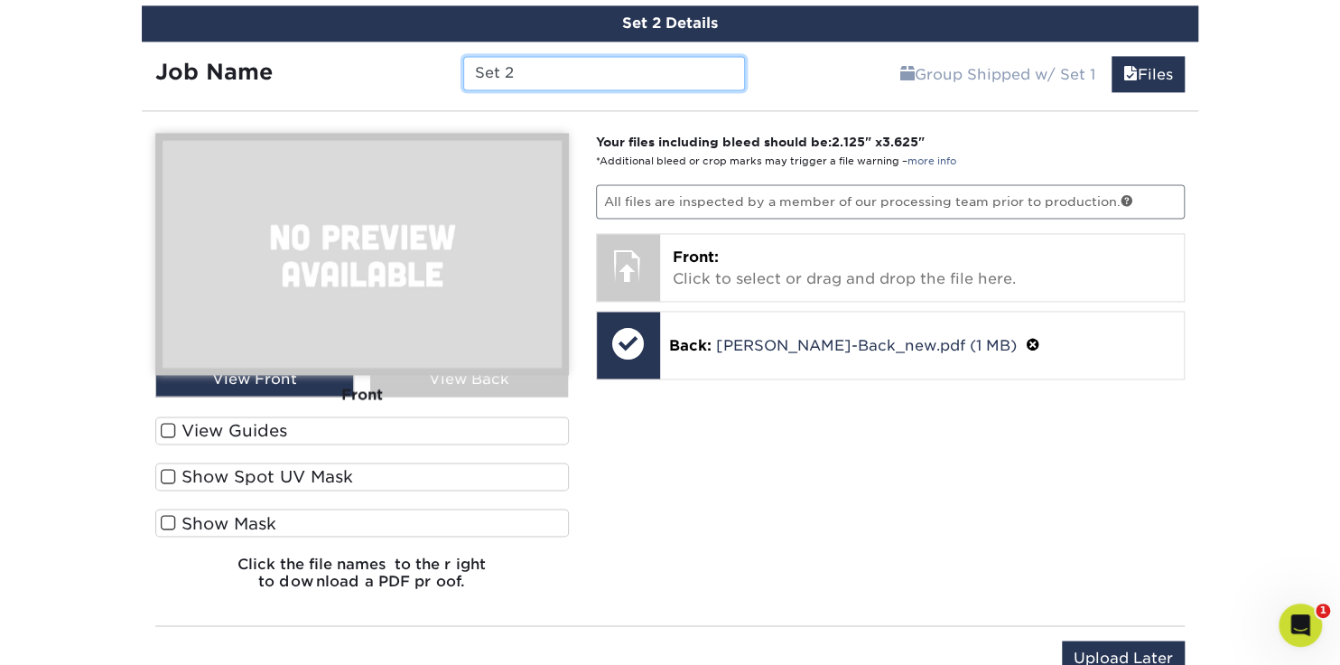
scroll to position [1317, 0]
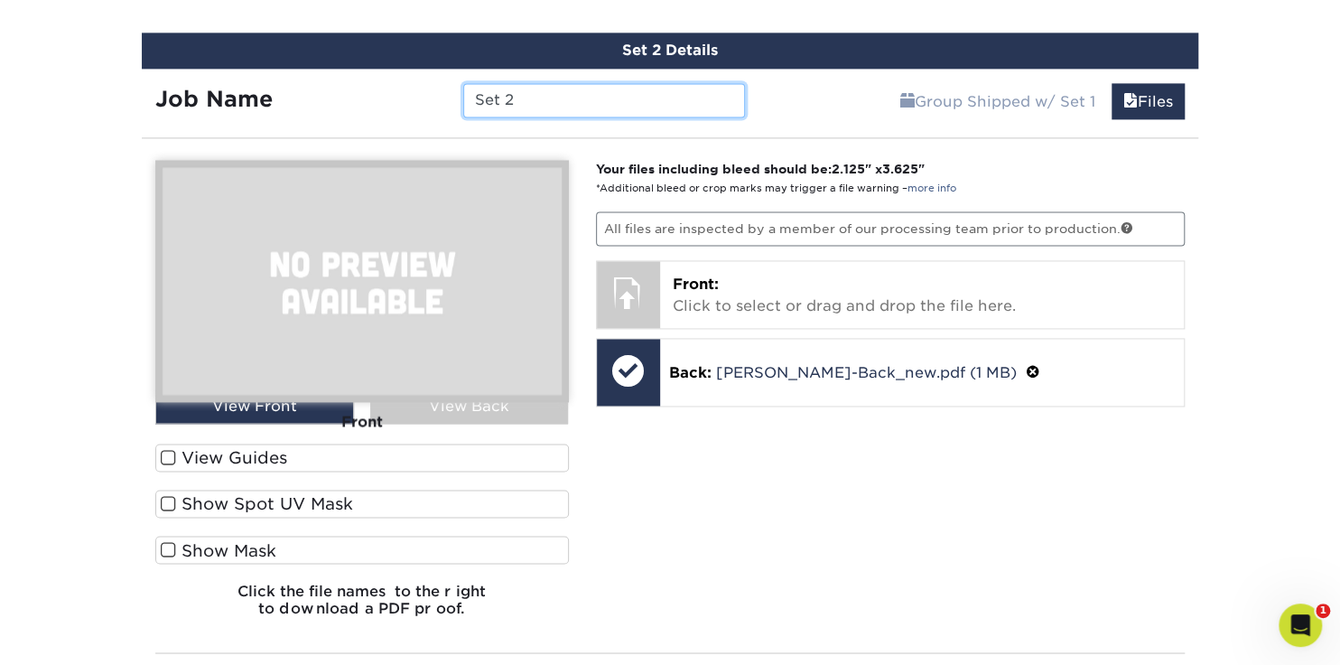
drag, startPoint x: 534, startPoint y: 101, endPoint x: 468, endPoint y: 80, distance: 69.1
click at [461, 74] on div "Job Name Set 2" at bounding box center [450, 96] width 617 height 54
paste input "E_Laney Slaydon_2025"
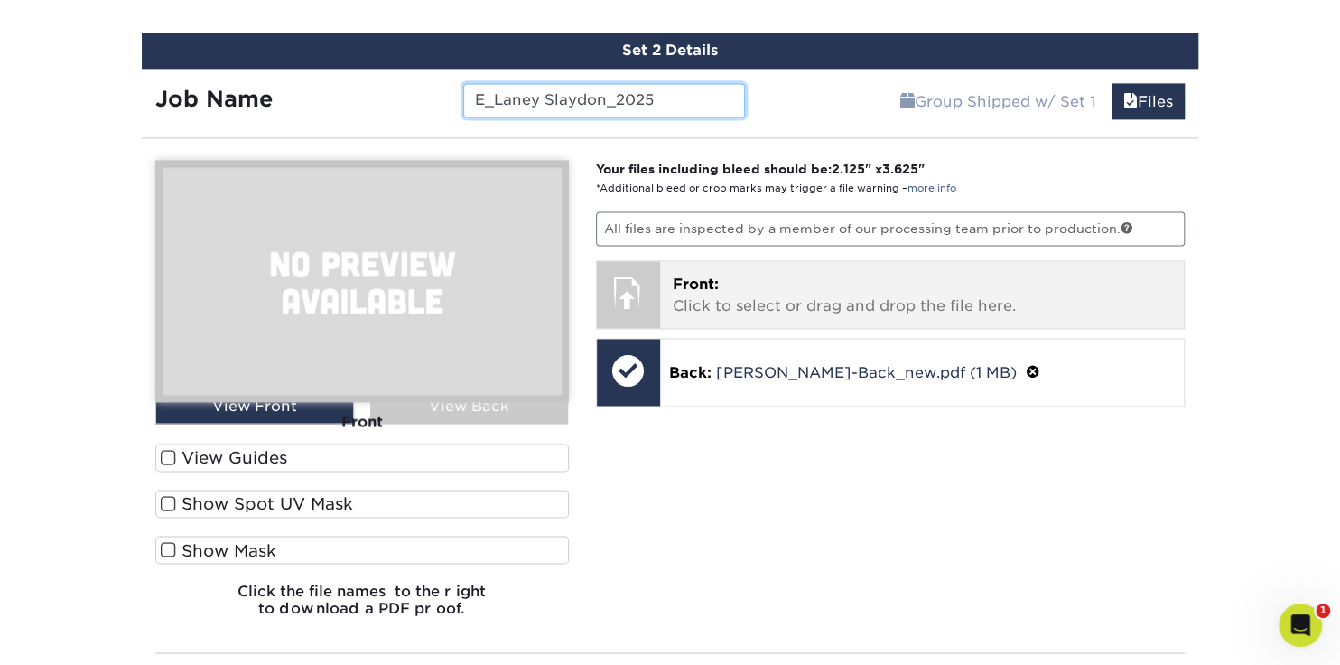
type input "E_Laney Slaydon_2025"
click at [692, 305] on p "Front: Click to select or drag and drop the file here." at bounding box center [922, 295] width 499 height 43
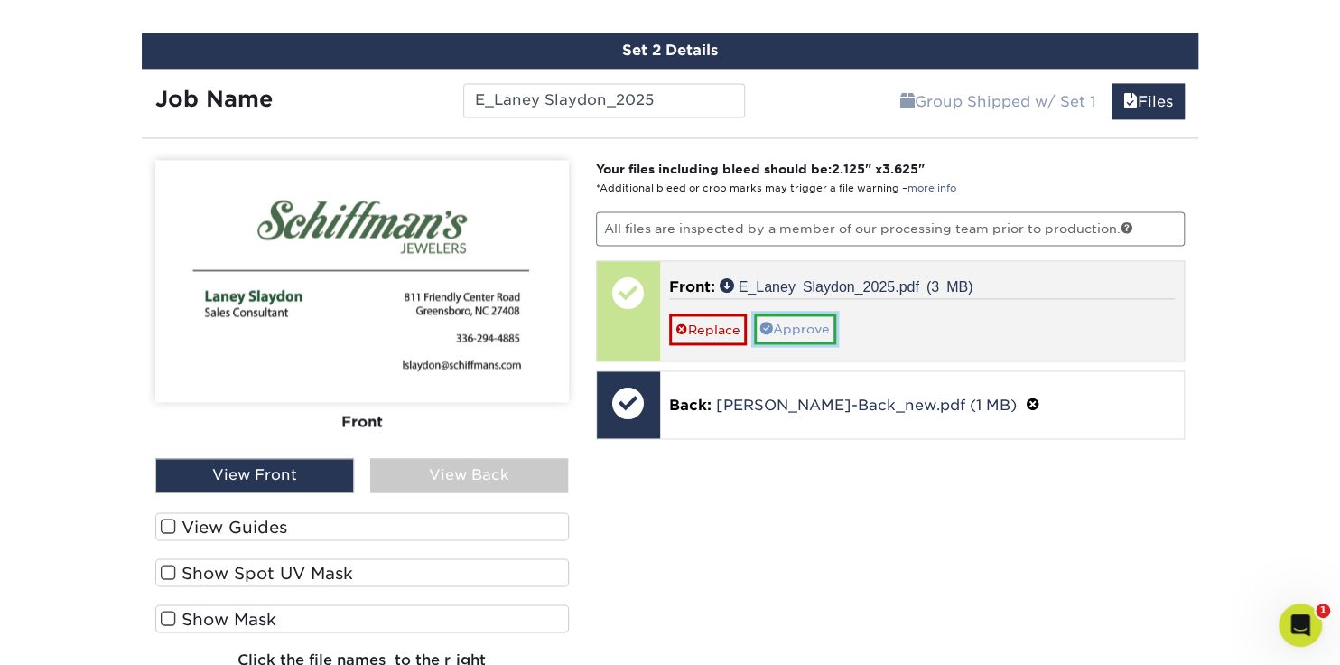
click at [798, 320] on link "Approve" at bounding box center [795, 328] width 82 height 31
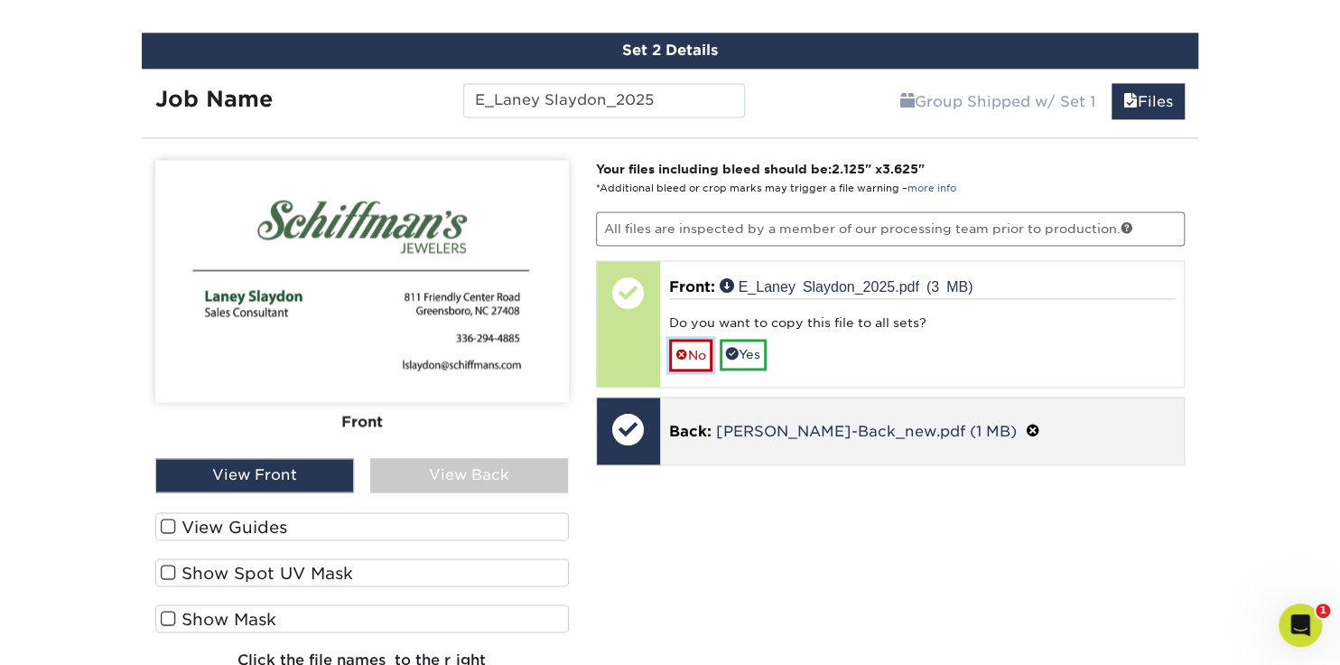
click at [690, 339] on link "No" at bounding box center [690, 355] width 43 height 32
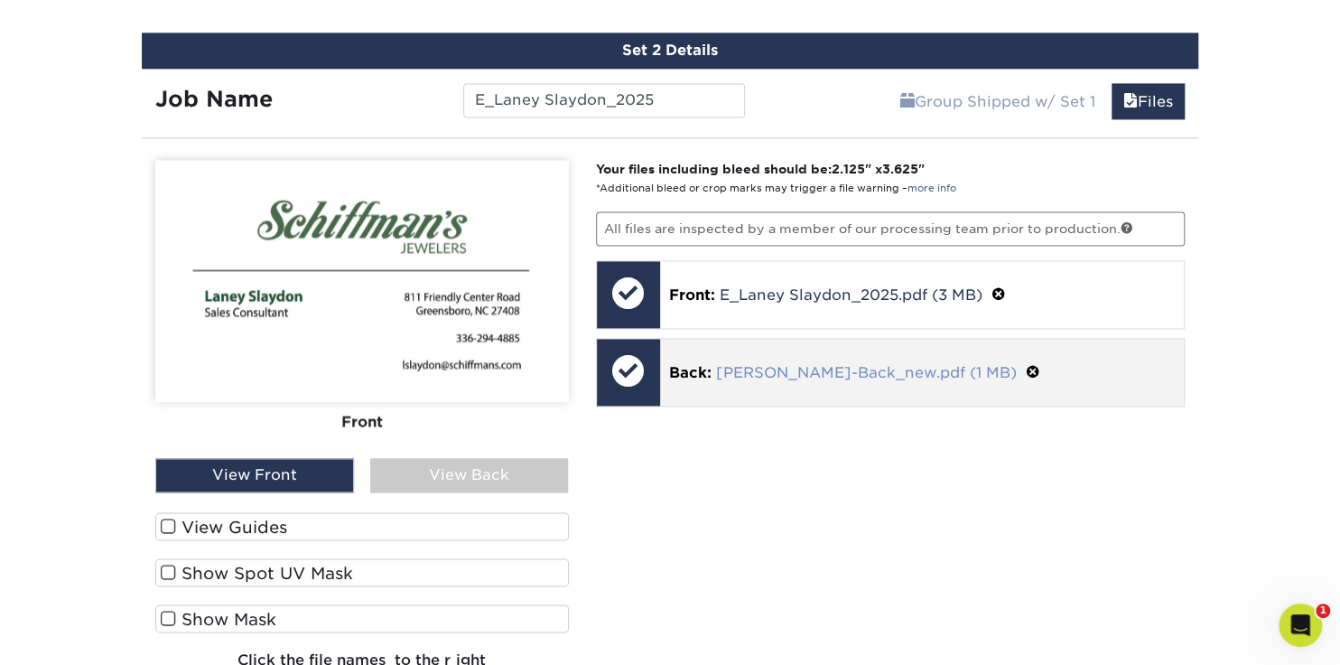
click at [724, 368] on link "Schiffmans-Back_new.pdf (1 MB)" at bounding box center [866, 372] width 301 height 17
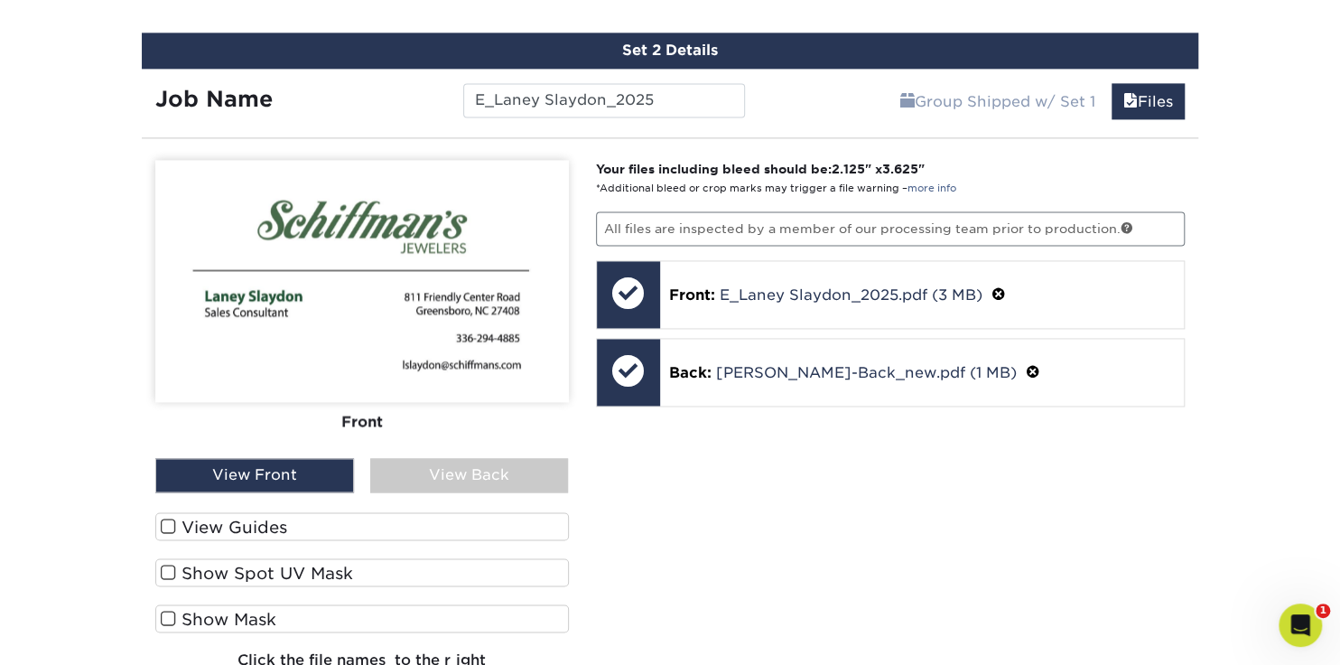
click at [465, 471] on div "View Back" at bounding box center [469, 475] width 199 height 34
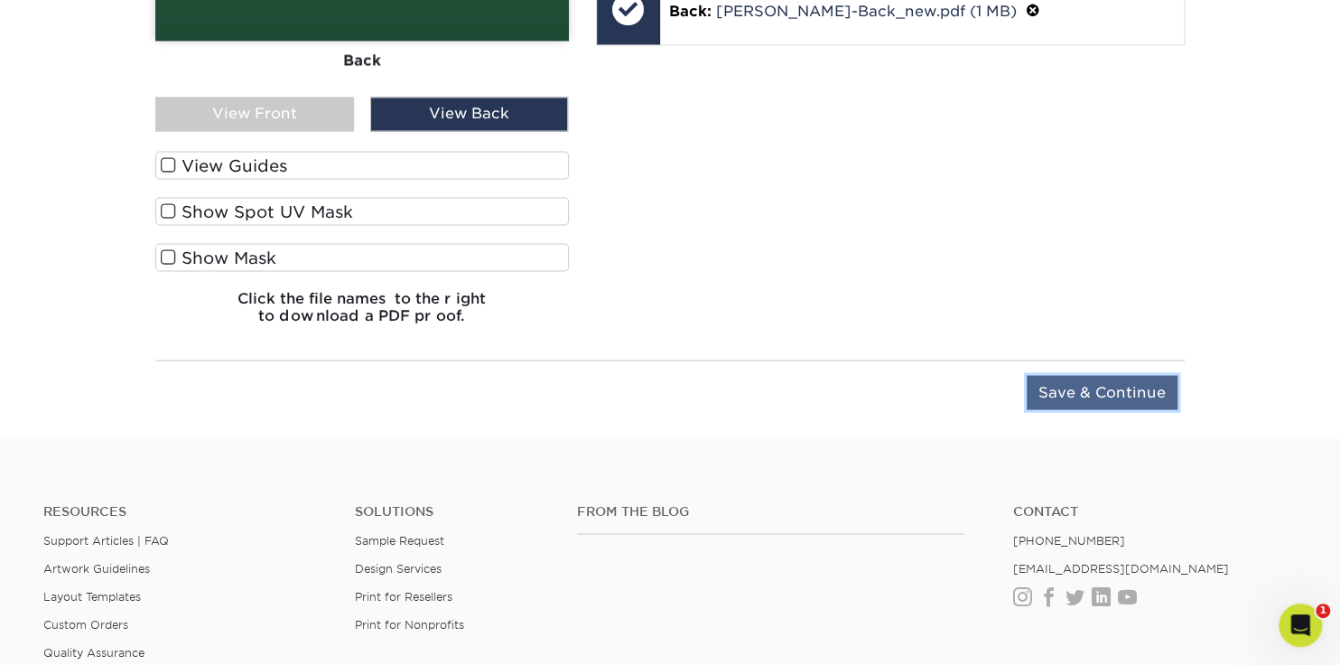
click at [1079, 389] on input "Save & Continue" at bounding box center [1102, 392] width 151 height 34
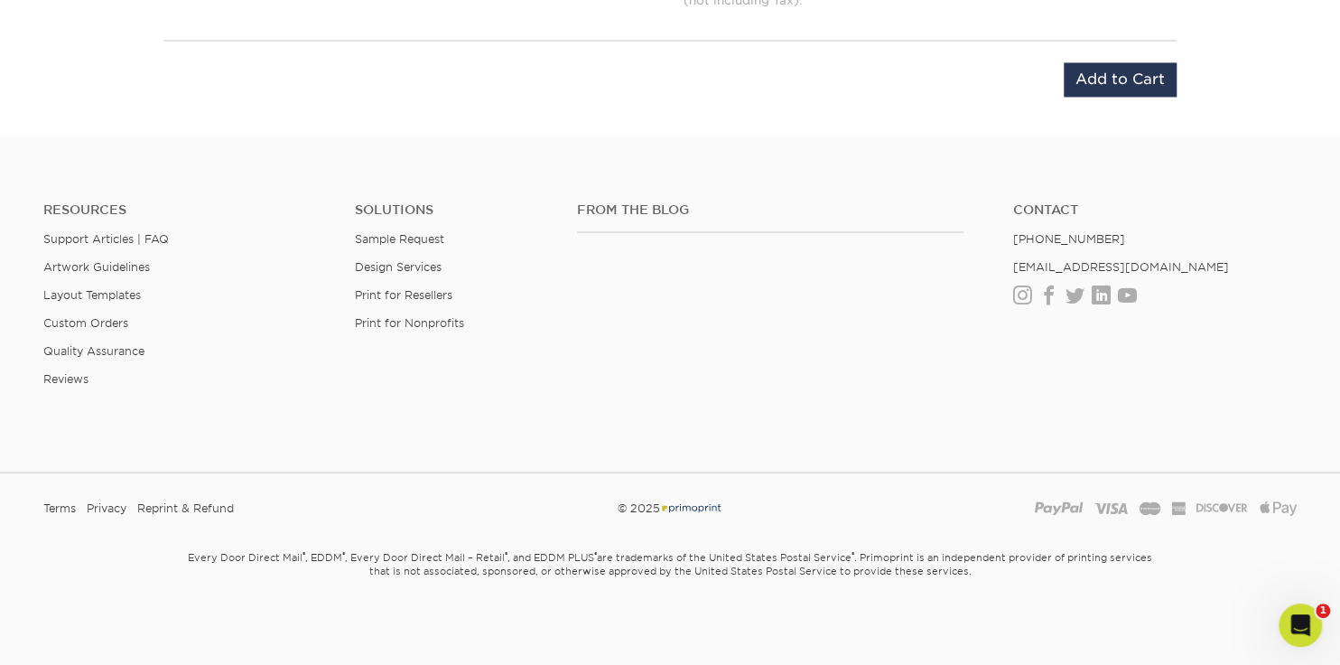
scroll to position [1644, 0]
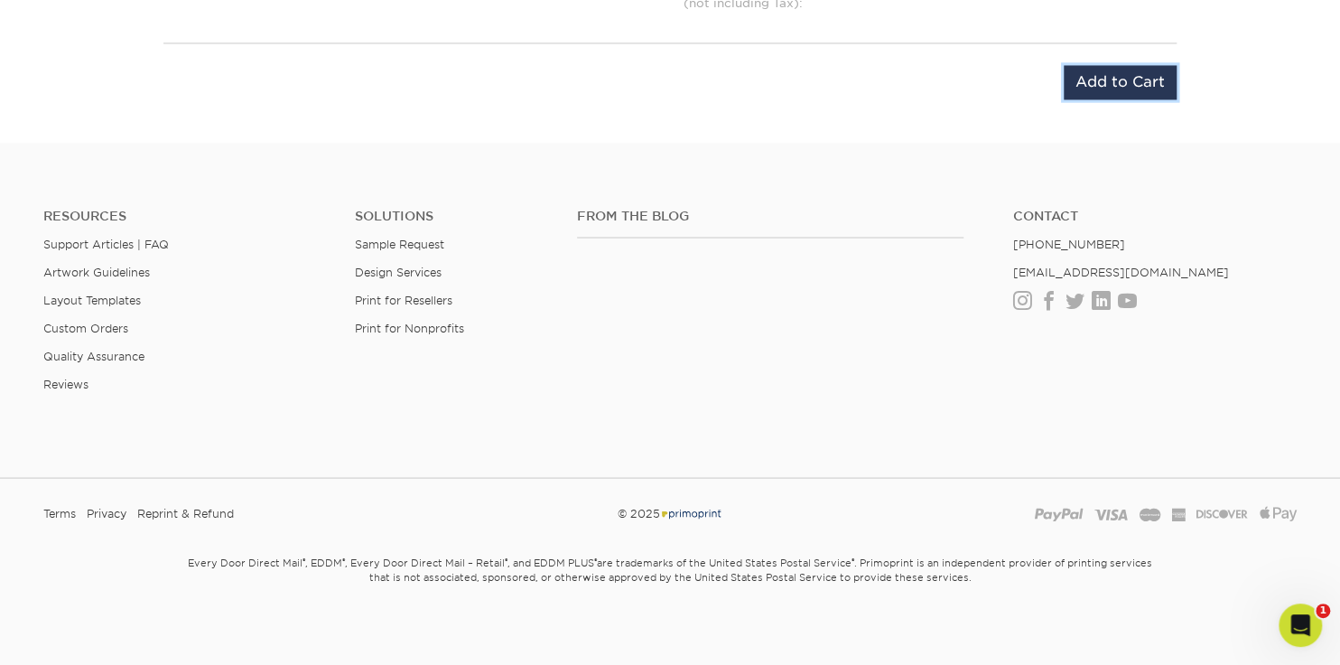
click at [1135, 65] on input "Add to Cart" at bounding box center [1120, 82] width 113 height 34
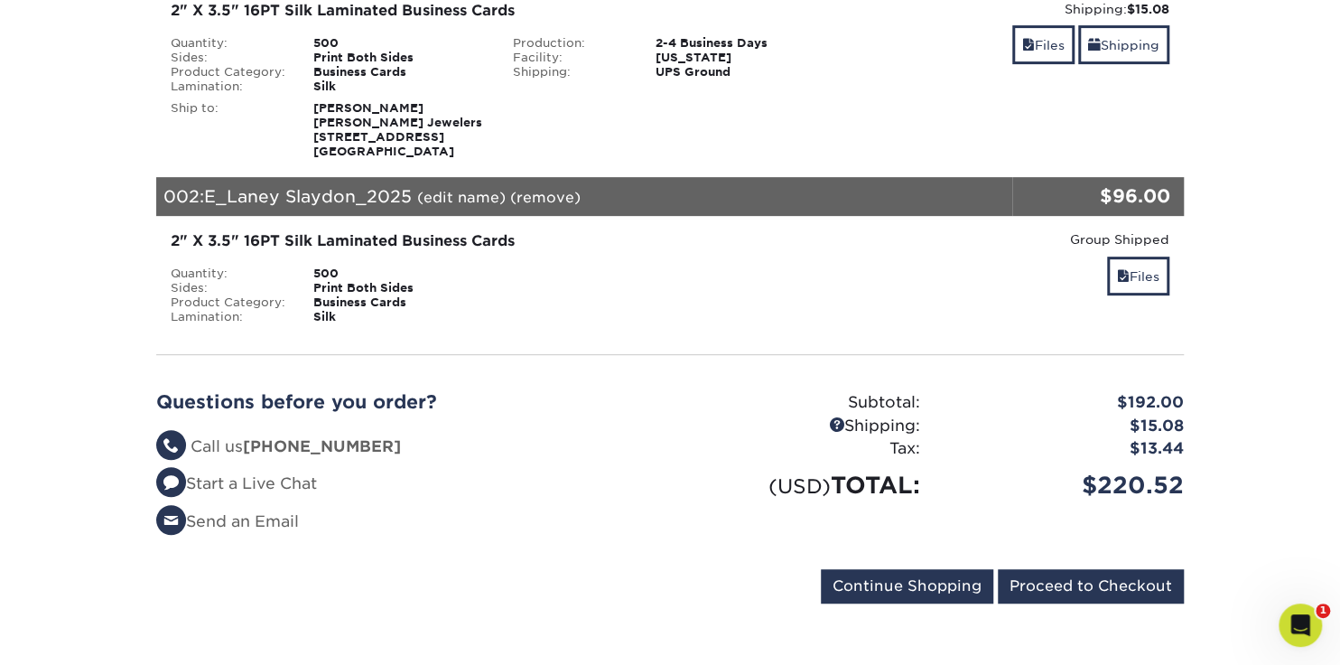
scroll to position [451, 0]
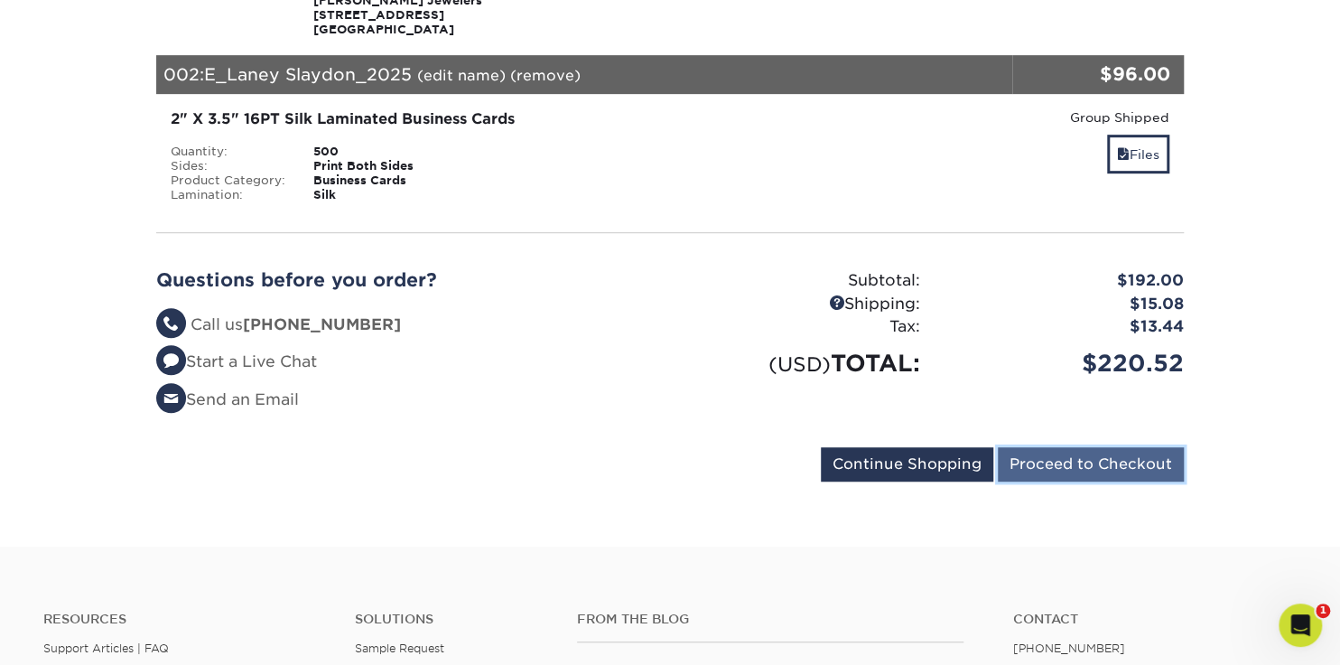
click at [1027, 452] on input "Proceed to Checkout" at bounding box center [1091, 464] width 186 height 34
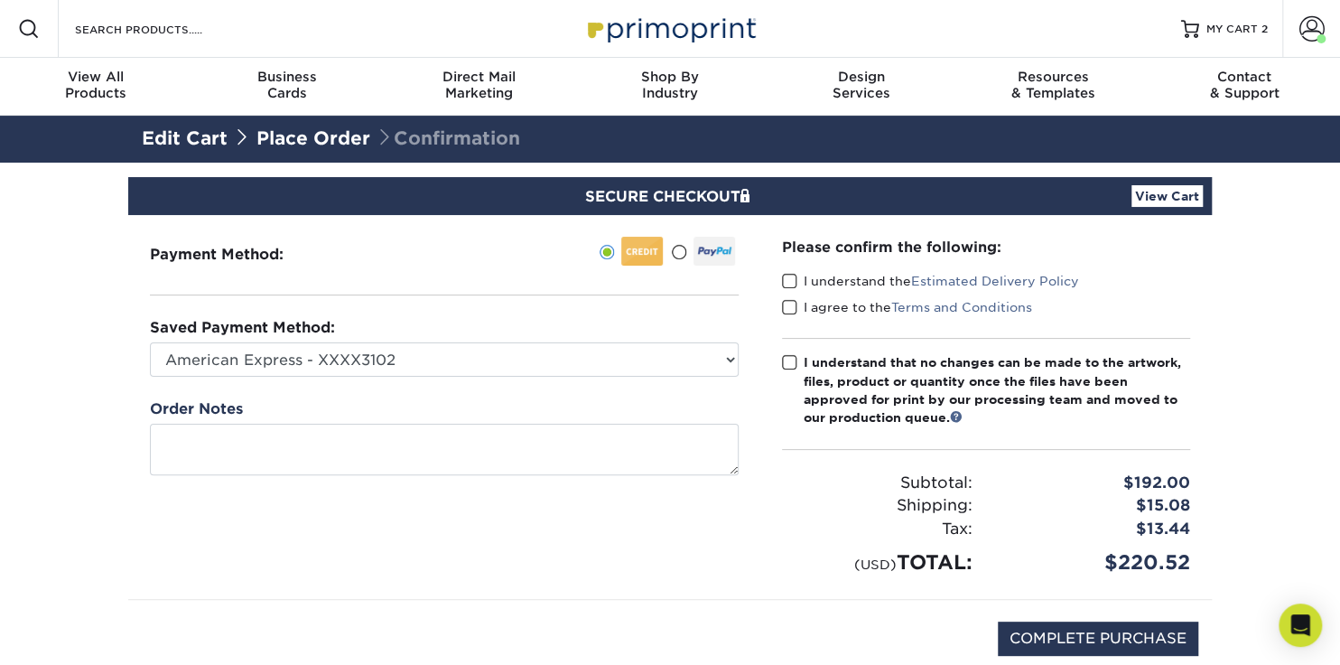
click at [788, 282] on span at bounding box center [789, 281] width 15 height 17
click at [0, 0] on input "I understand the Estimated Delivery Policy" at bounding box center [0, 0] width 0 height 0
click at [792, 308] on span at bounding box center [789, 307] width 15 height 17
click at [0, 0] on input "I agree to the Terms and Conditions" at bounding box center [0, 0] width 0 height 0
drag, startPoint x: 792, startPoint y: 360, endPoint x: 813, endPoint y: 398, distance: 43.2
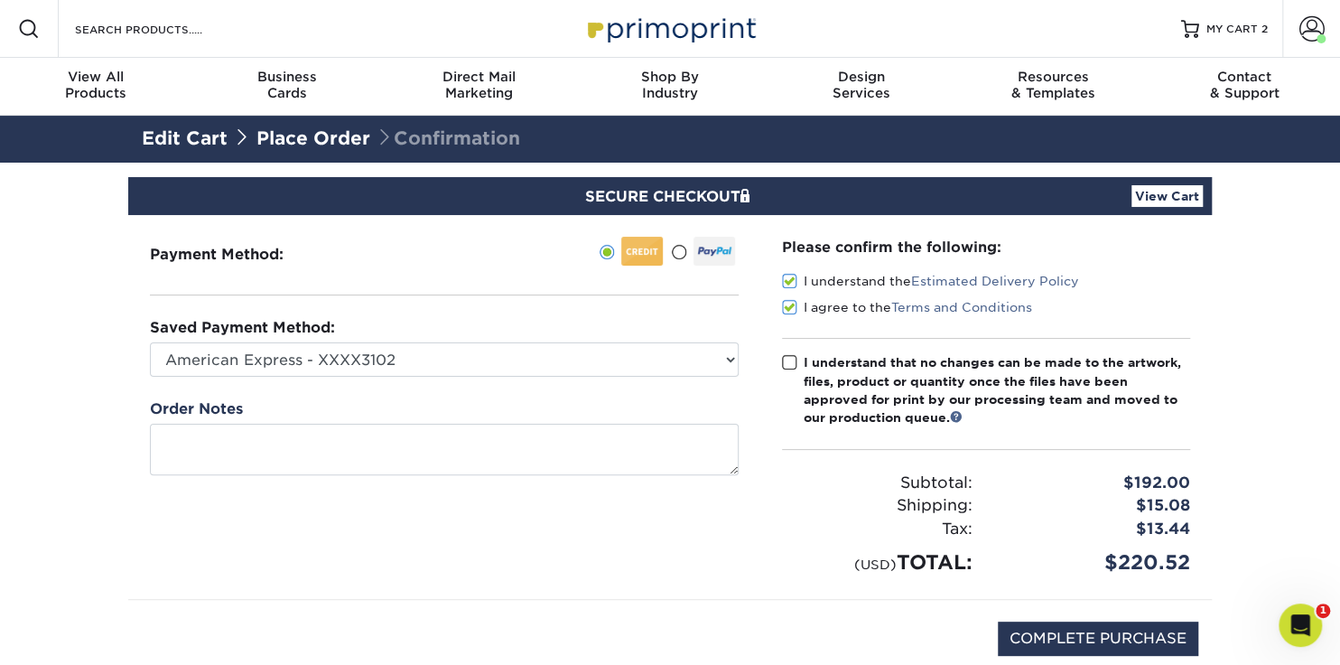
click at [792, 361] on span at bounding box center [789, 362] width 15 height 17
click at [0, 0] on input "I understand that no changes can be made to the artwork, files, product or quan…" at bounding box center [0, 0] width 0 height 0
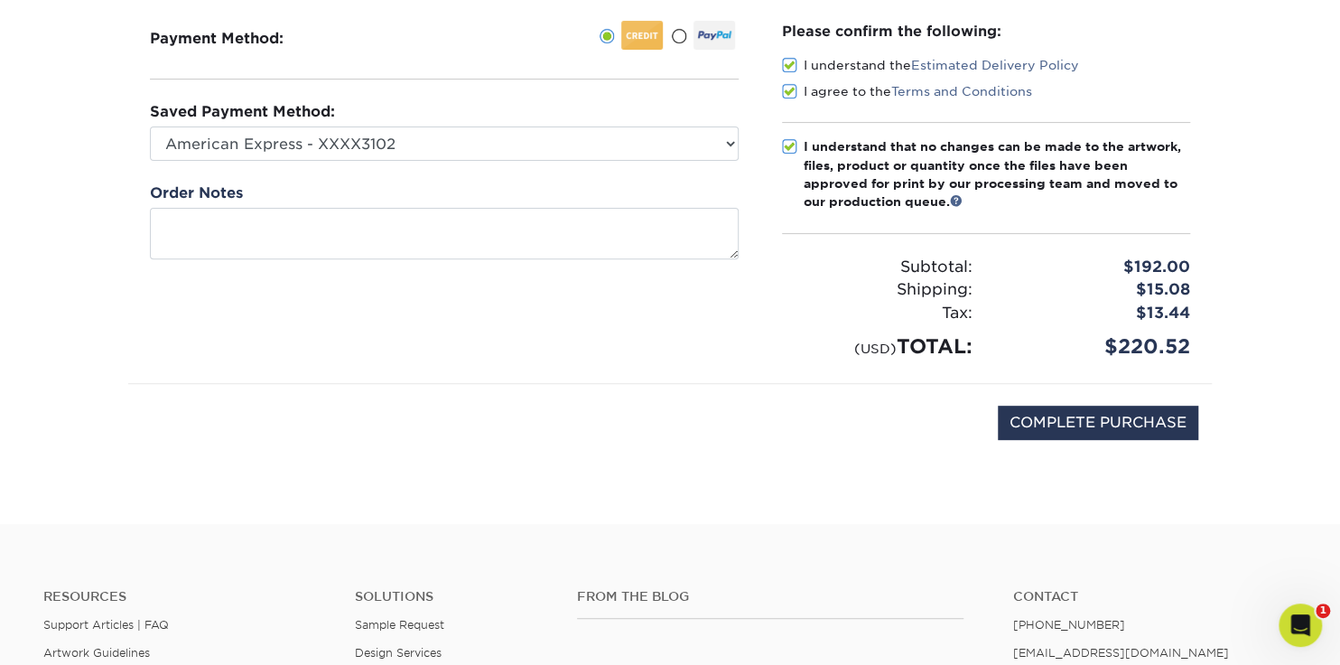
scroll to position [270, 0]
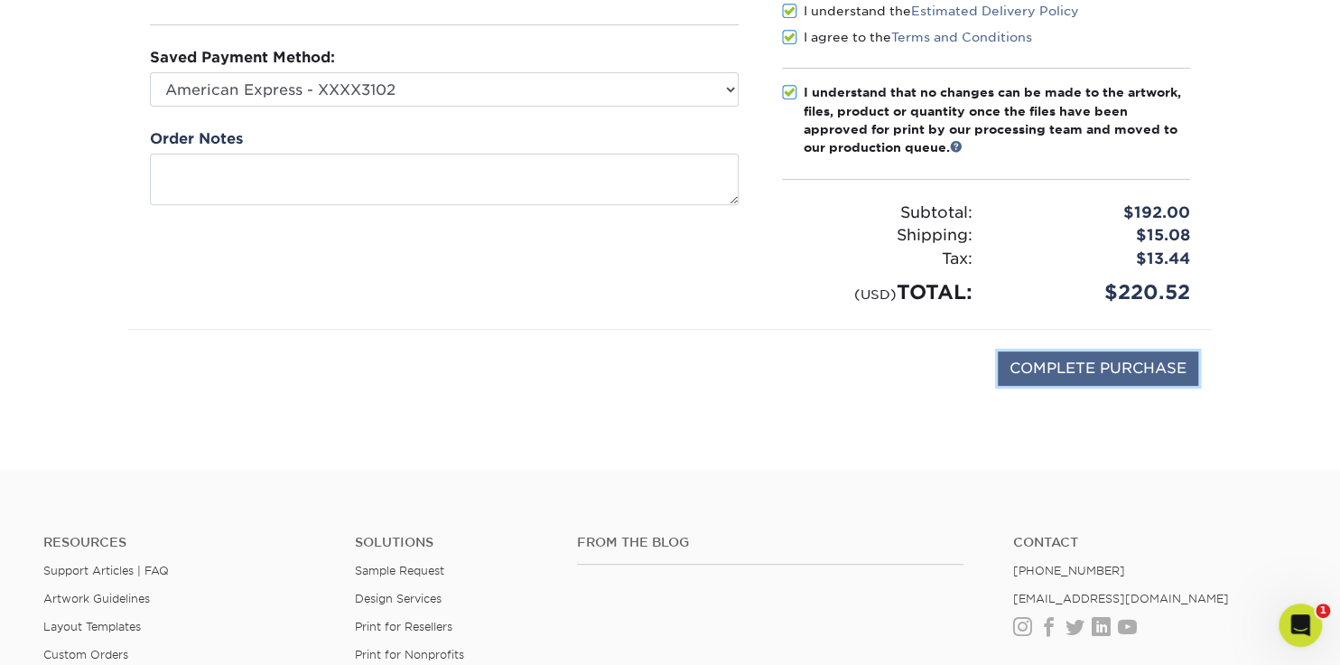
click at [1103, 366] on input "COMPLETE PURCHASE" at bounding box center [1098, 368] width 201 height 34
type input "PROCESSING, PLEASE WAIT..."
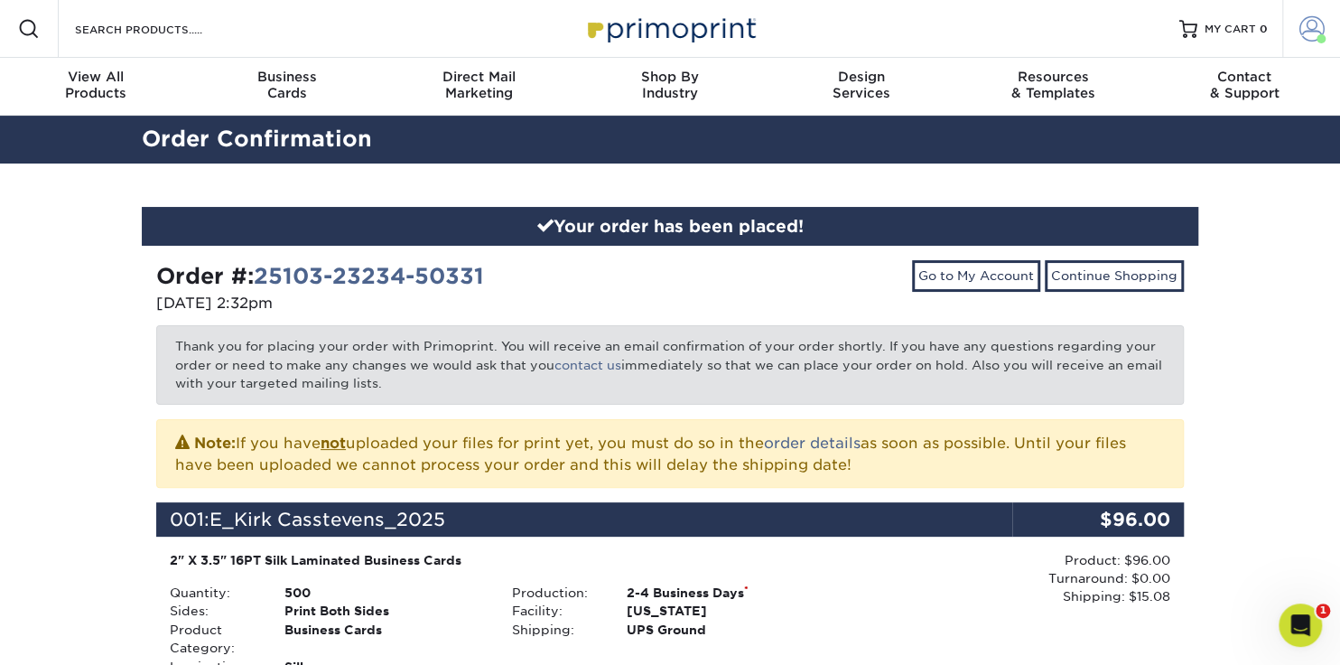
click at [1318, 25] on span at bounding box center [1312, 28] width 25 height 25
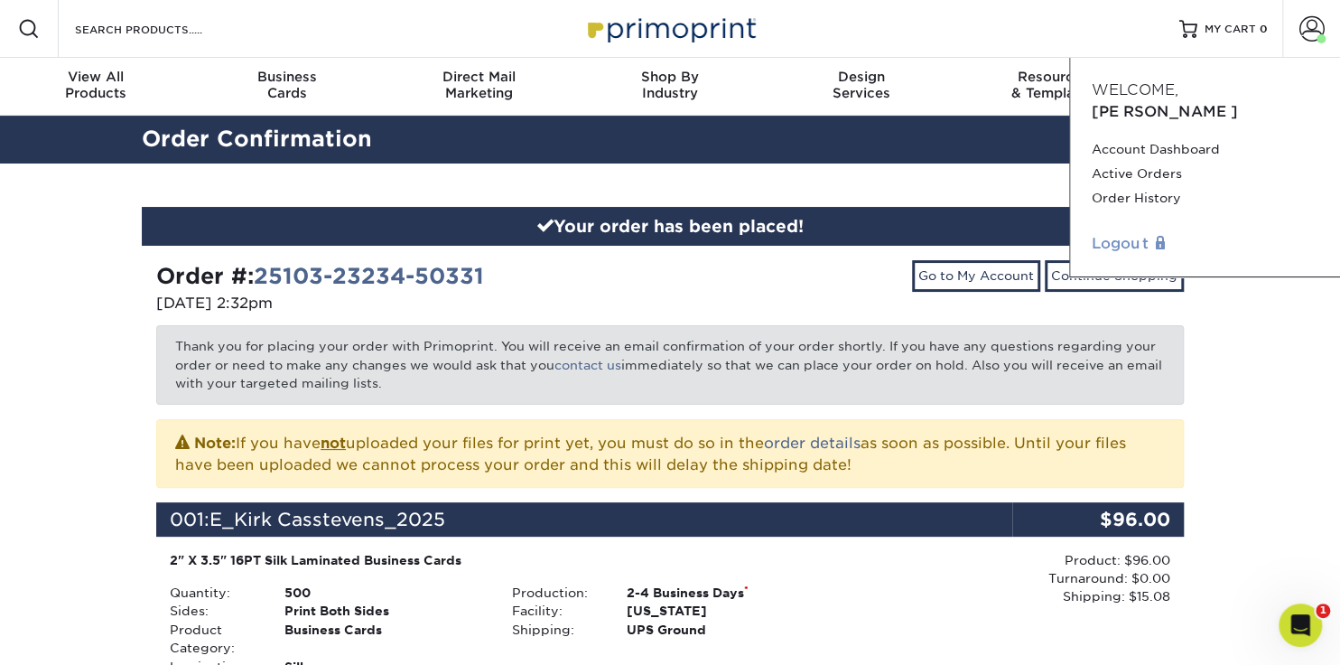
click at [1118, 233] on link "Logout" at bounding box center [1205, 244] width 227 height 22
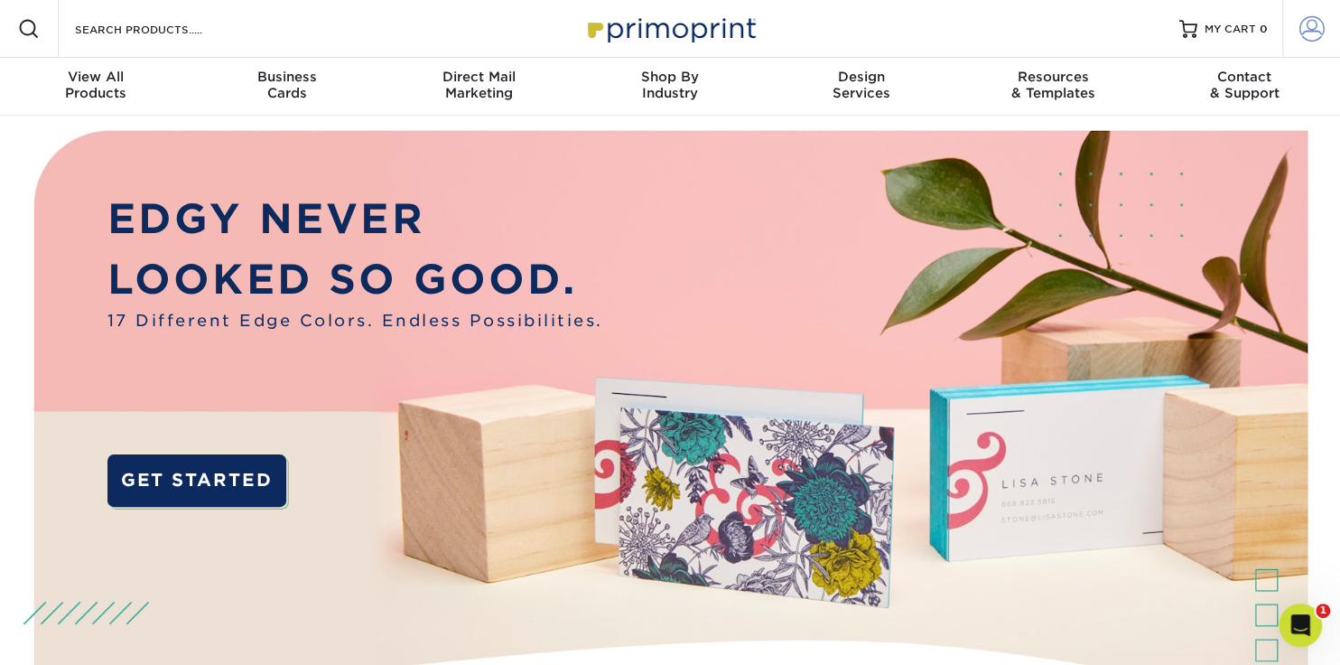
type input "[EMAIL_ADDRESS][DOMAIN_NAME]"
click at [1315, 34] on span at bounding box center [1312, 28] width 25 height 25
